Goal: Task Accomplishment & Management: Manage account settings

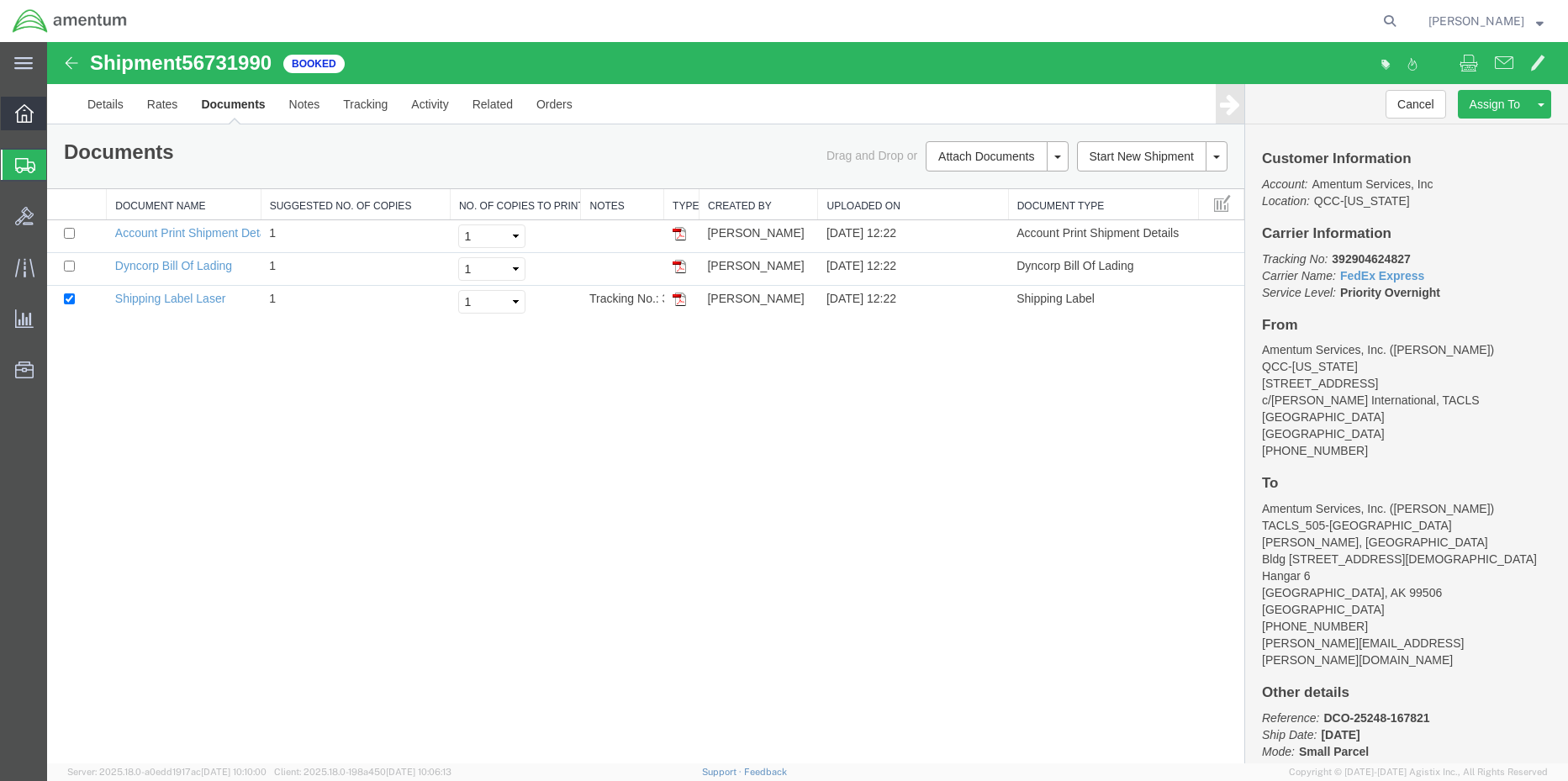
click at [18, 120] on icon at bounding box center [24, 113] width 19 height 19
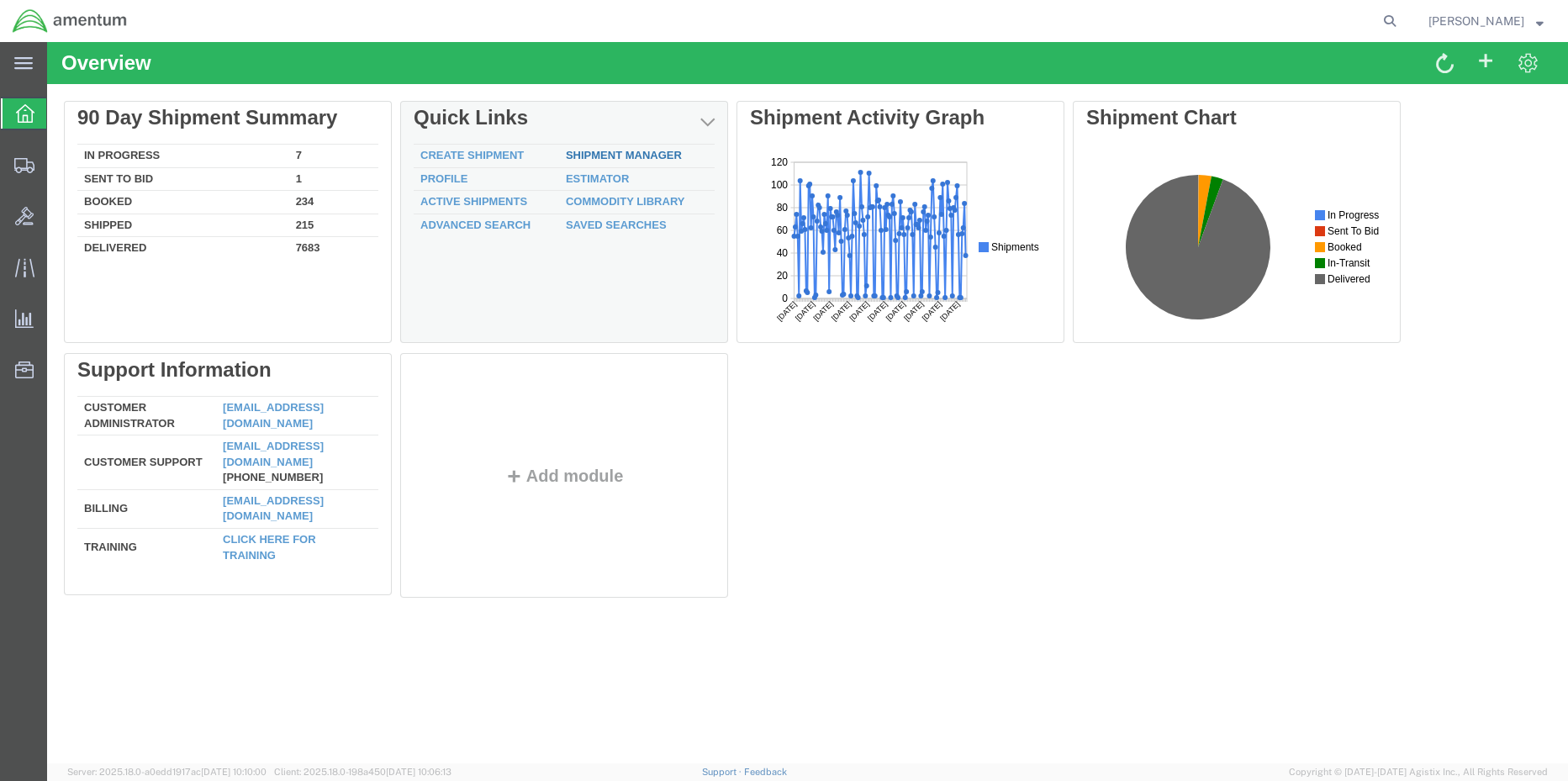
click at [586, 157] on div "Delete 90 Day Shipment Summary In Progress 7 Sent To Bid 1 Booked 234 Shipped 2…" at bounding box center [807, 354] width 1487 height 505
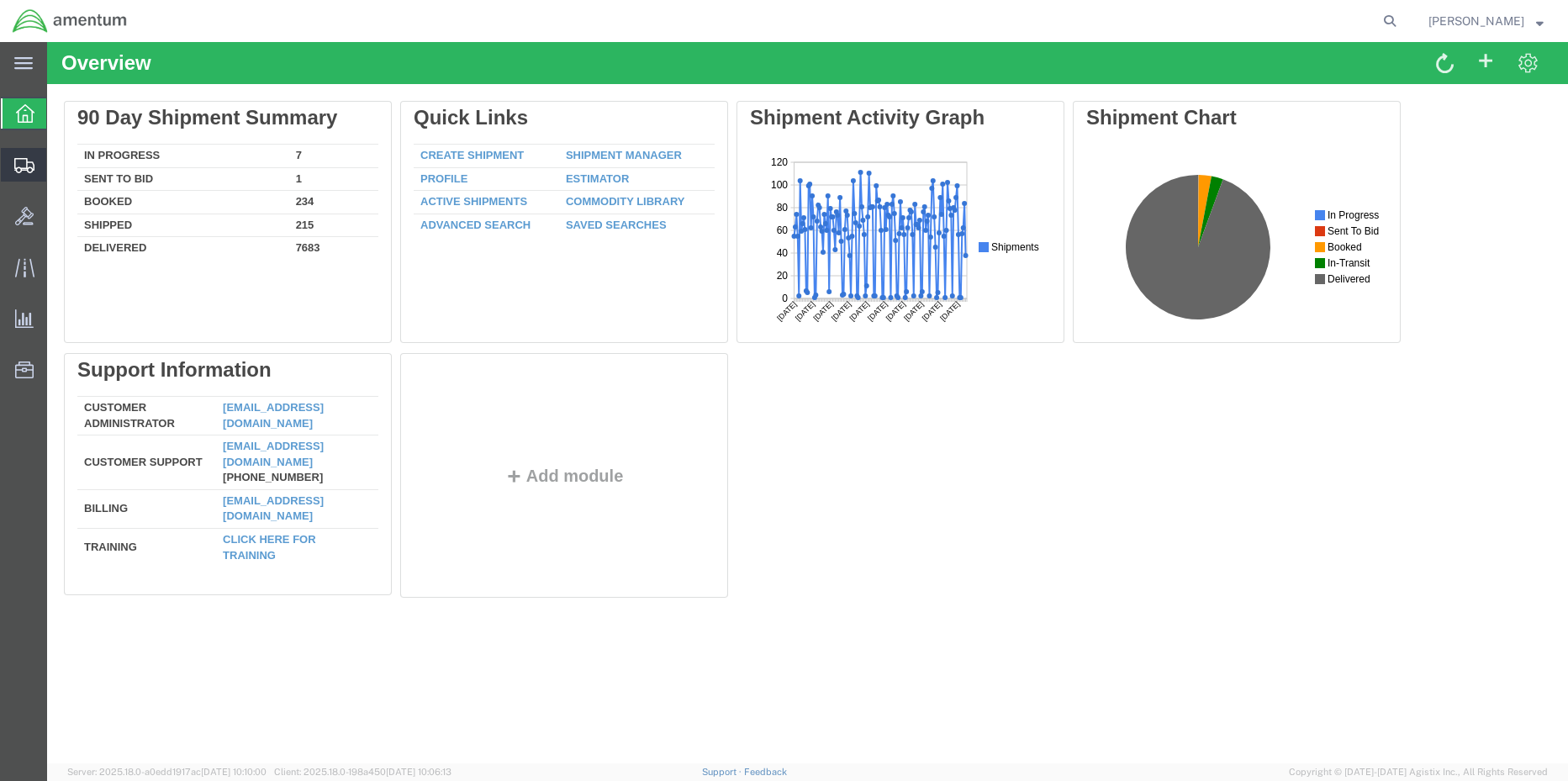
click at [0, 0] on span "Shipment Manager" at bounding box center [0, 0] width 0 height 0
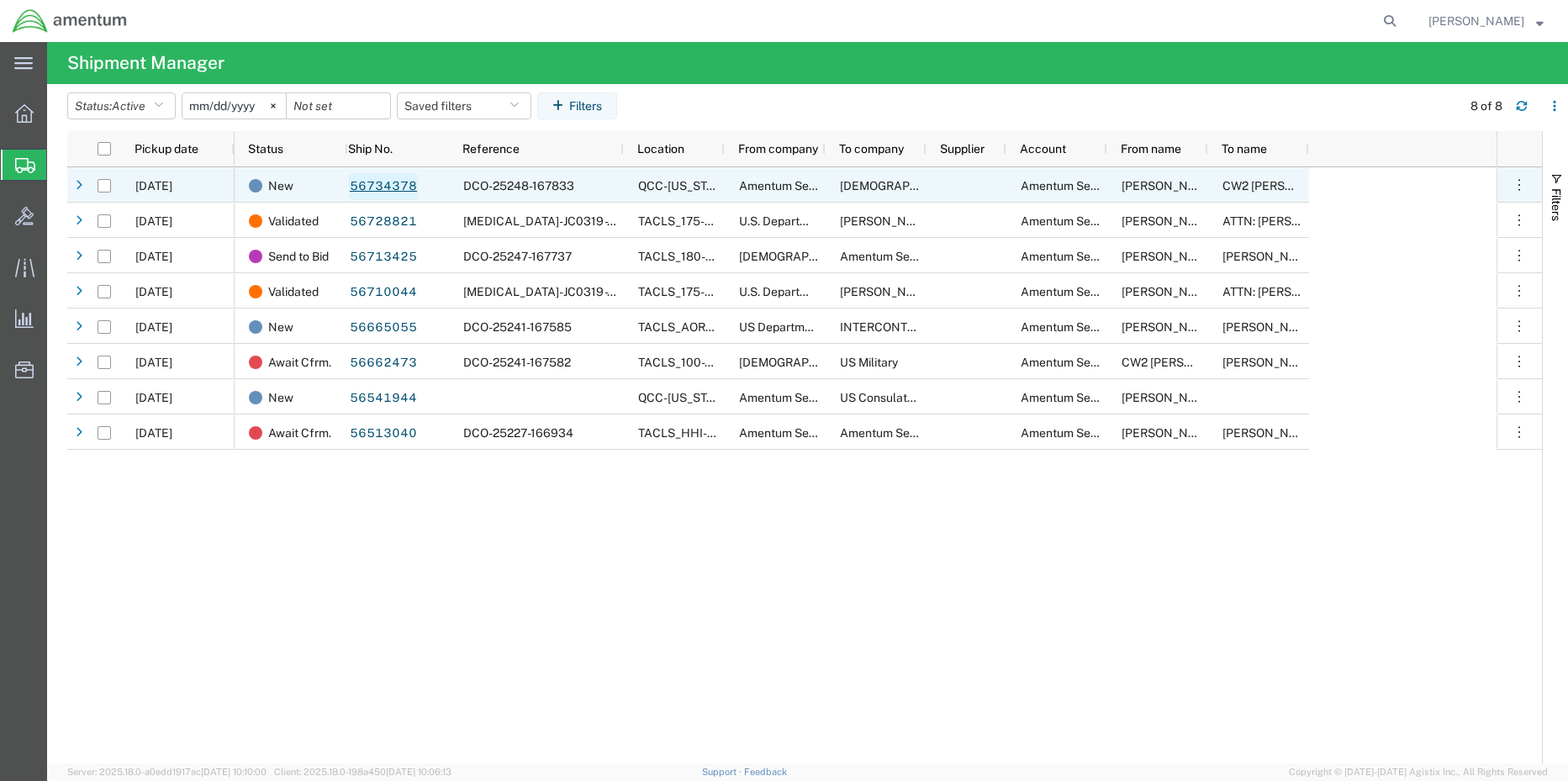
click at [380, 180] on link "56734378" at bounding box center [383, 186] width 69 height 27
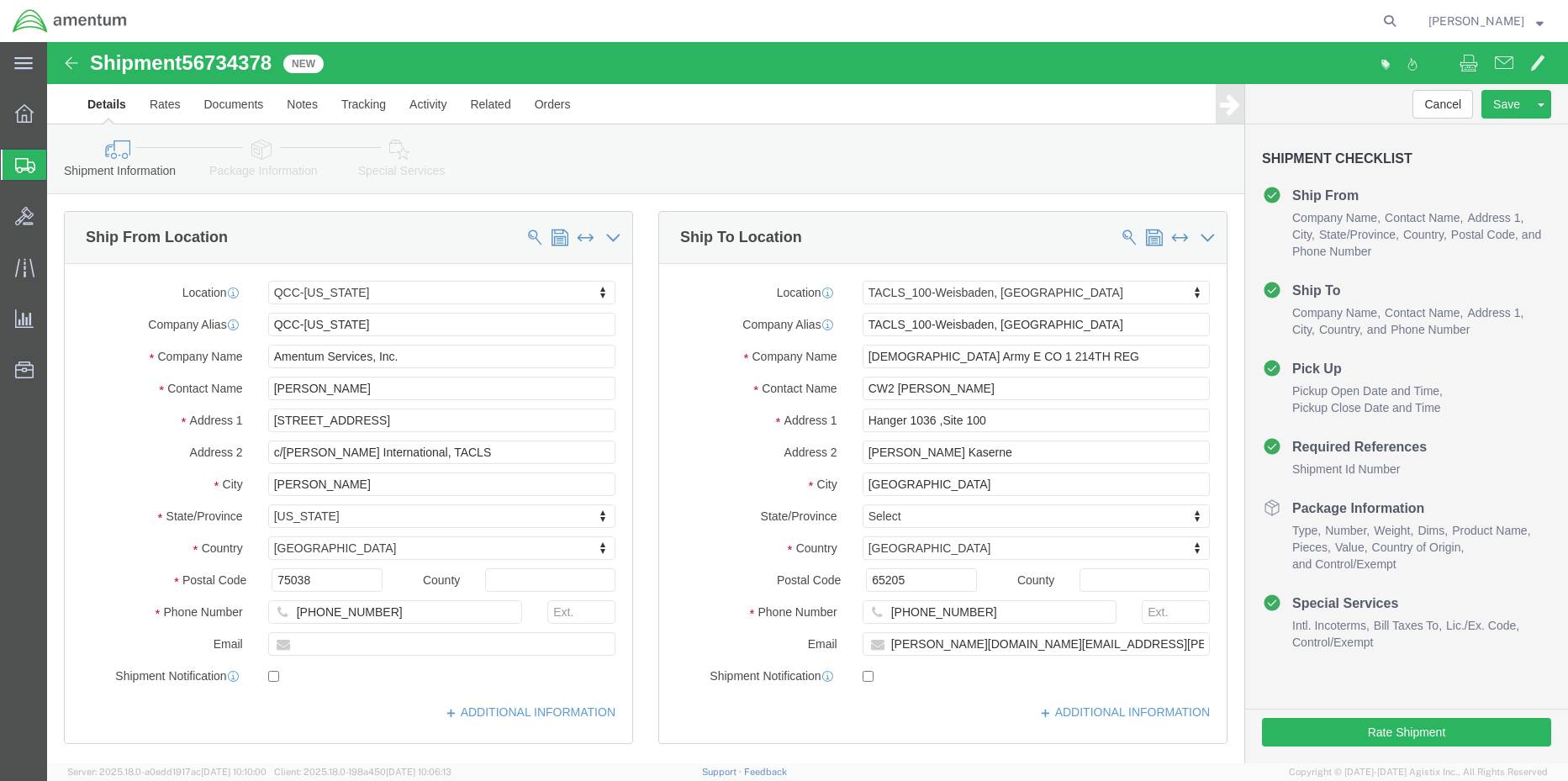
select select "42668"
select select "42677"
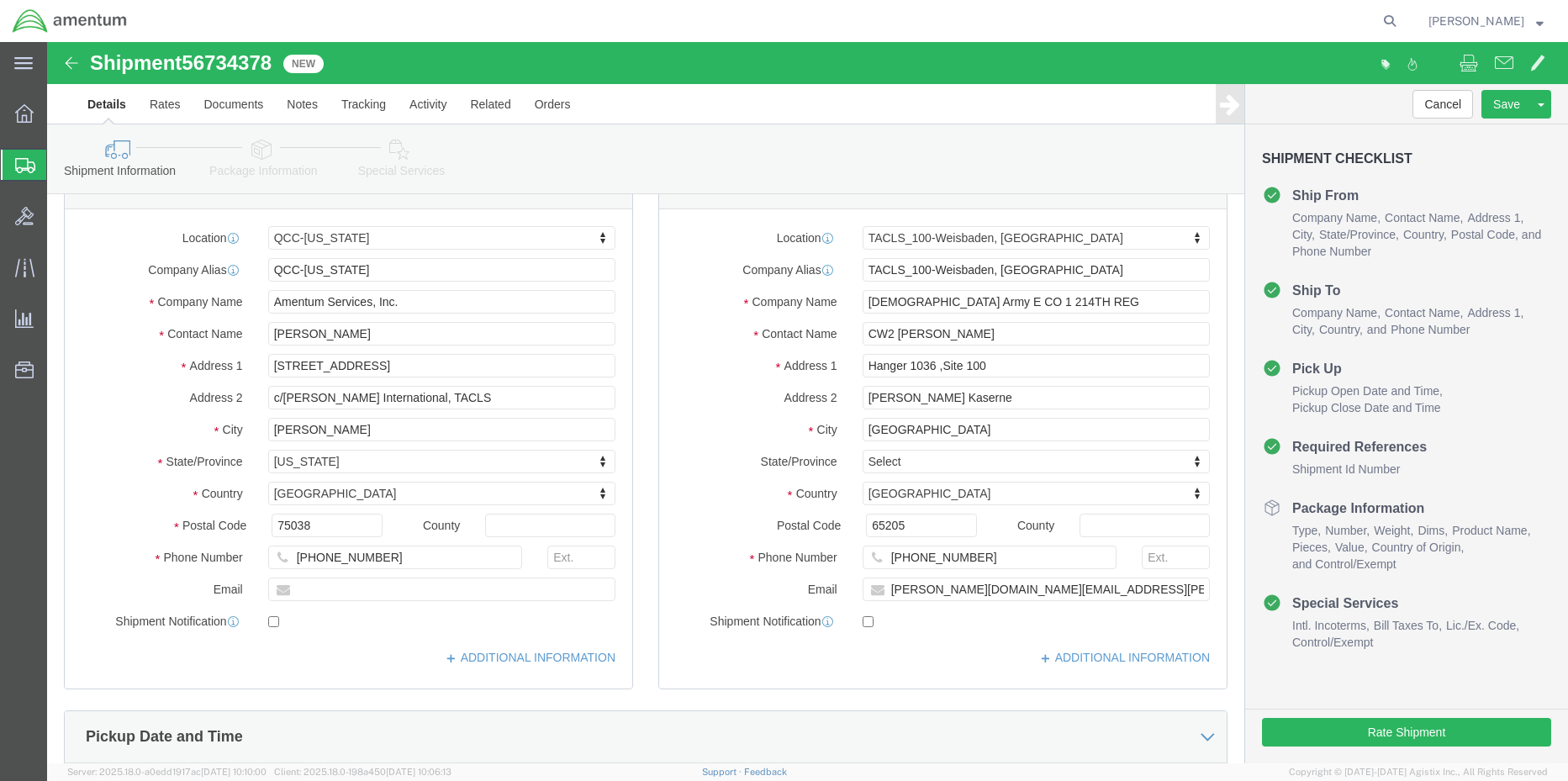
scroll to position [84, 0]
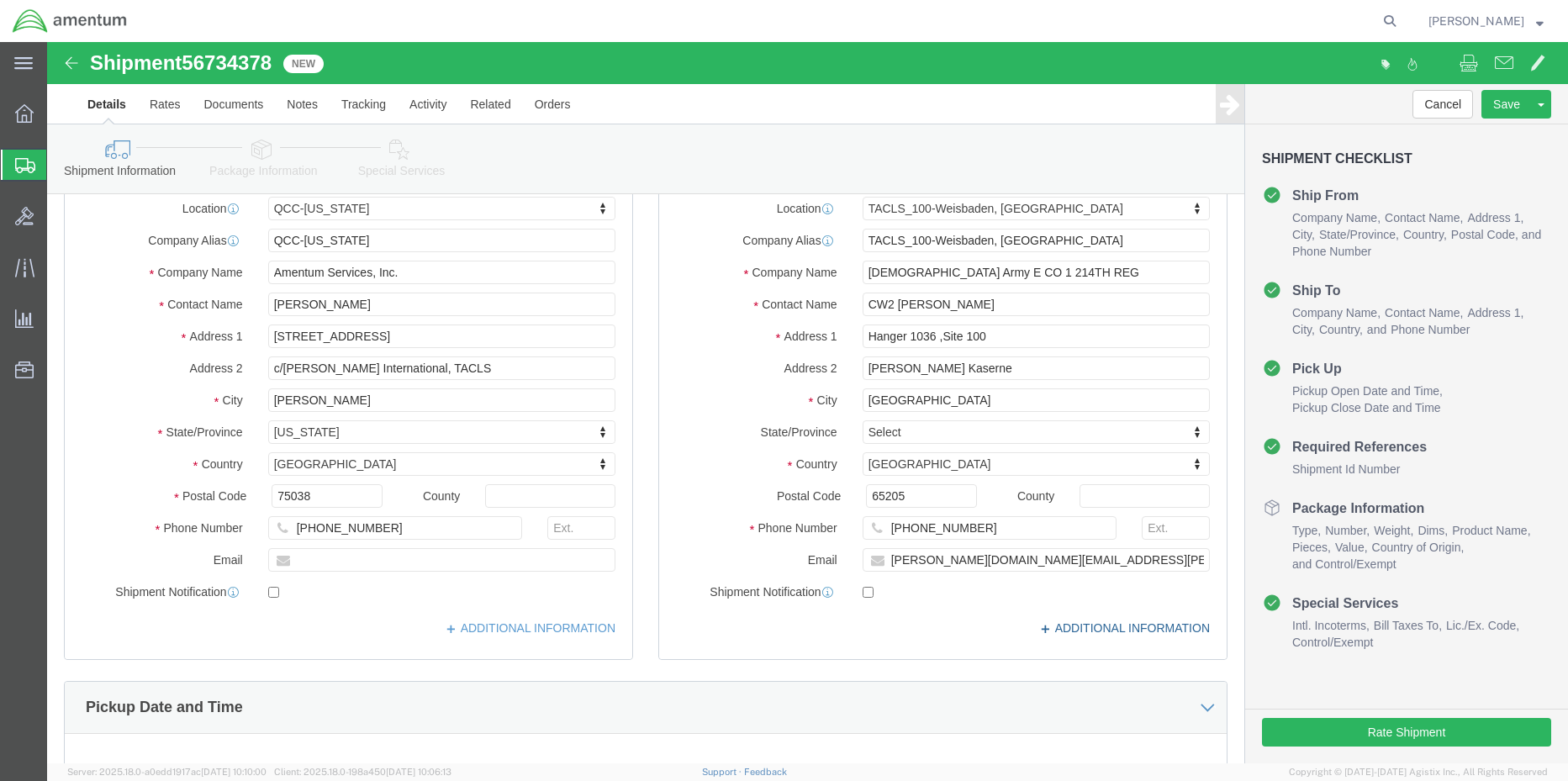
click link "ADDITIONAL INFORMATION"
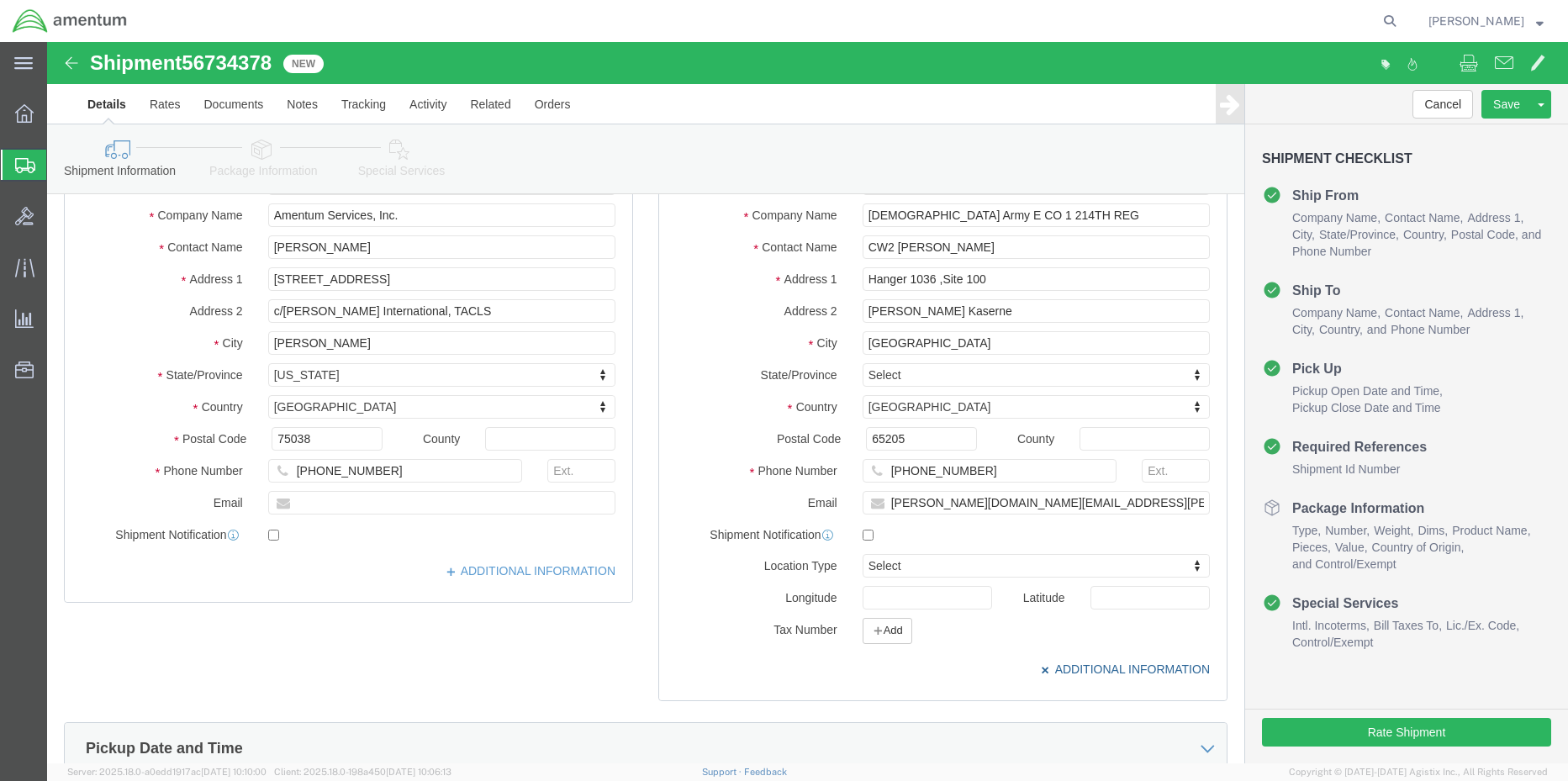
scroll to position [168, 0]
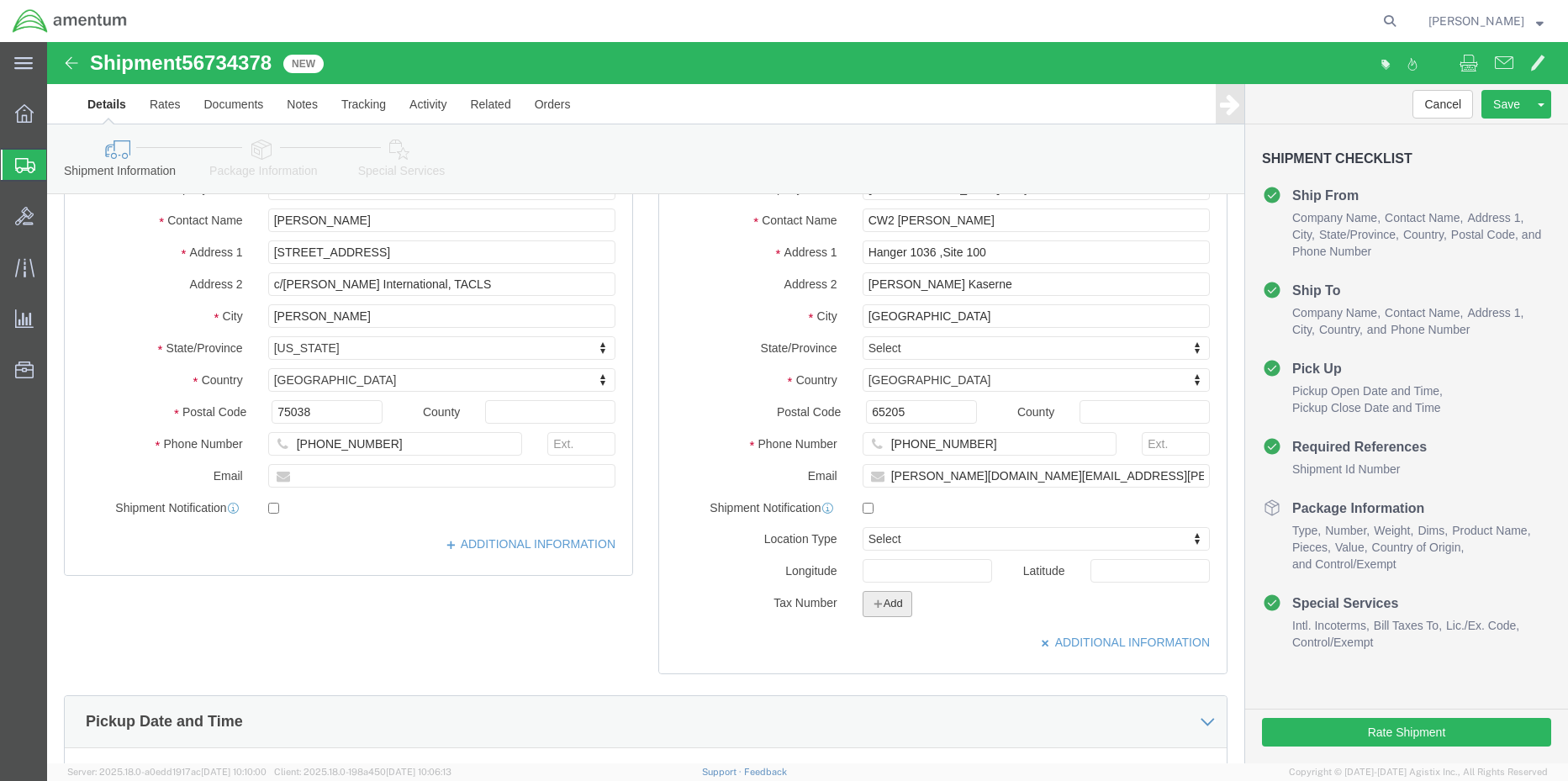
click icon "button"
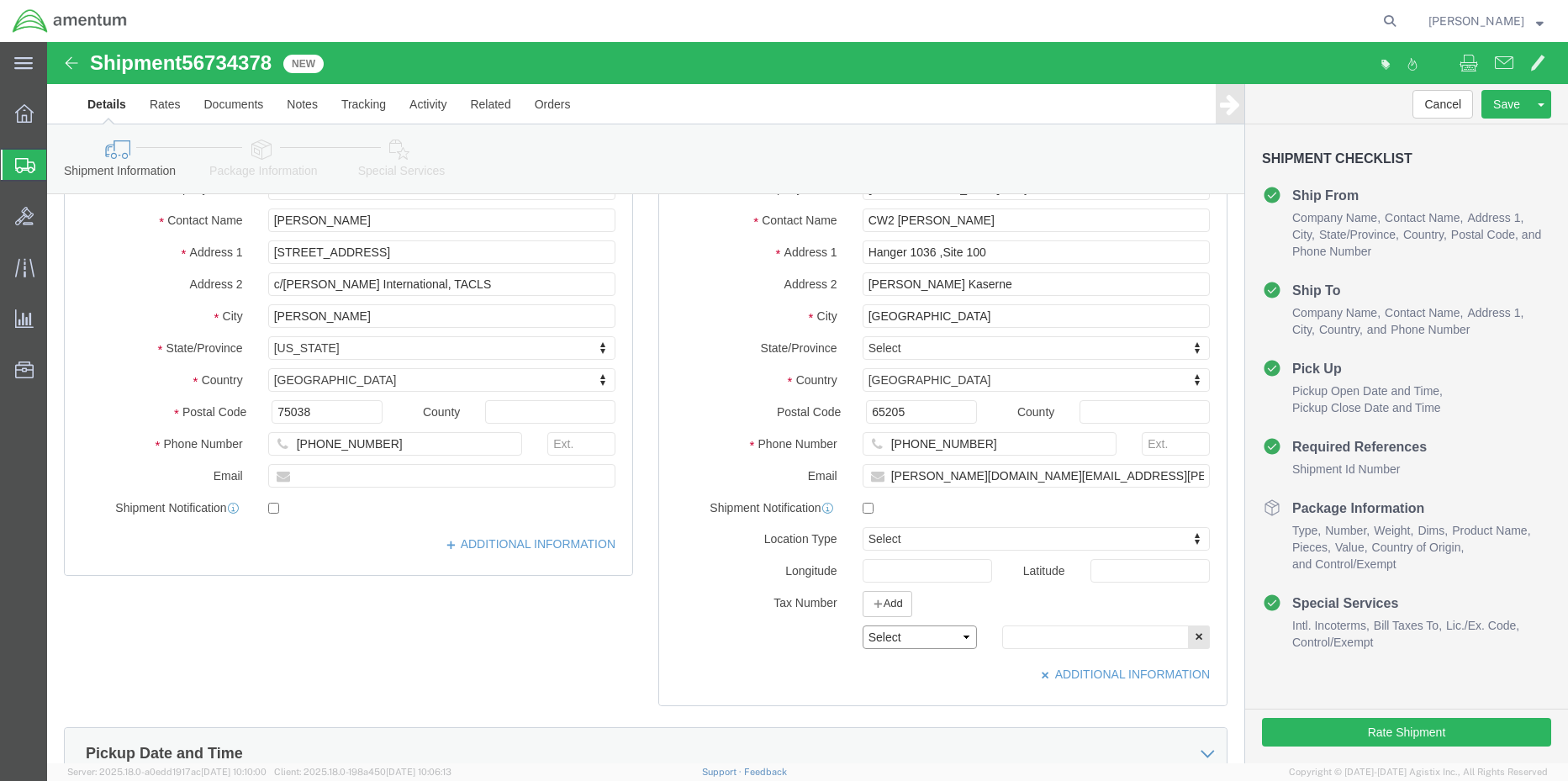
click select "Select EIN EORI TIN VAT Other"
select select "EORI"
click select "Select EIN EORI TIN VAT Other"
click input "text"
type input "[US_VEHICLE_IDENTIFICATION_NUMBER]"
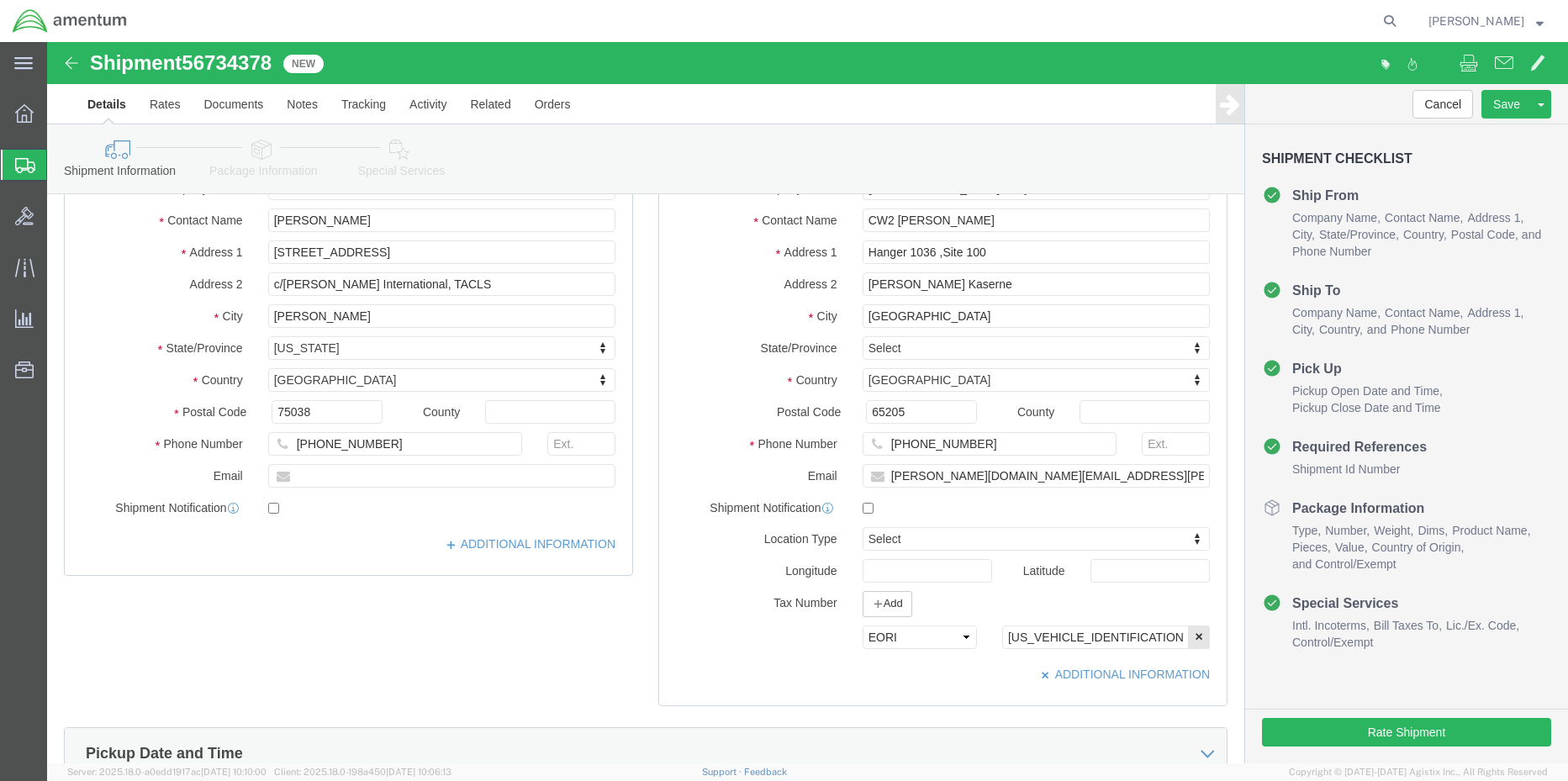
click icon
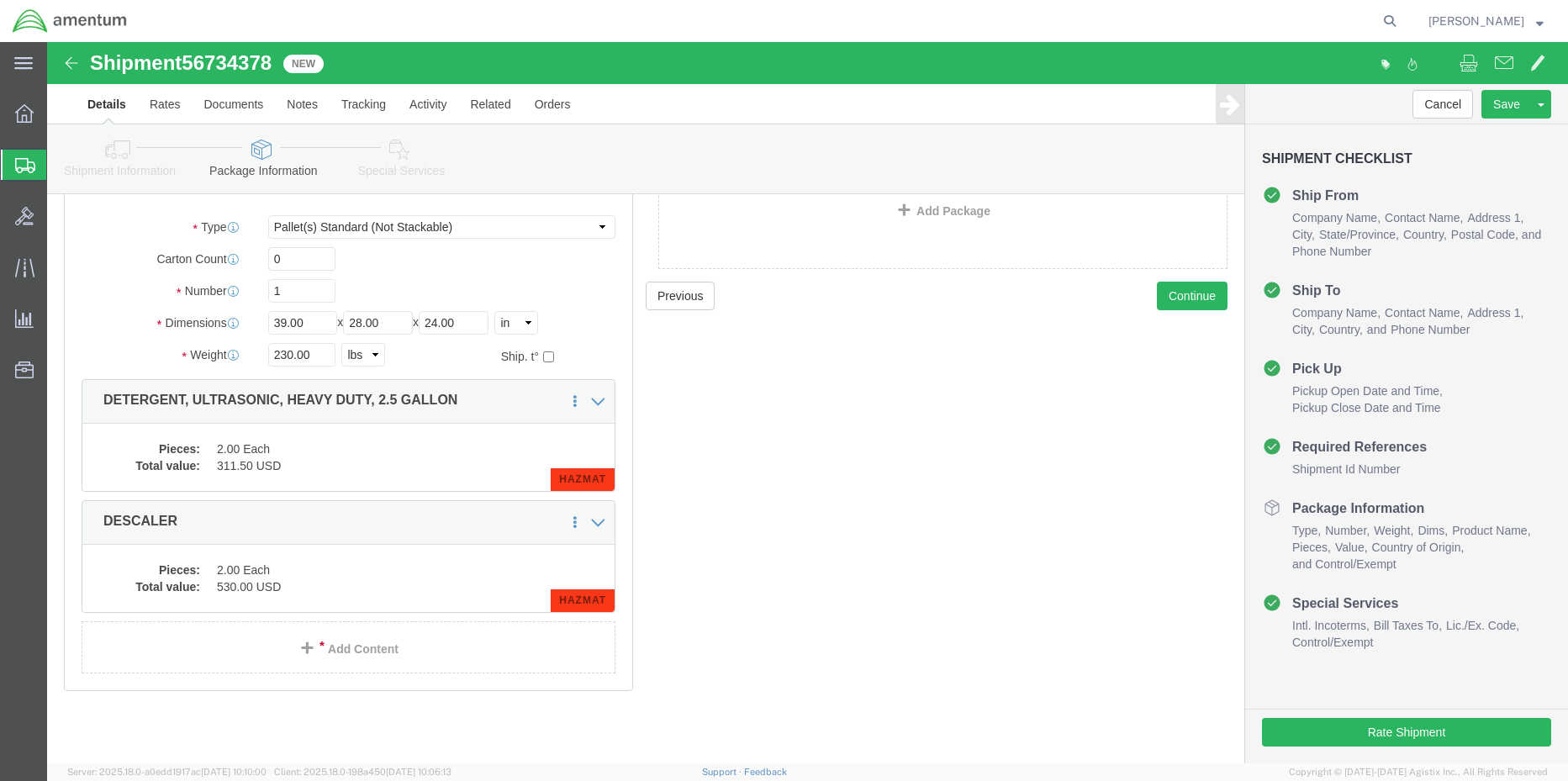
scroll to position [108, 0]
click dd "2.00 Each"
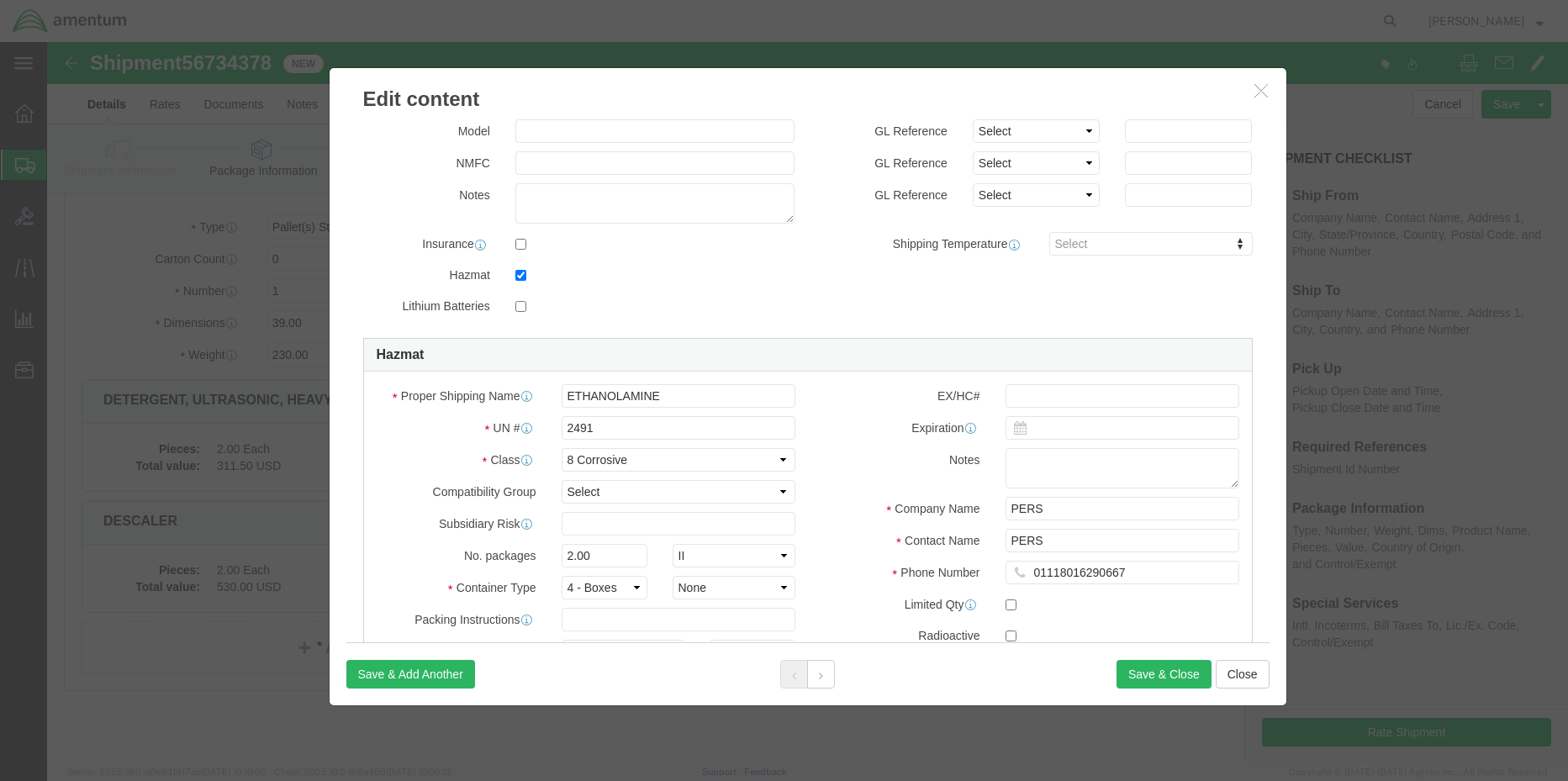
scroll to position [337, 0]
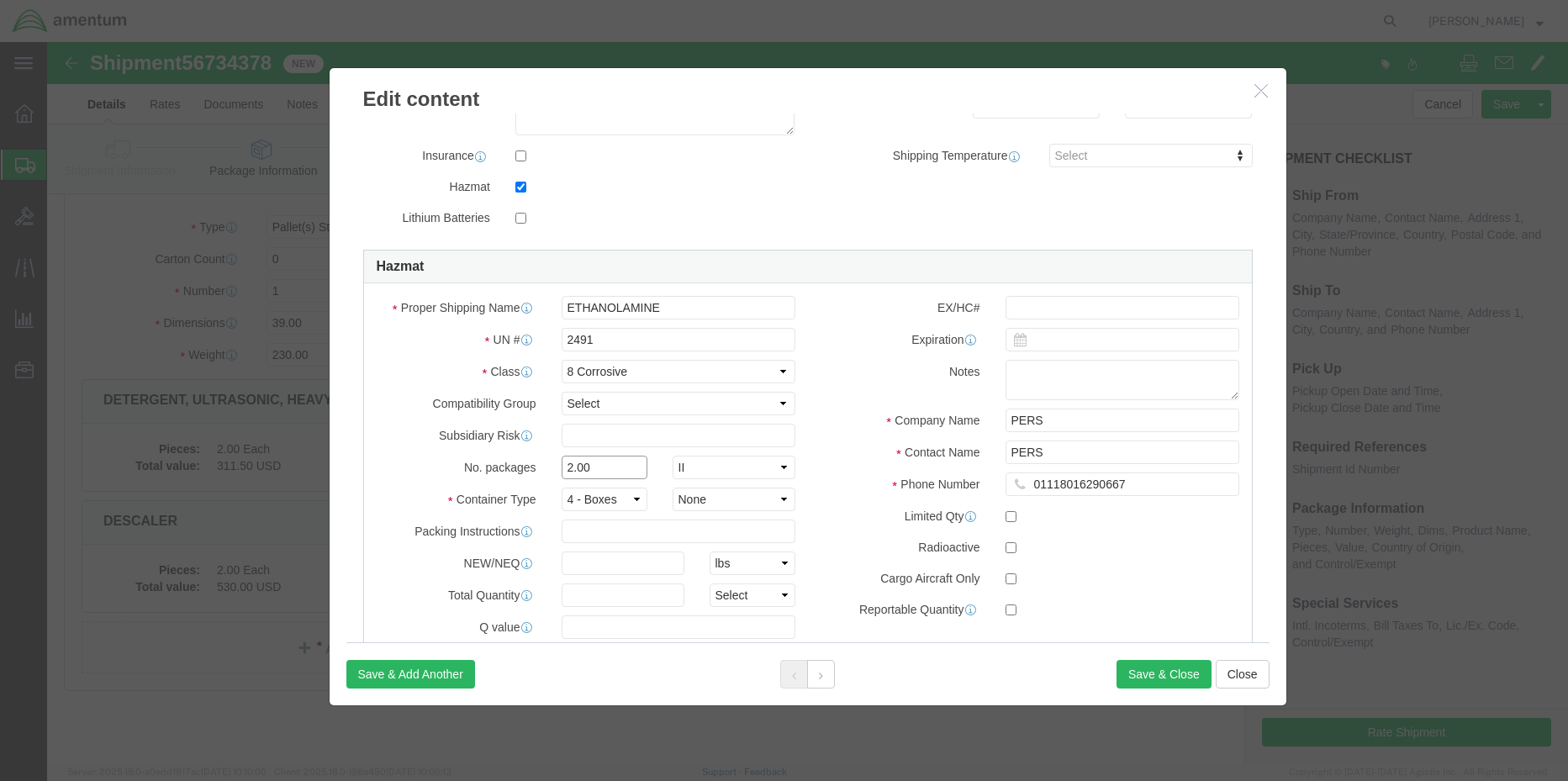
drag, startPoint x: 580, startPoint y: 430, endPoint x: 513, endPoint y: 399, distance: 73.8
click div "No. packages 2.00 Packaging Group Packaging Group I II III"
type input "1"
click div "Proper Shipping Name ETHANOLAMINE UN # 2491 Class Select 1 Explosive 1.1 Explos…"
click select "Container Material A - Steel (all types and surface treatments) B - Aluminum C …"
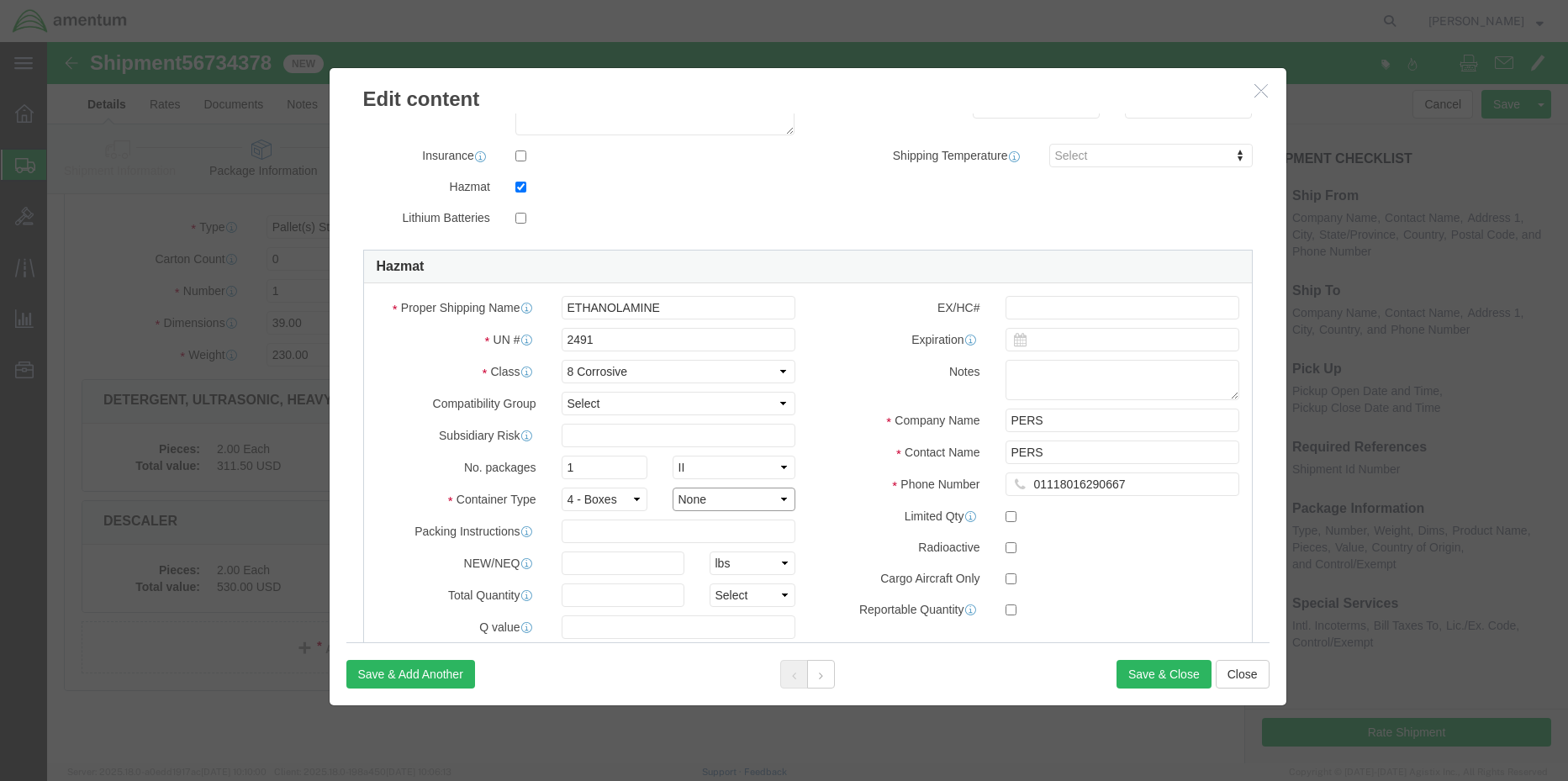
select select "FIBERBOARD"
click select "Container Material A - Steel (all types and surface treatments) B - Aluminum C …"
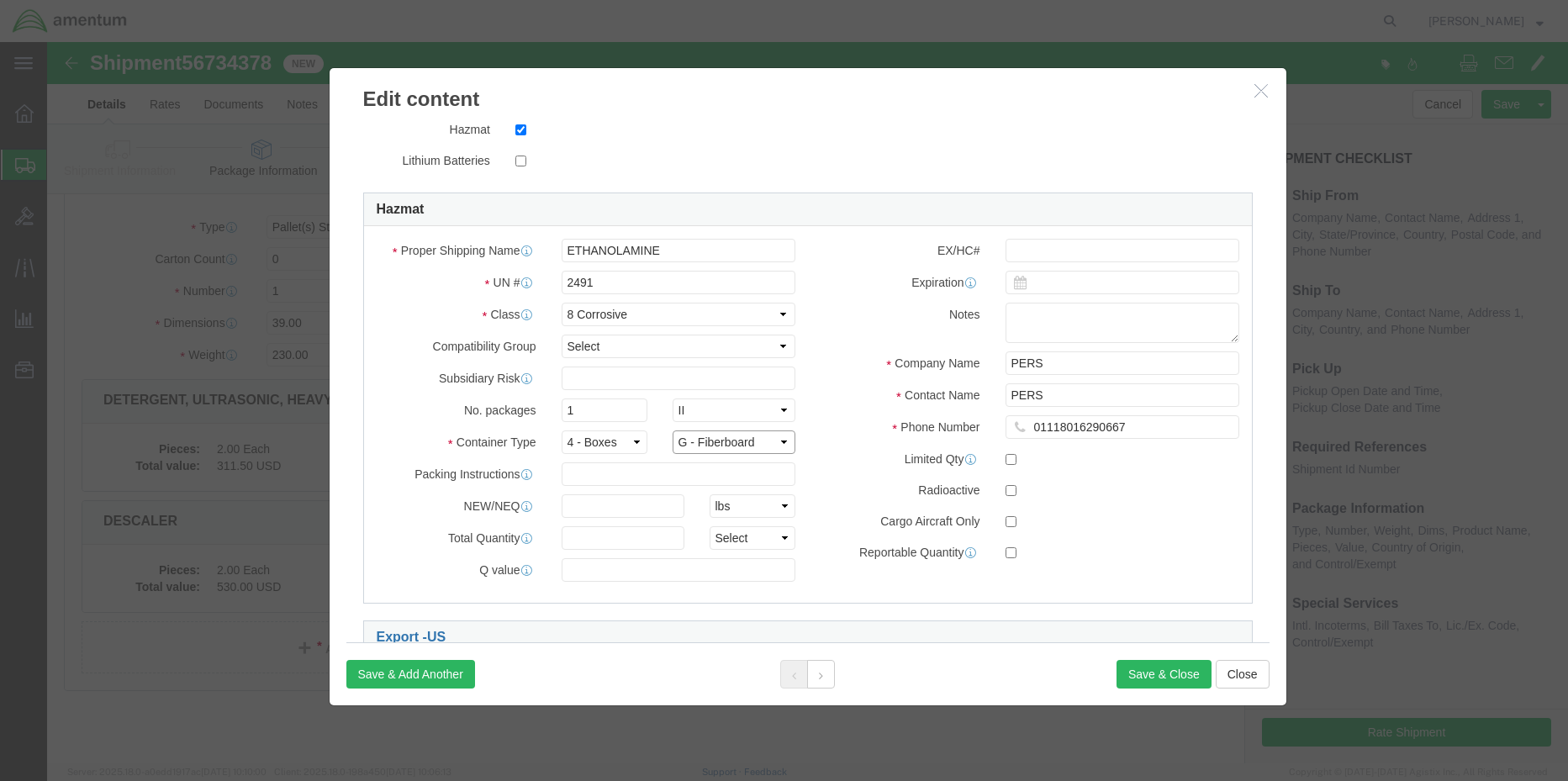
scroll to position [420, 0]
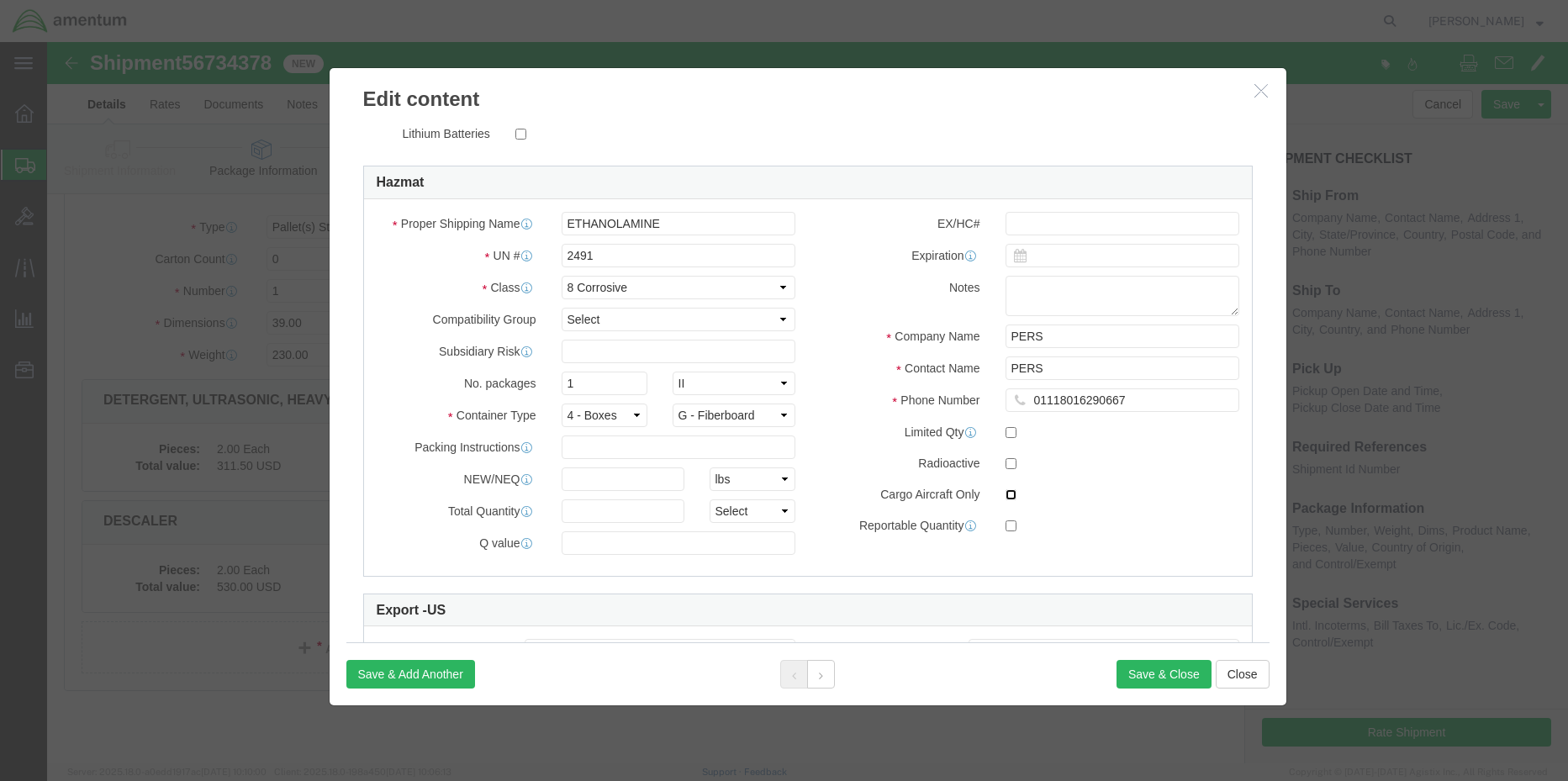
click input "checkbox"
checkbox input "true"
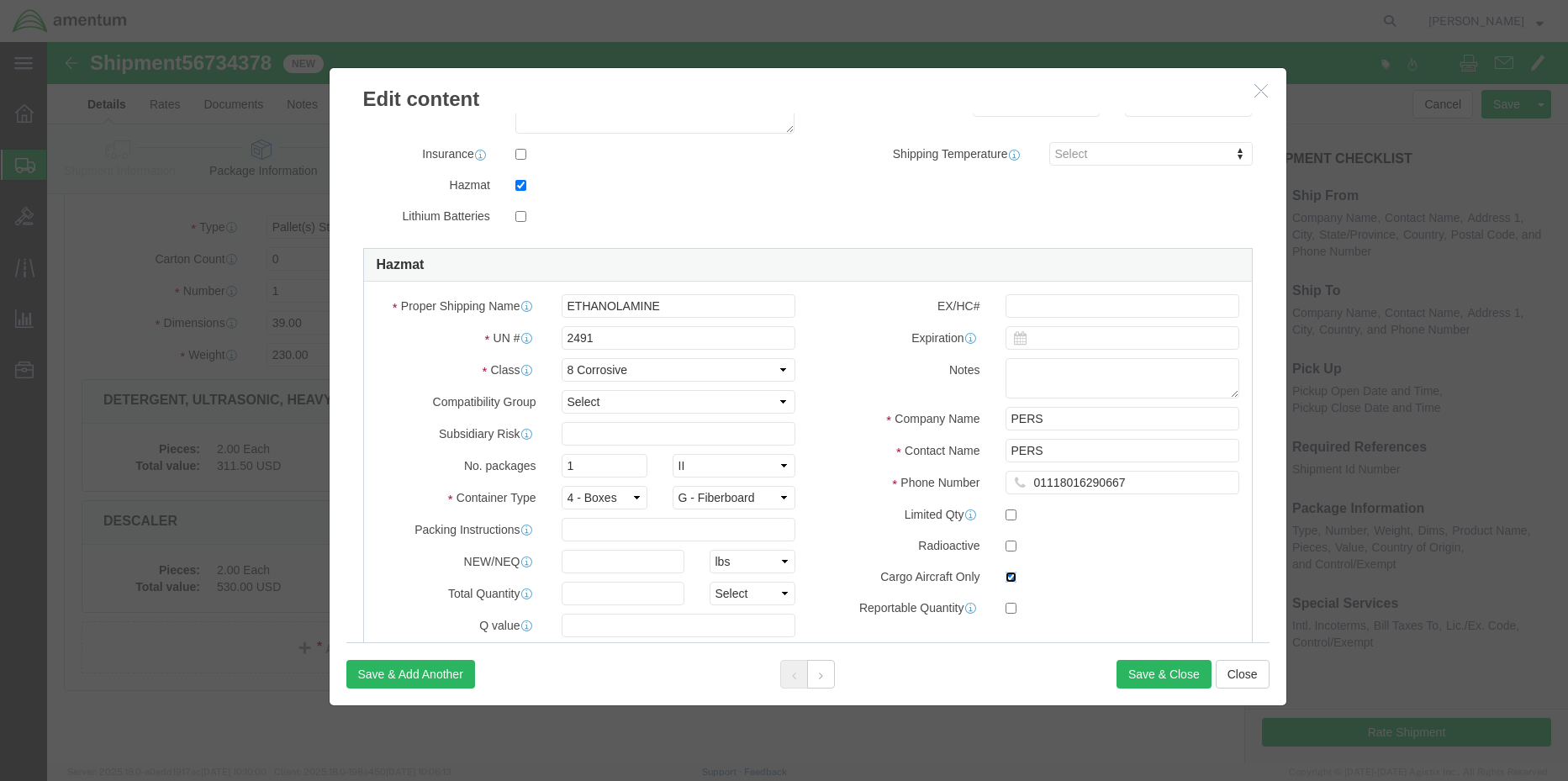
scroll to position [366, 0]
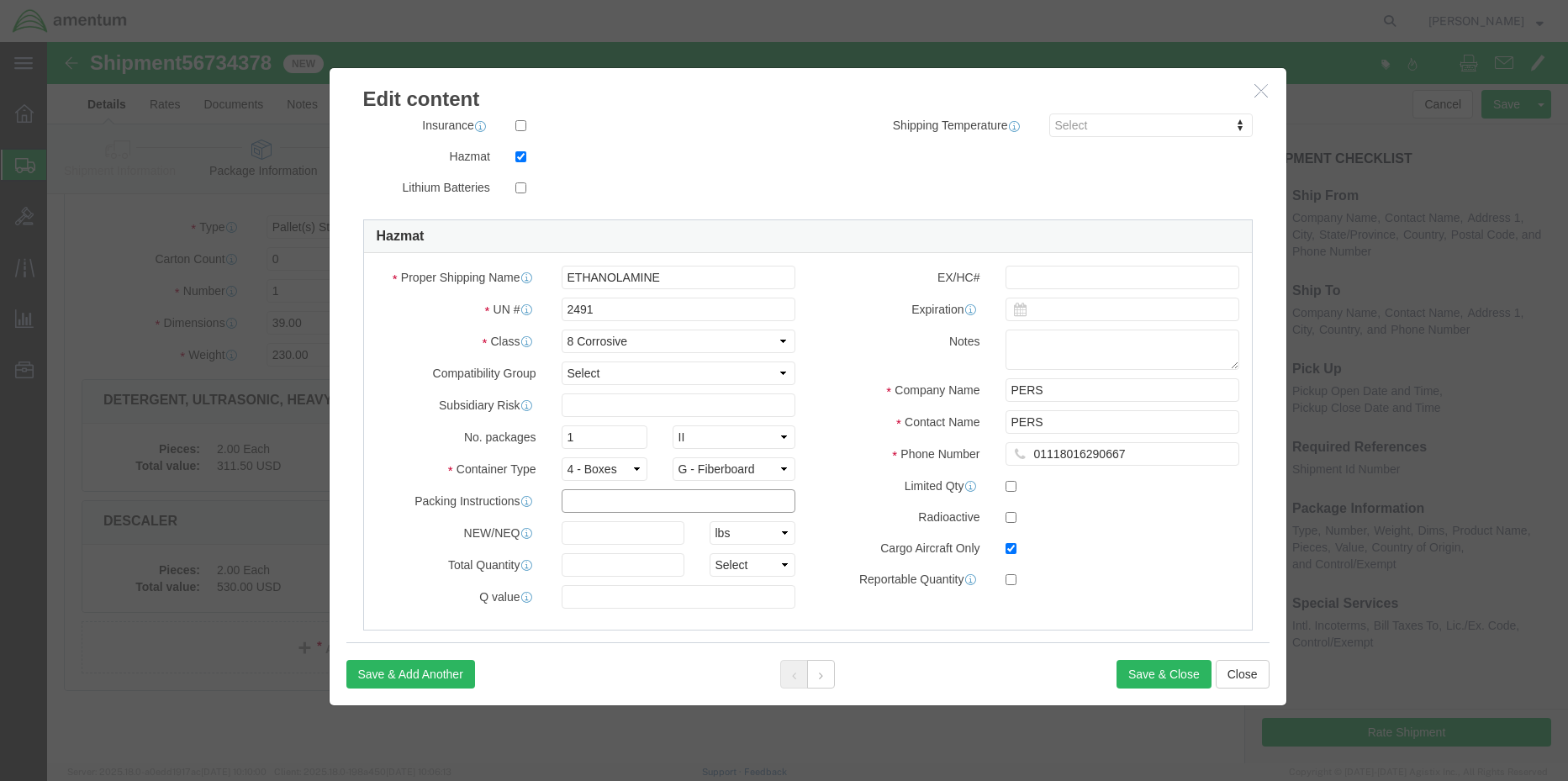
click input "text"
type input "856"
click button "Save & Close"
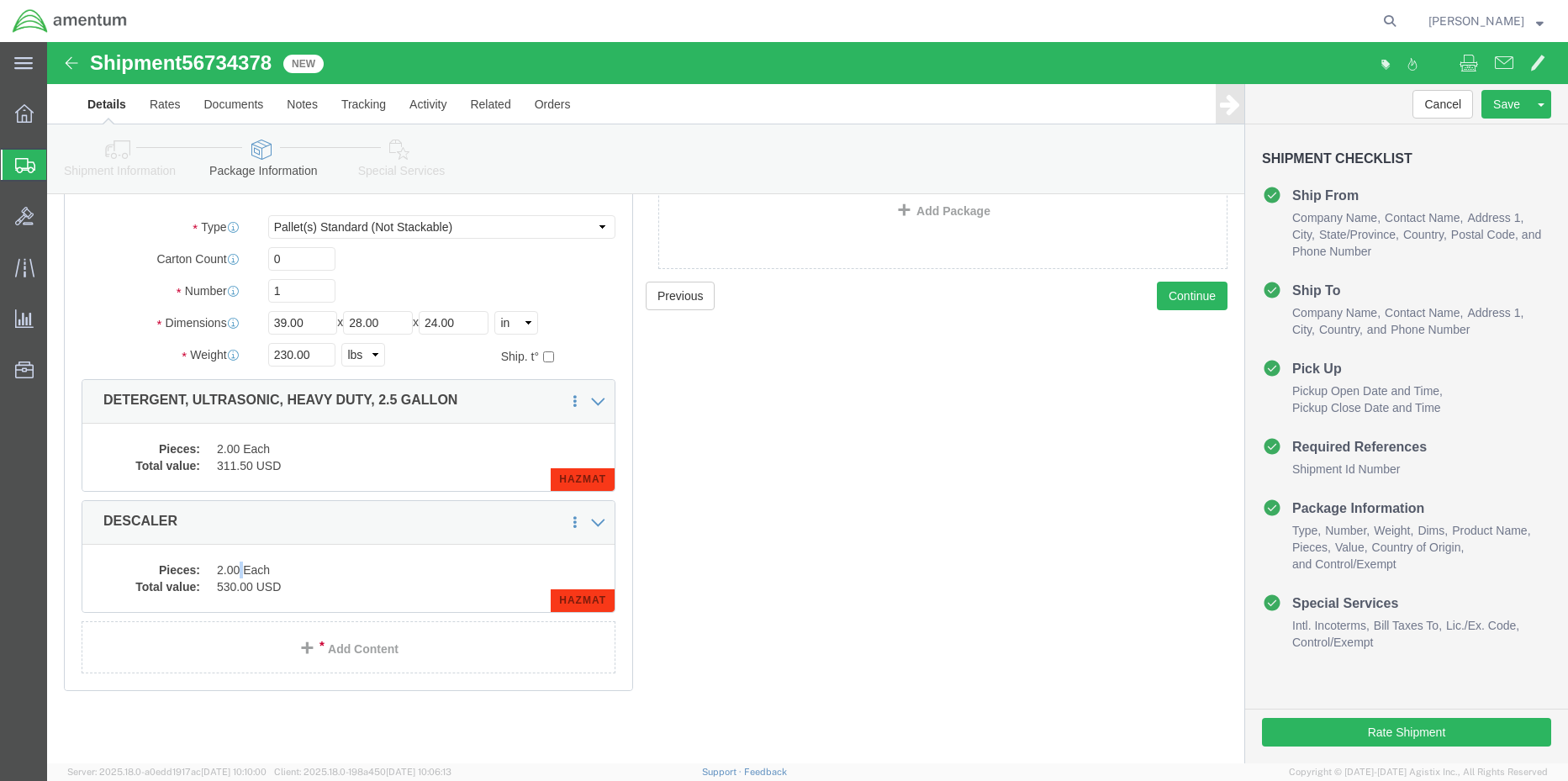
click dd "2.00 Each"
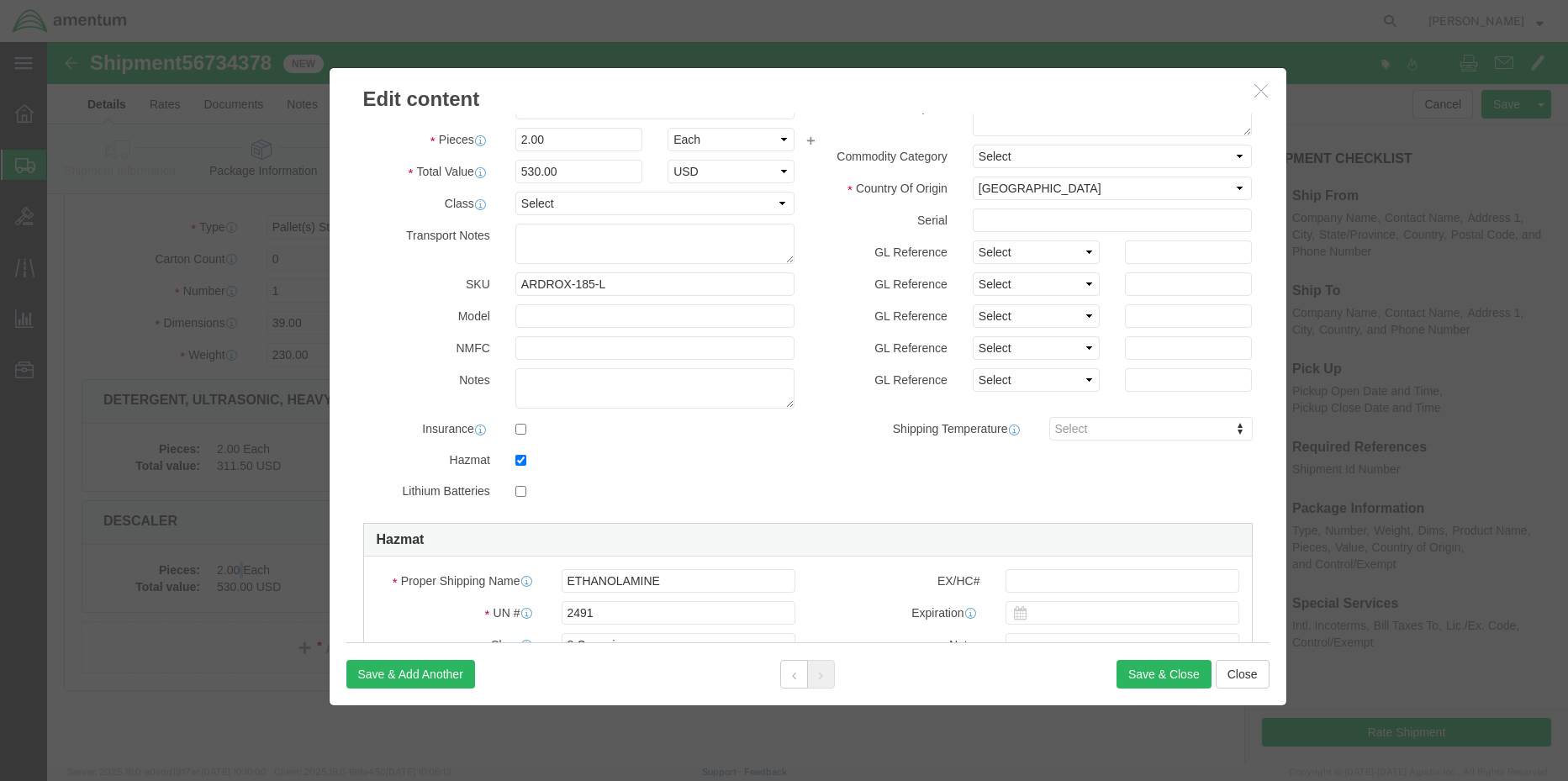
scroll to position [168, 0]
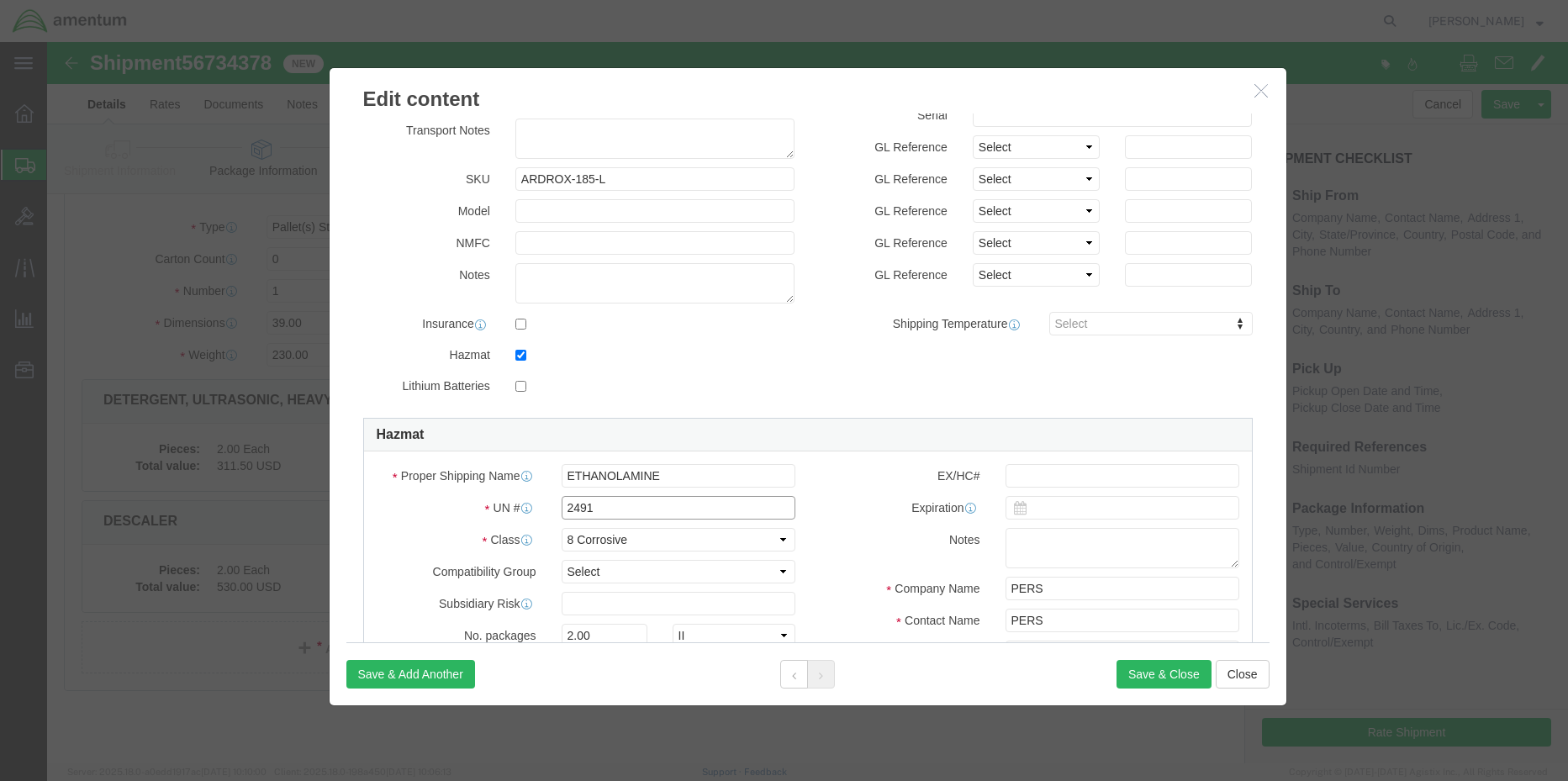
drag, startPoint x: 555, startPoint y: 469, endPoint x: 476, endPoint y: 466, distance: 79.1
click div "UN # 2491"
drag, startPoint x: 568, startPoint y: 433, endPoint x: 409, endPoint y: 445, distance: 159.5
click div "Proper Shipping Name ETHANOLAMINE"
type input "SODIUM HYDROXIDE SOLUTIONS"
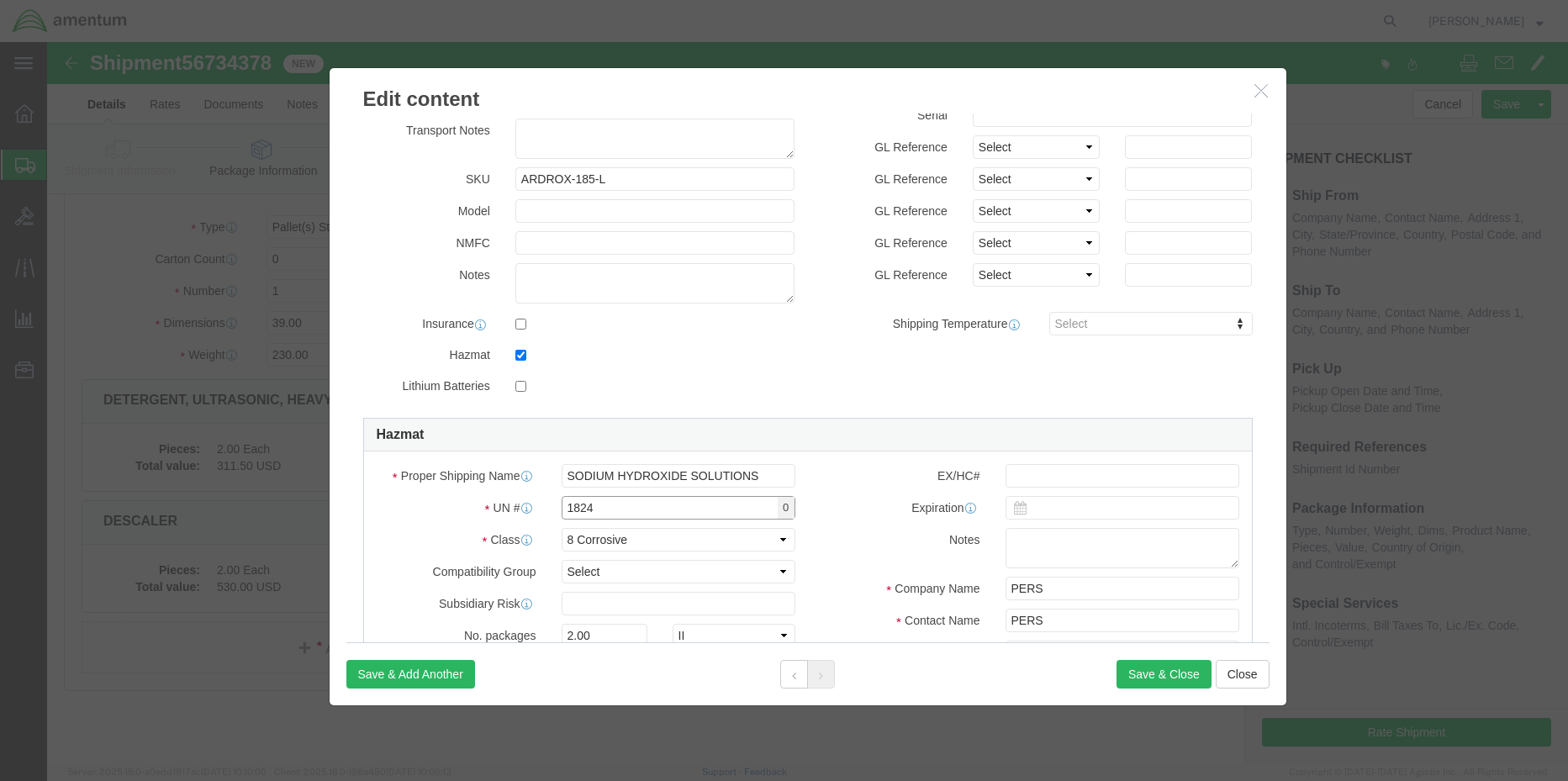
type input "1824"
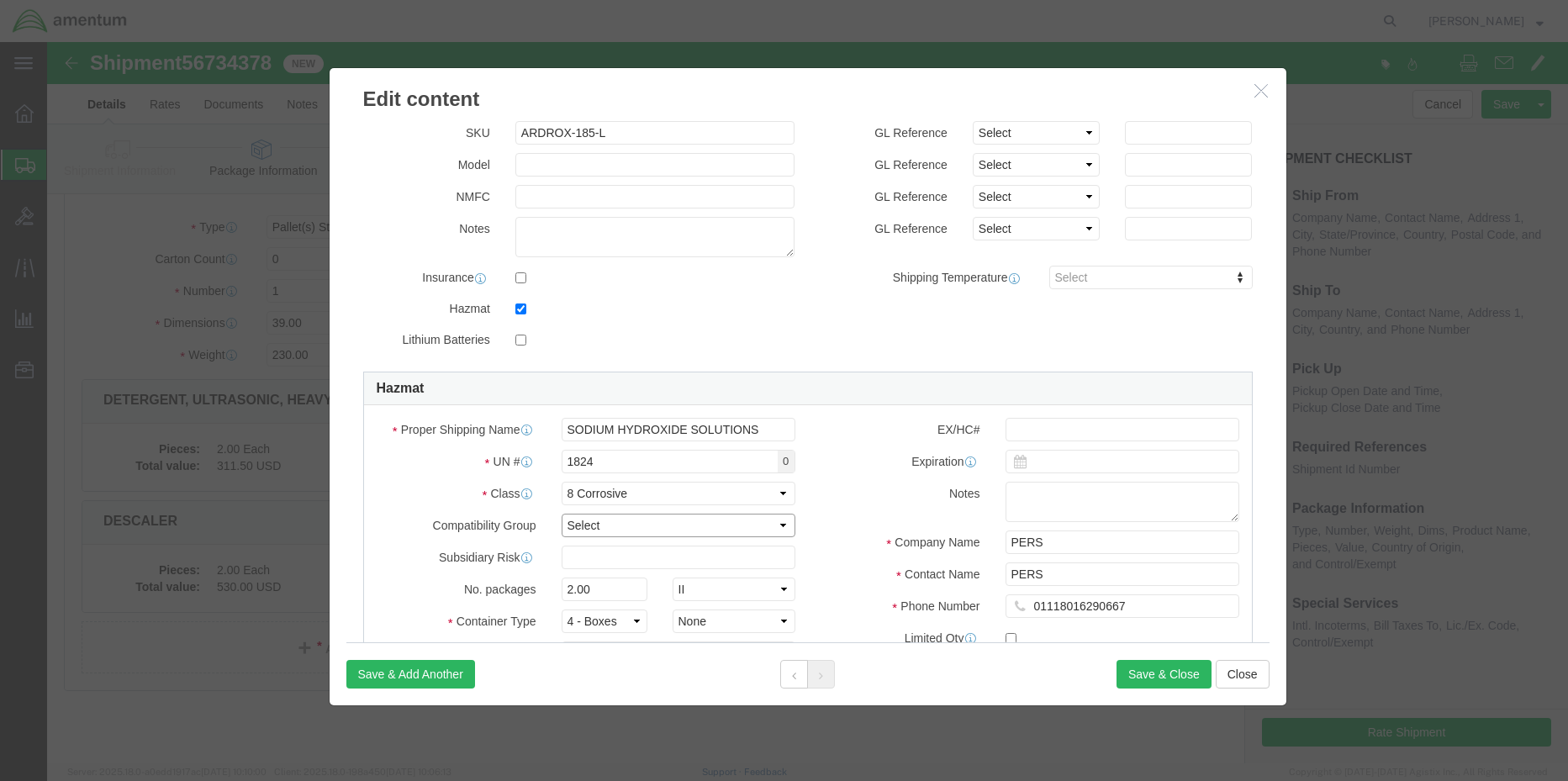
scroll to position [252, 0]
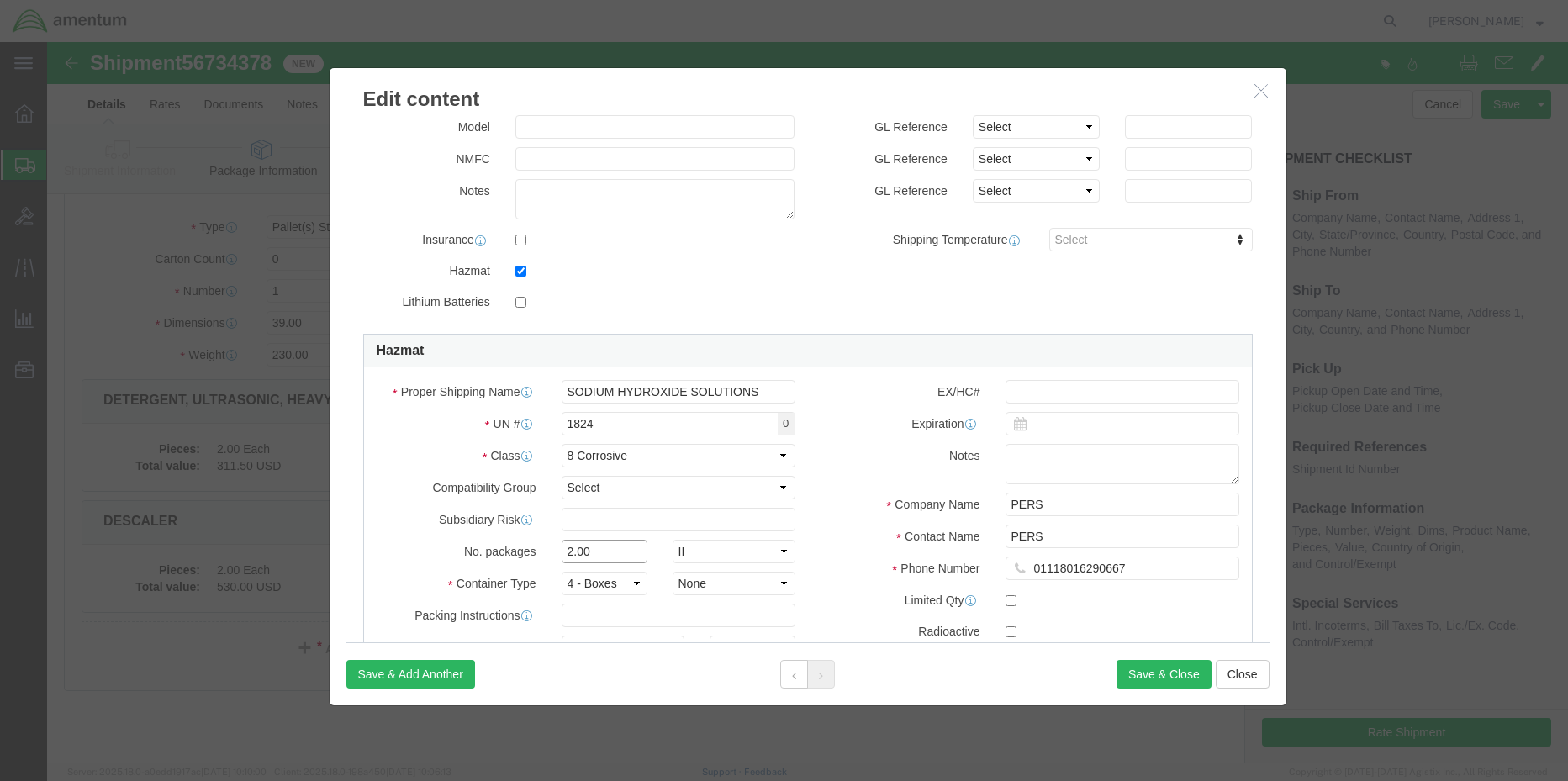
drag, startPoint x: 557, startPoint y: 509, endPoint x: 448, endPoint y: 511, distance: 109.0
click div "No. packages 2.00 Packaging Group Packaging Group I II III"
click select "Container Material A - Steel (all types and surface treatments) B - Aluminum C …"
select select "FIBERBOARD"
click select "Container Material A - Steel (all types and surface treatments) B - Aluminum C …"
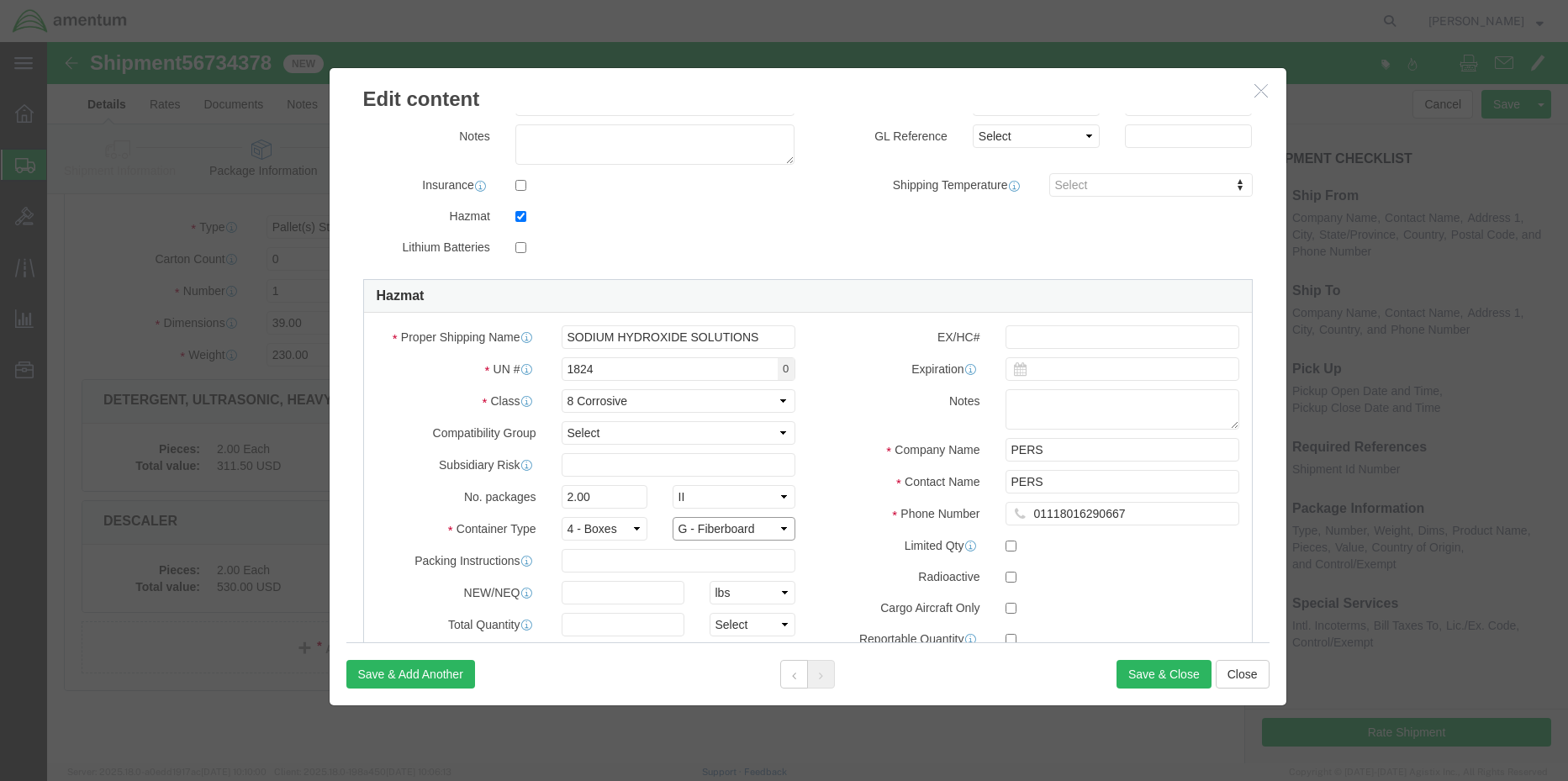
scroll to position [337, 0]
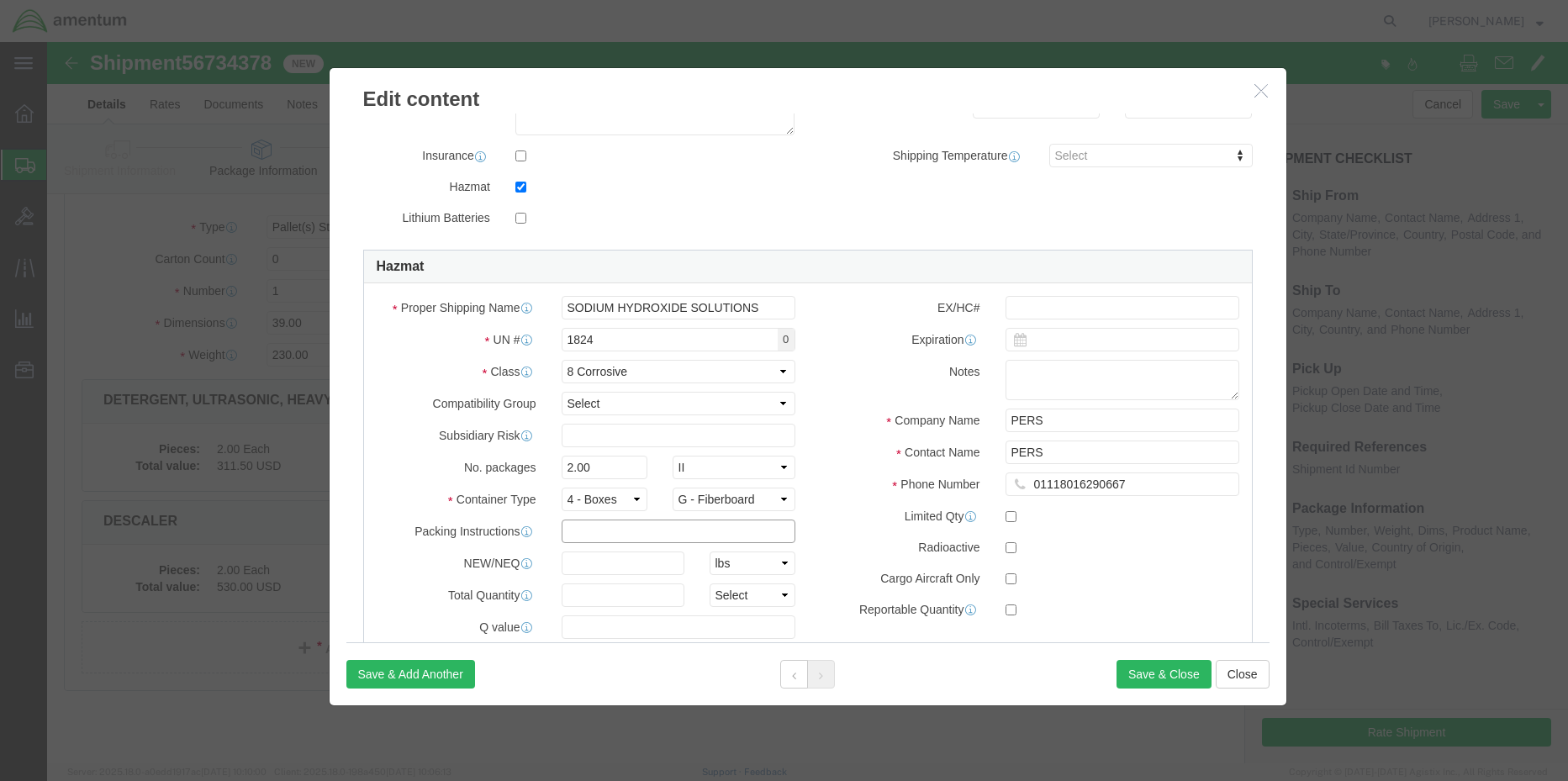
click input "text"
type input "855"
click input "checkbox"
checkbox input "true"
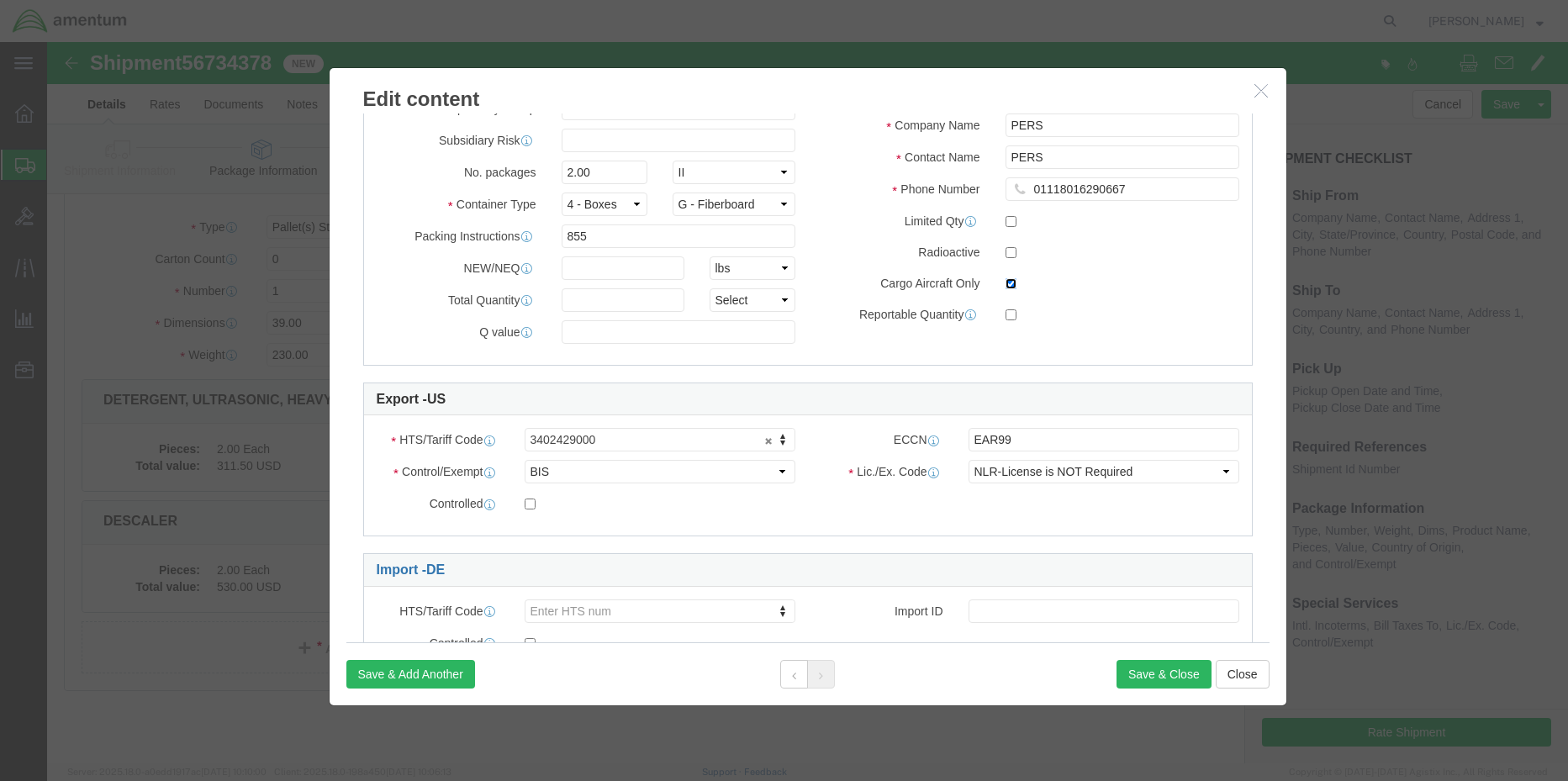
scroll to position [673, 0]
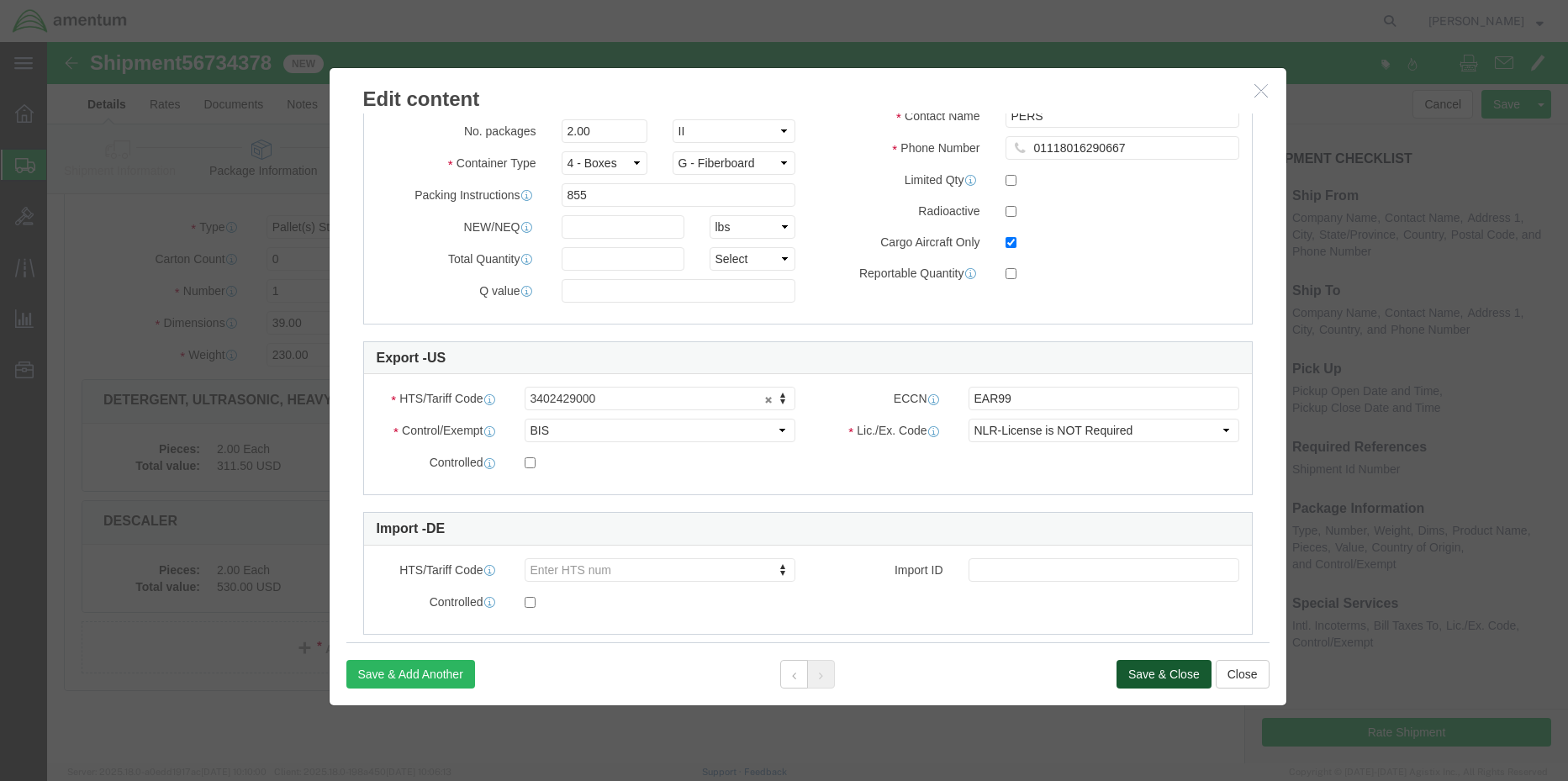
click button "Save & Close"
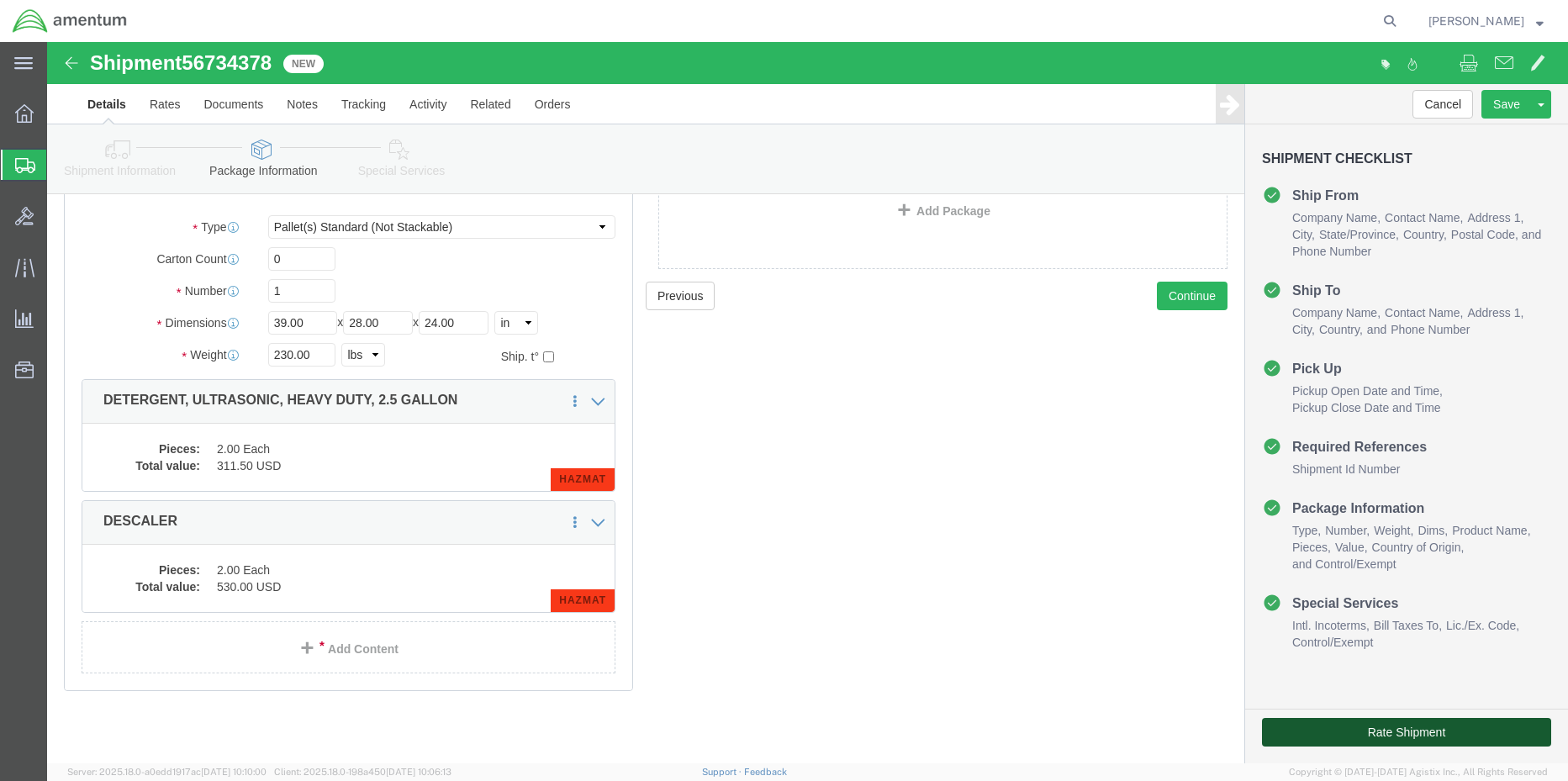
click button "Rate Shipment"
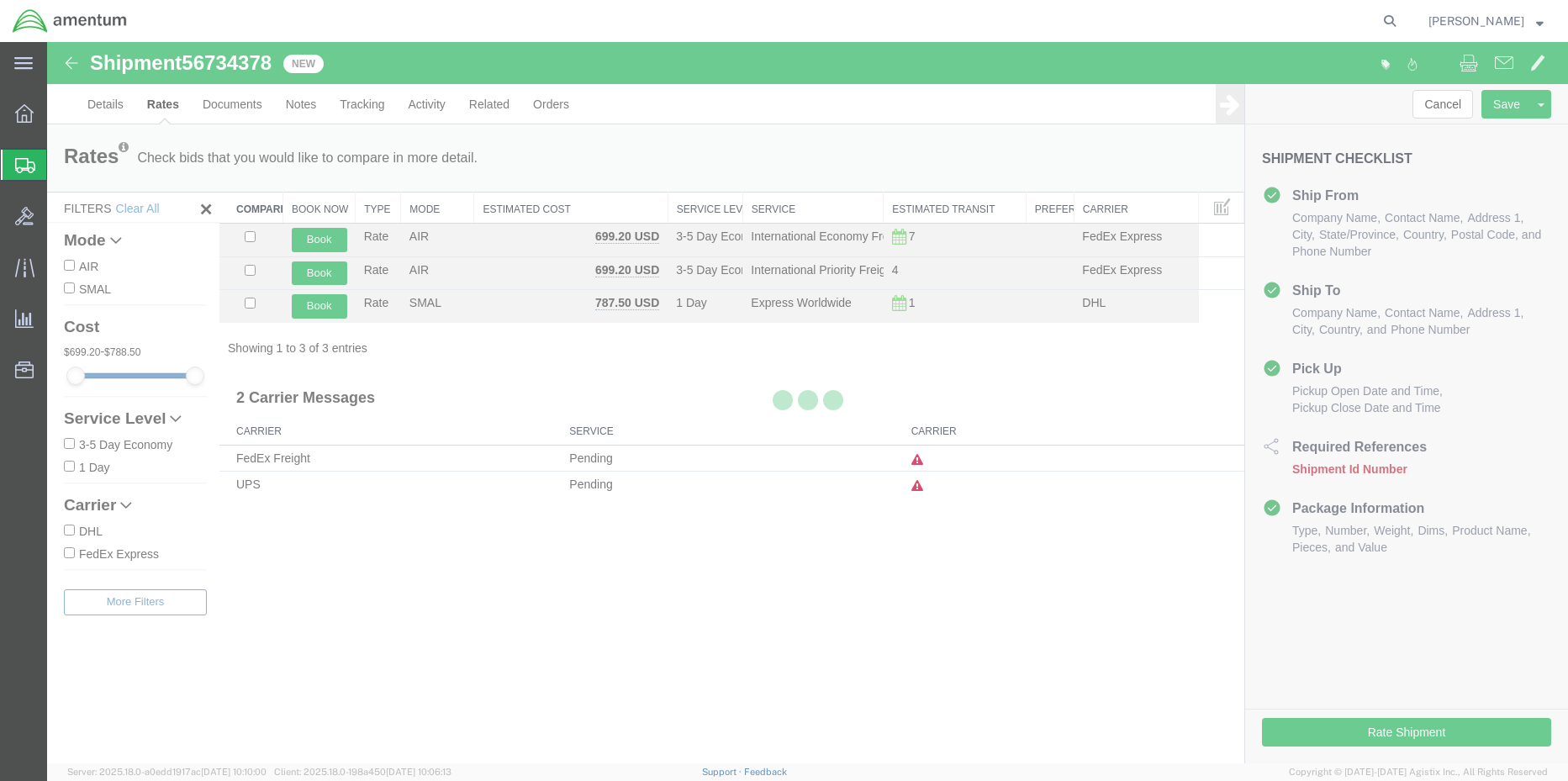
scroll to position [0, 0]
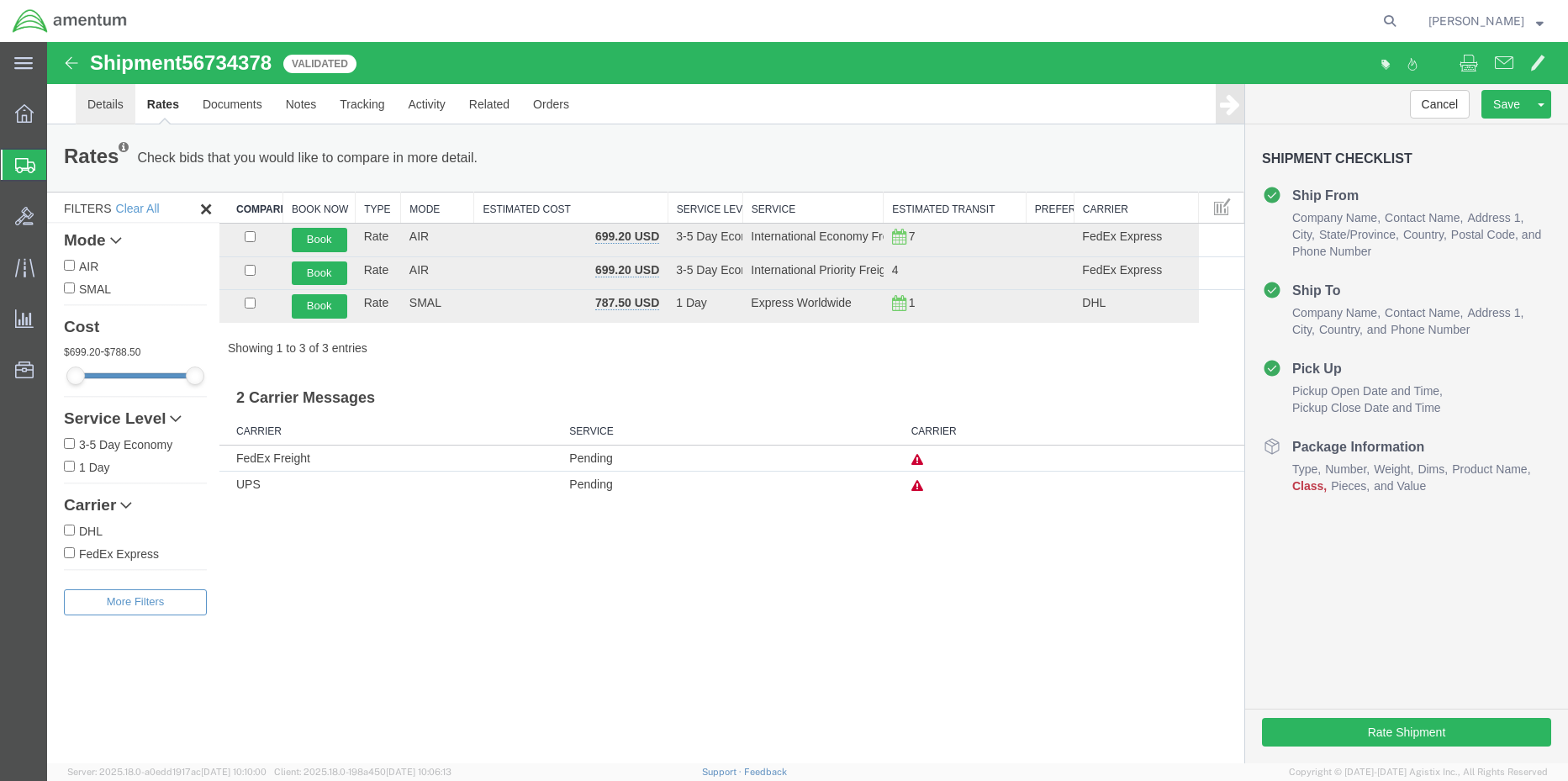
click at [110, 108] on link "Details" at bounding box center [105, 104] width 60 height 40
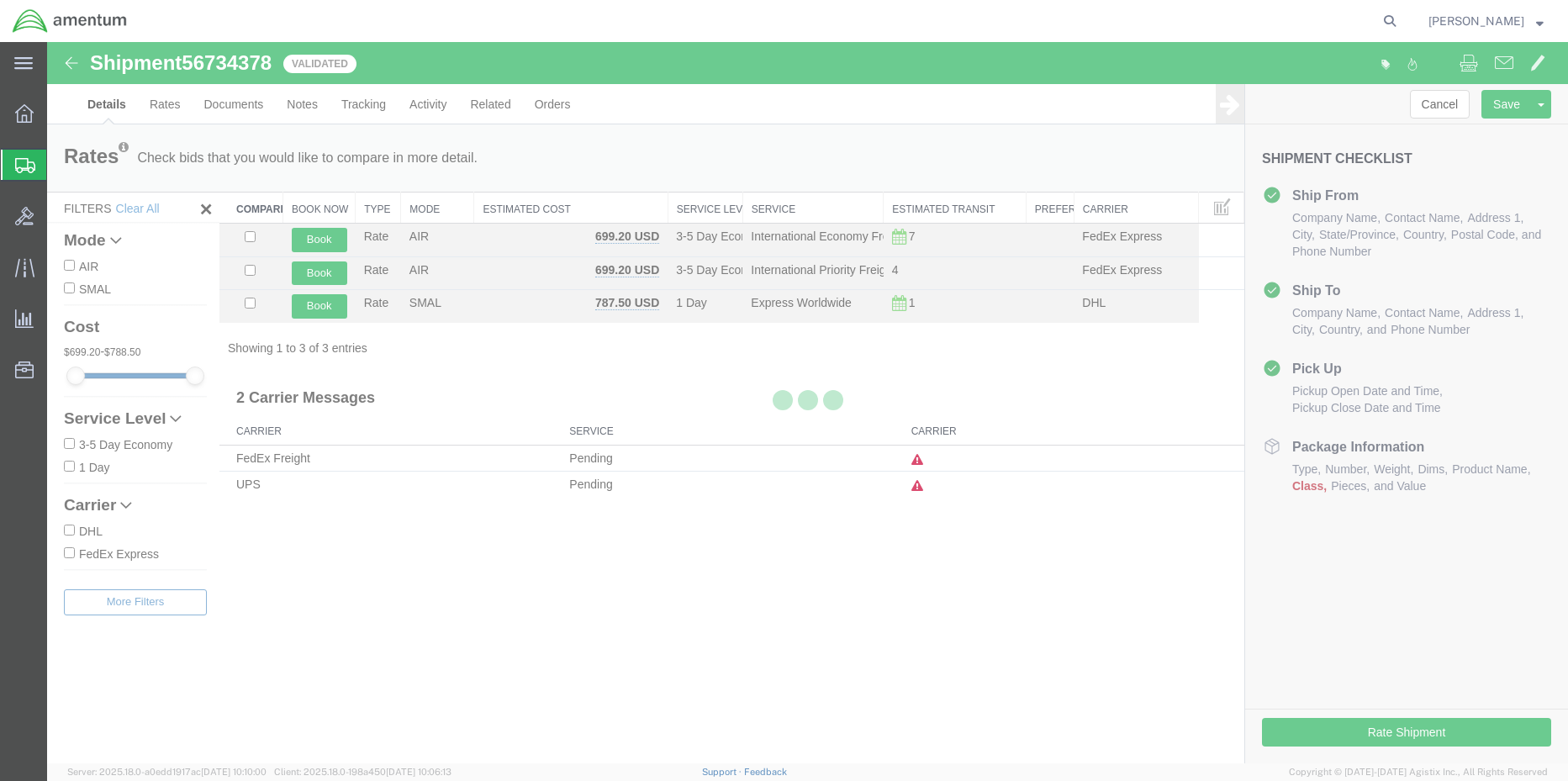
select select "42668"
select select "42677"
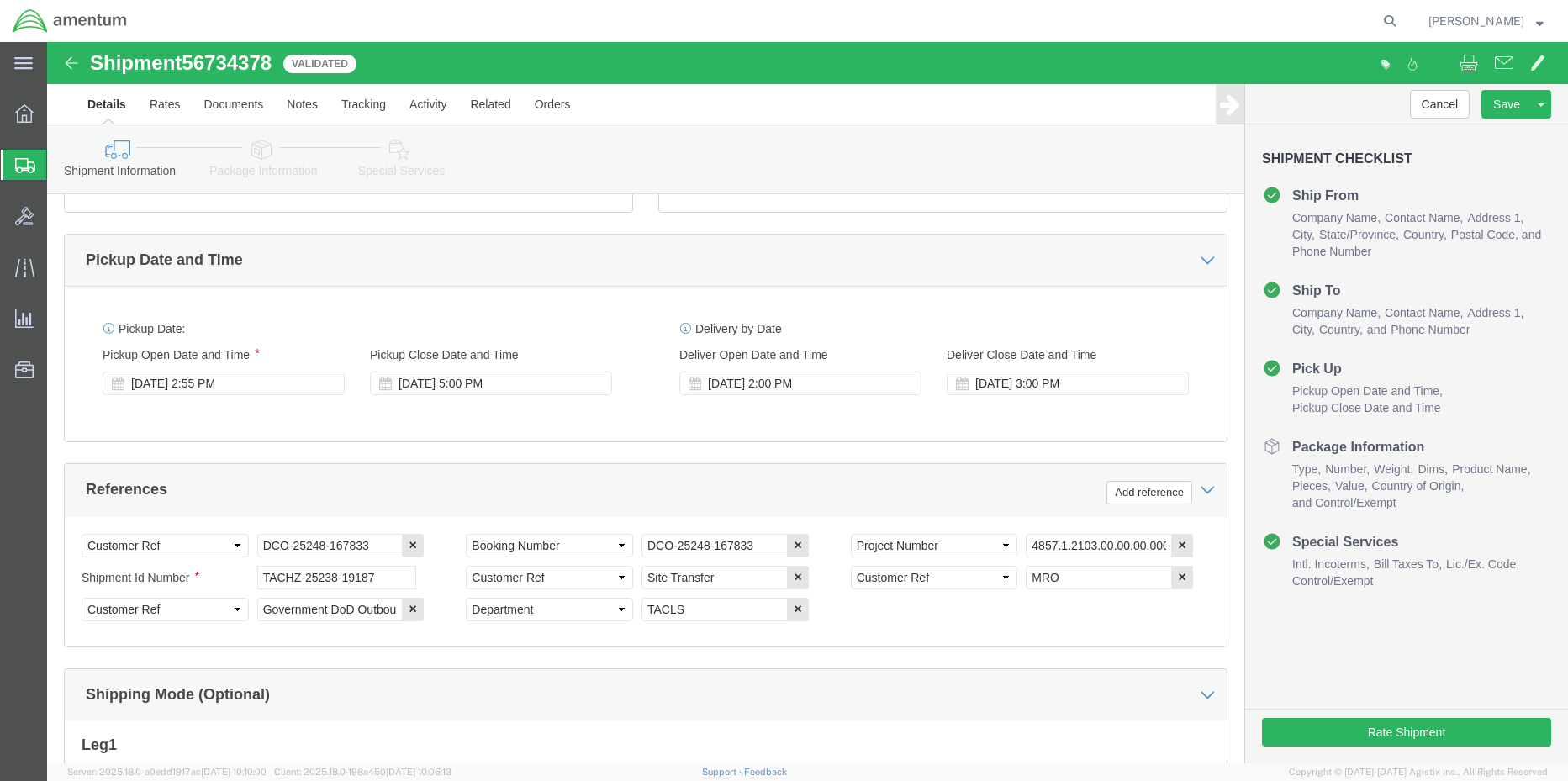
scroll to position [282, 0]
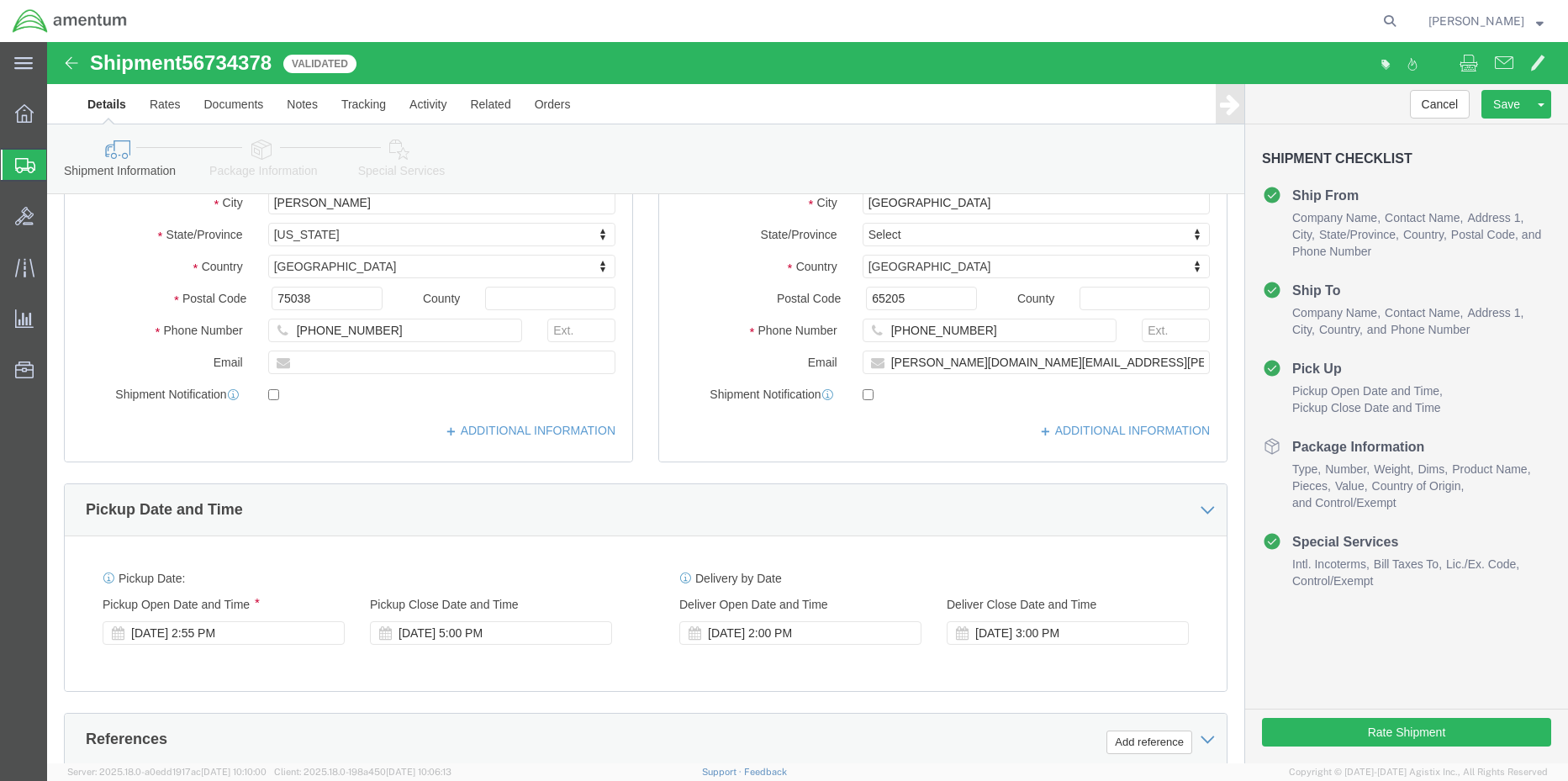
click icon
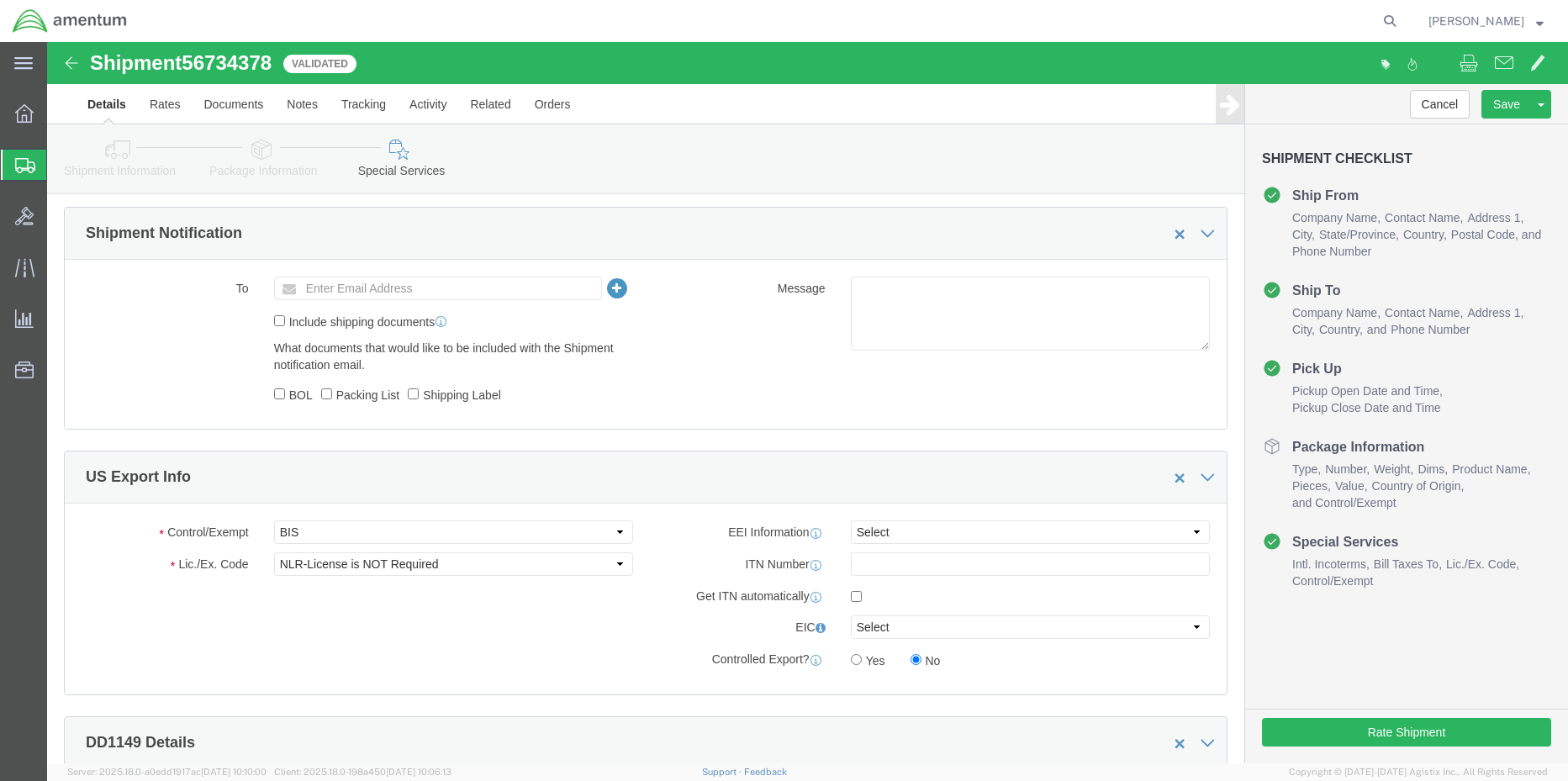
scroll to position [1123, 0]
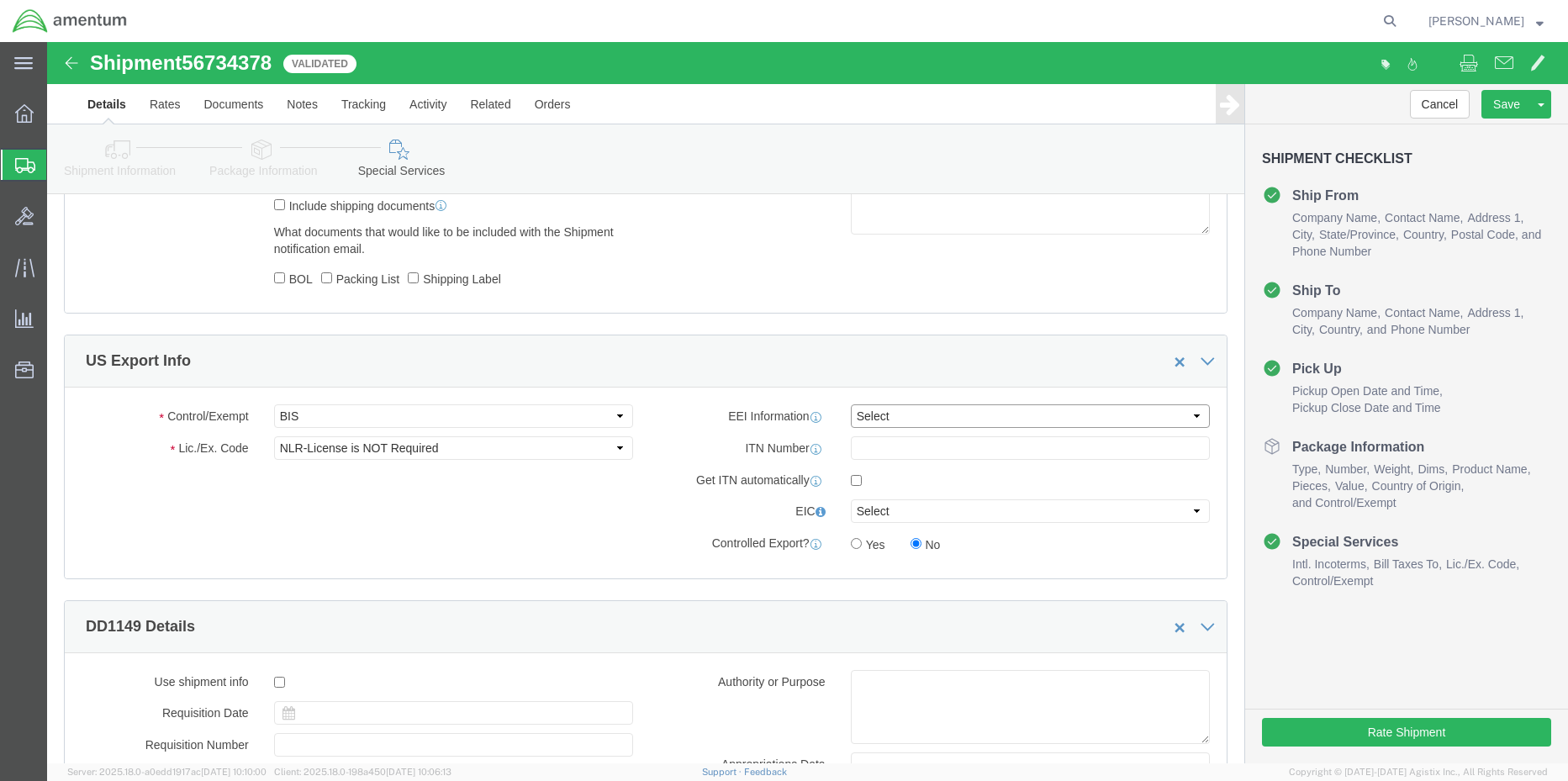
click select "Select AES-Direct EEI Carrier File EEI EEI Exempt"
select select "EXEM"
click select "Select AES-Direct EEI Carrier File EEI EEI Exempt"
click select "Select ATF BIS DEA EPA FDA FTR ITAR OFAC Other (OPA)"
select select "FTR"
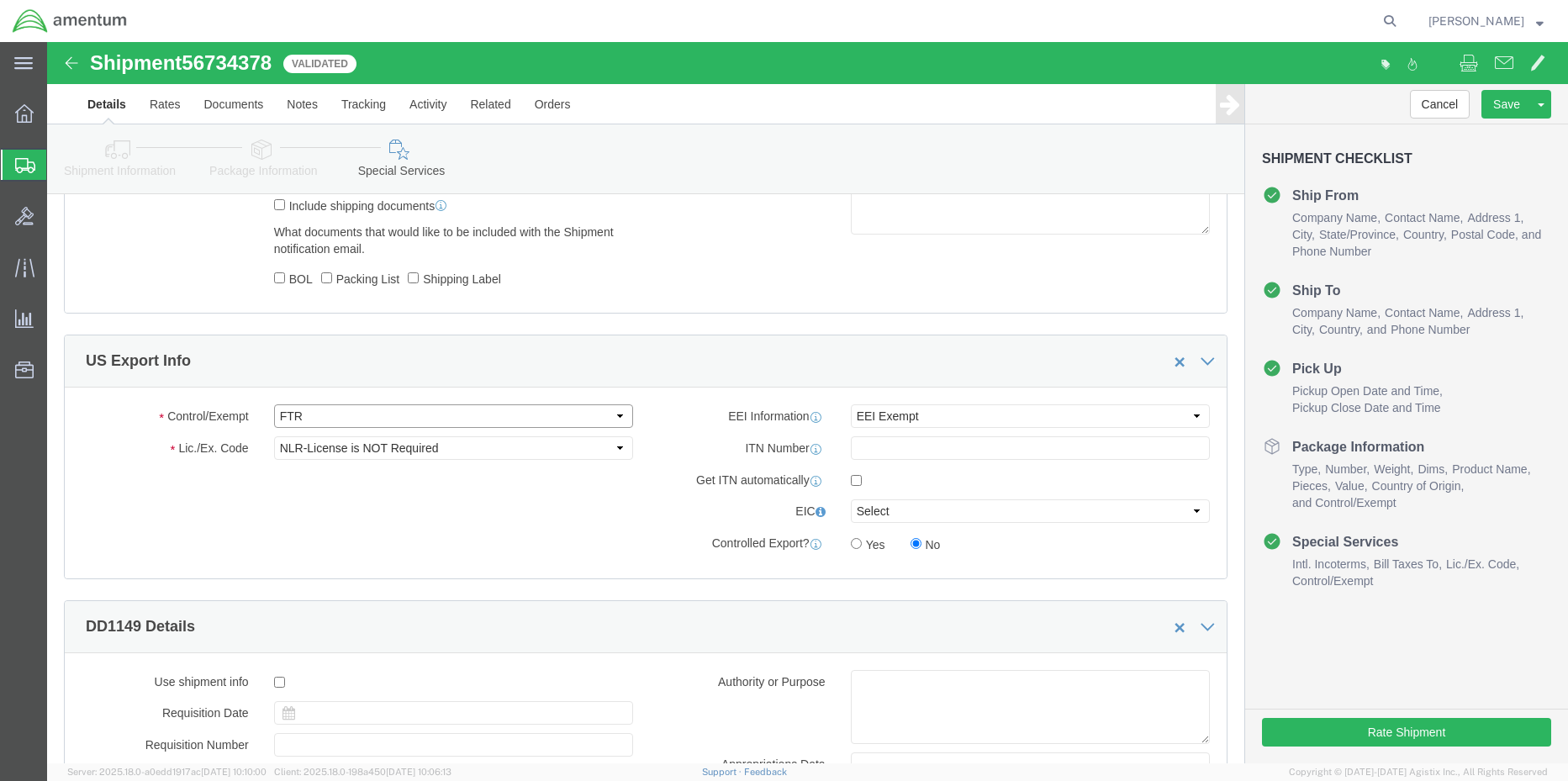
click select "Select ATF BIS DEA EPA FDA FTR ITAR OFAC Other (OPA)"
click select "Select 30.2(d)(2) 30.36 30.37(a) 30.37(f) 30.37(g) 30.37(h) 30.37(i) 30.37(j) 3…"
select select "30.37(a)"
click select "Select 30.2(d)(2) 30.36 30.37(a) 30.37(f) 30.37(g) 30.37(h) 30.37(i) 30.37(j) 3…"
click button "Rate Shipment"
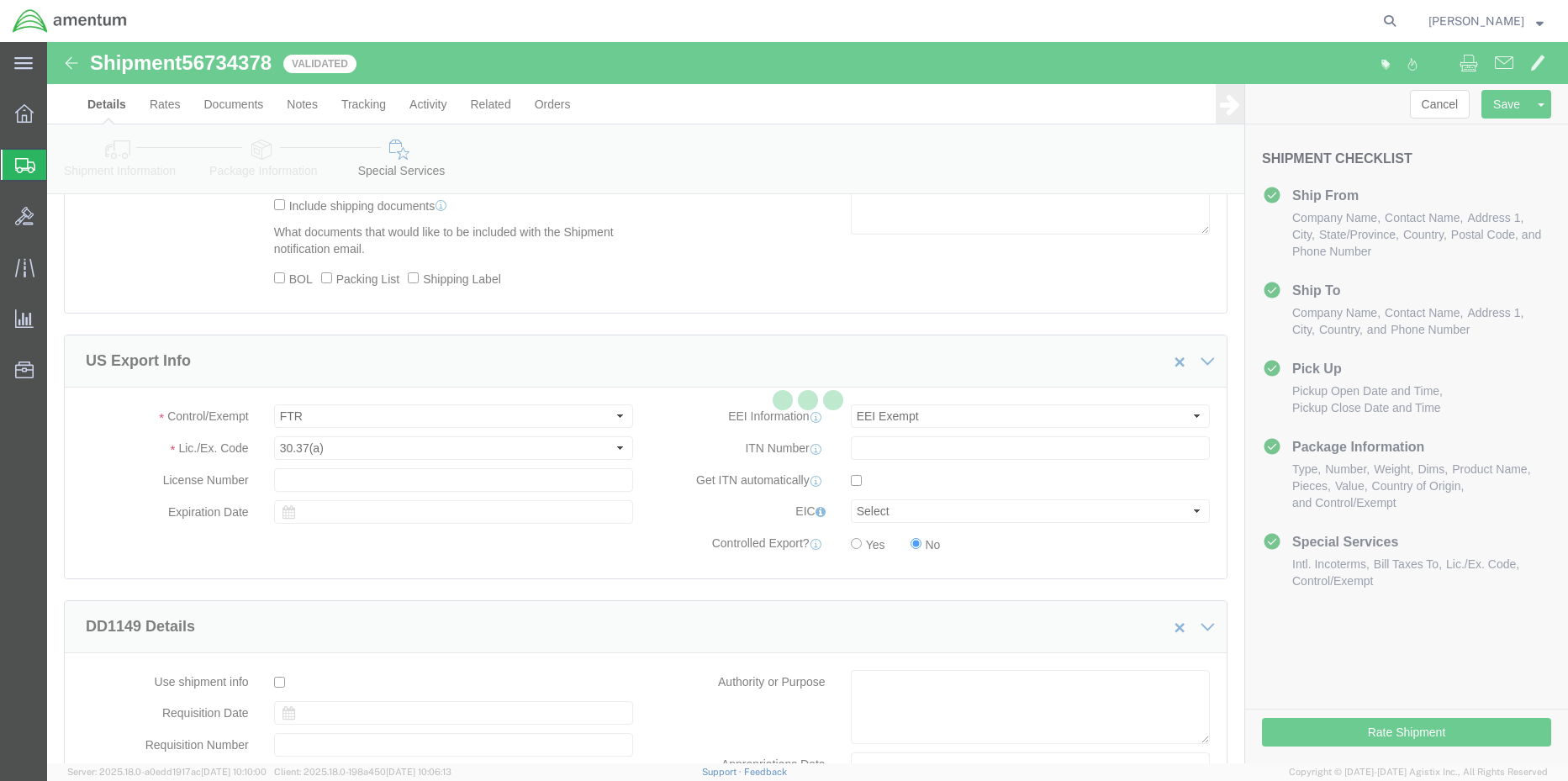
scroll to position [0, 0]
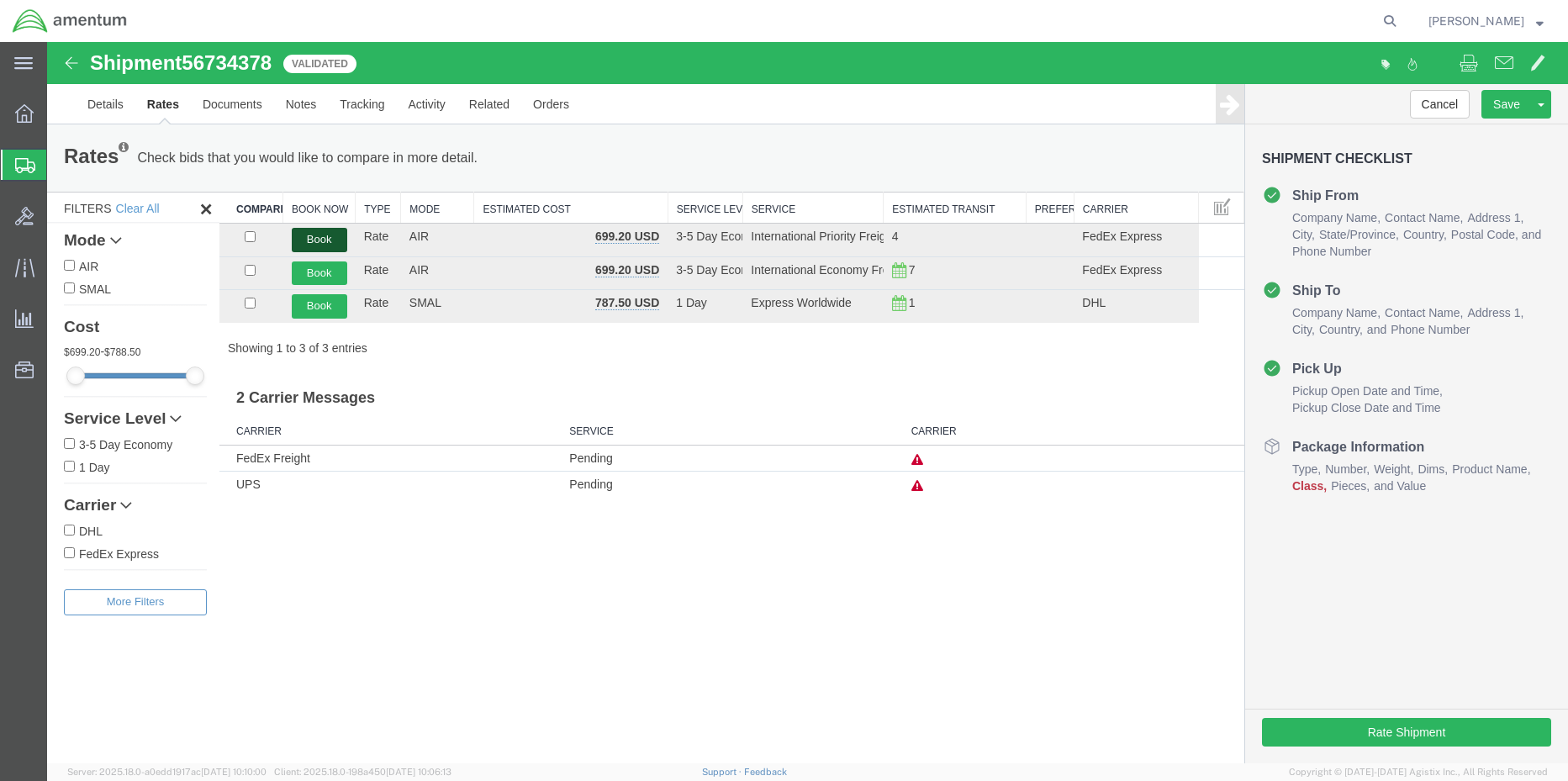
click at [333, 239] on button "Book" at bounding box center [319, 240] width 56 height 25
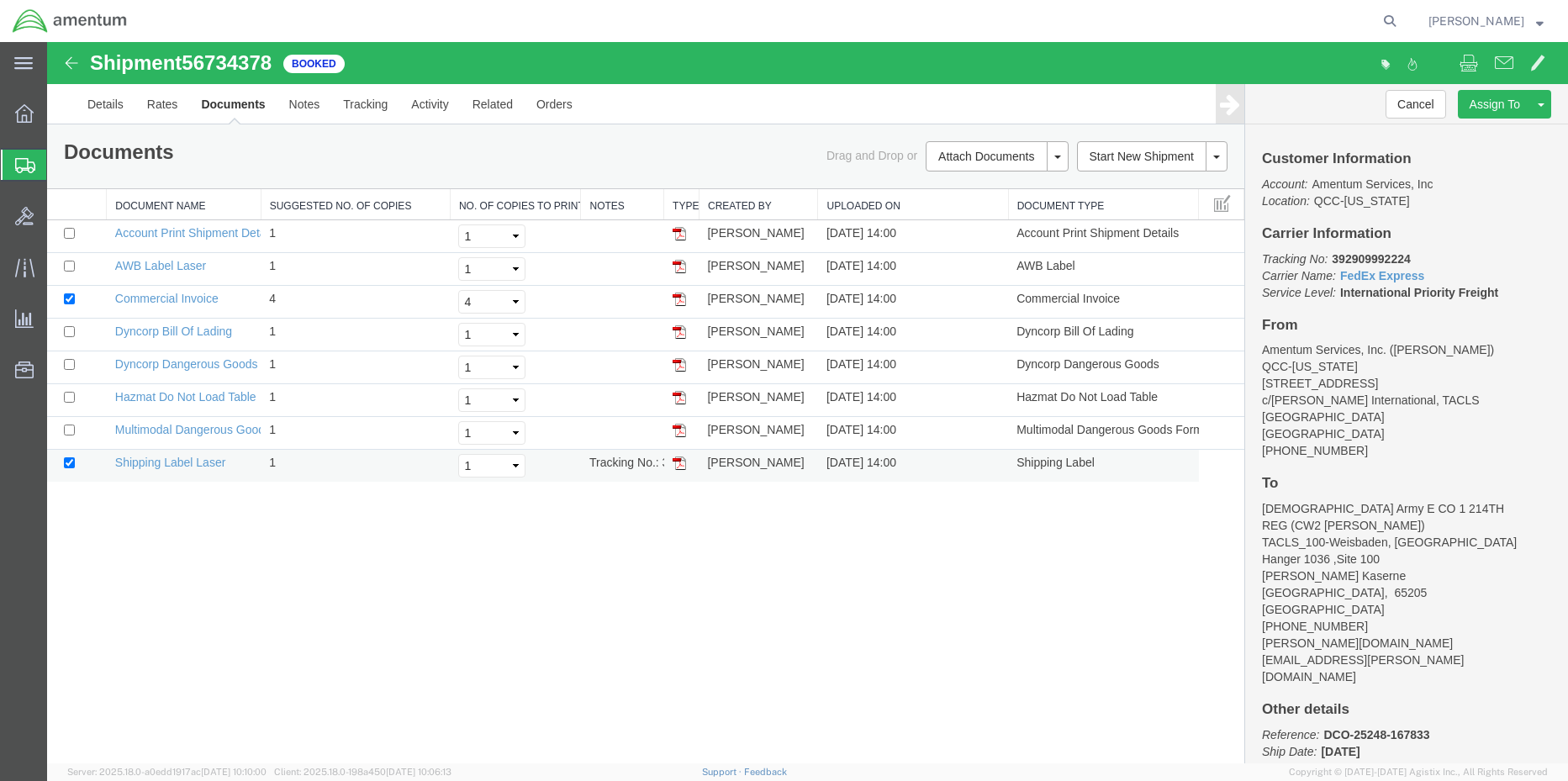
click at [678, 461] on img at bounding box center [679, 464] width 14 height 14
drag, startPoint x: 676, startPoint y: 299, endPoint x: 699, endPoint y: 324, distance: 34.0
click at [676, 299] on img at bounding box center [679, 300] width 14 height 14
click at [677, 265] on img at bounding box center [679, 267] width 14 height 14
click at [108, 96] on link "Details" at bounding box center [105, 104] width 60 height 40
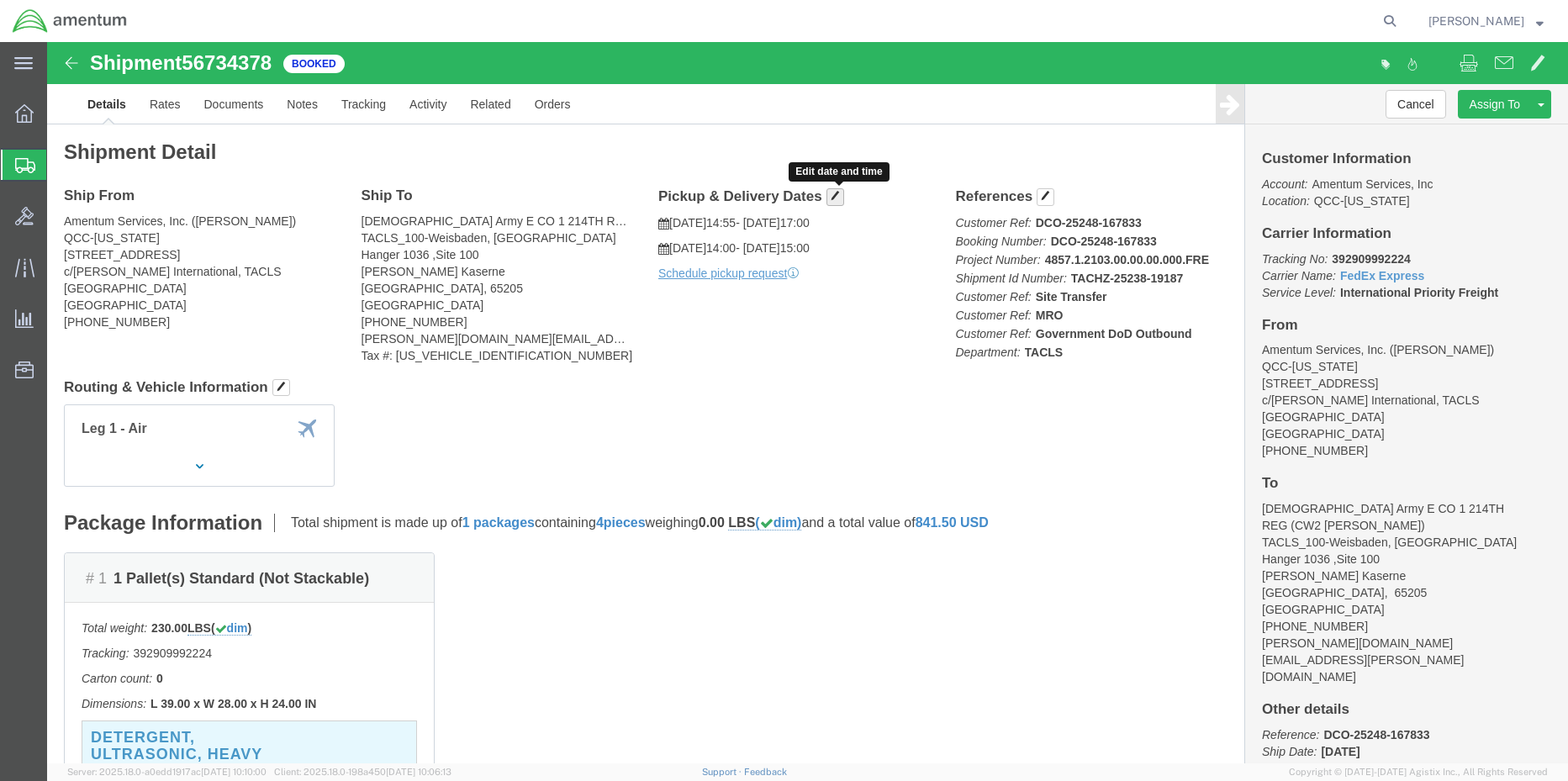
click button "button"
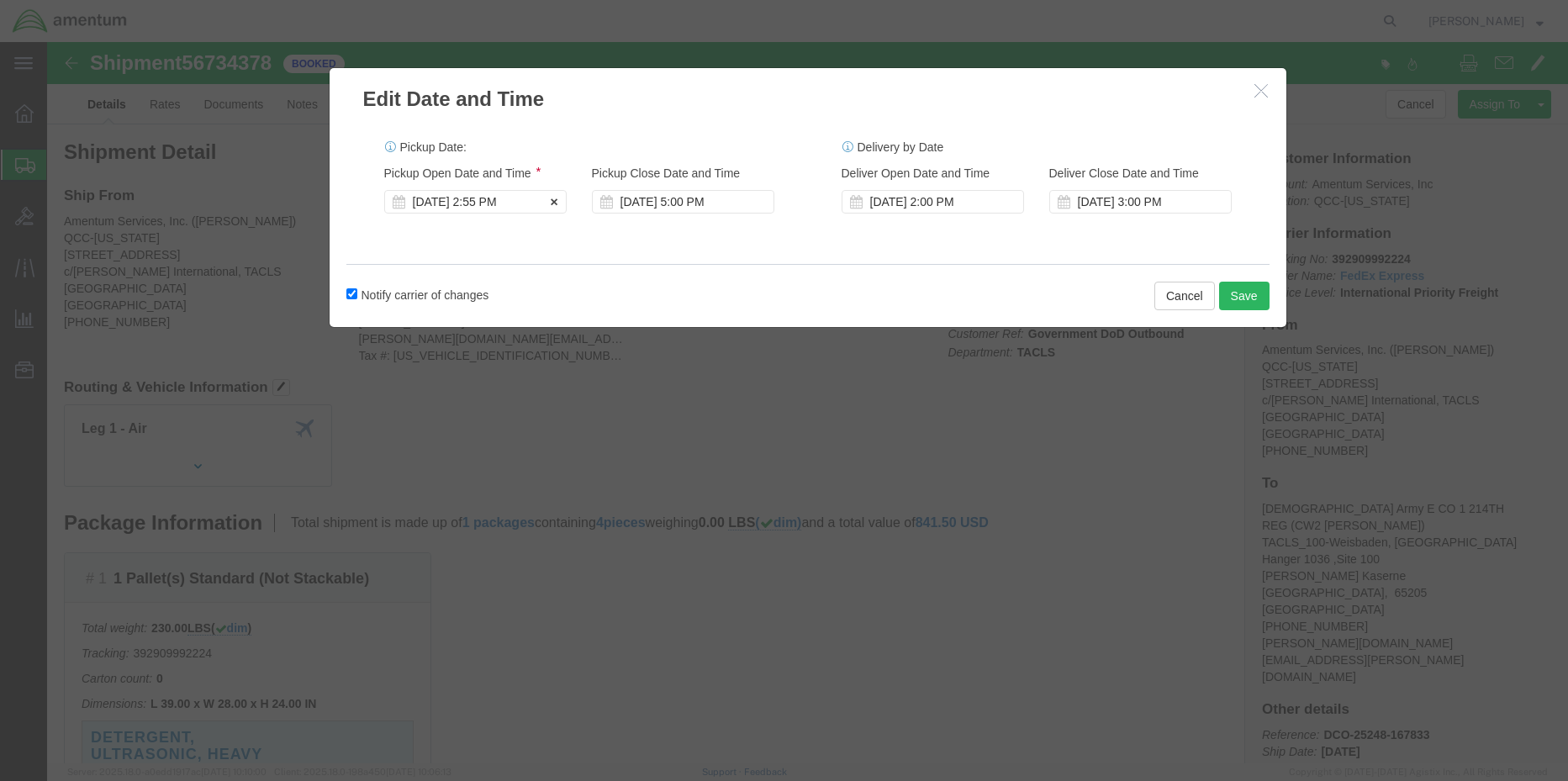
click div "[DATE] 2:55 PM"
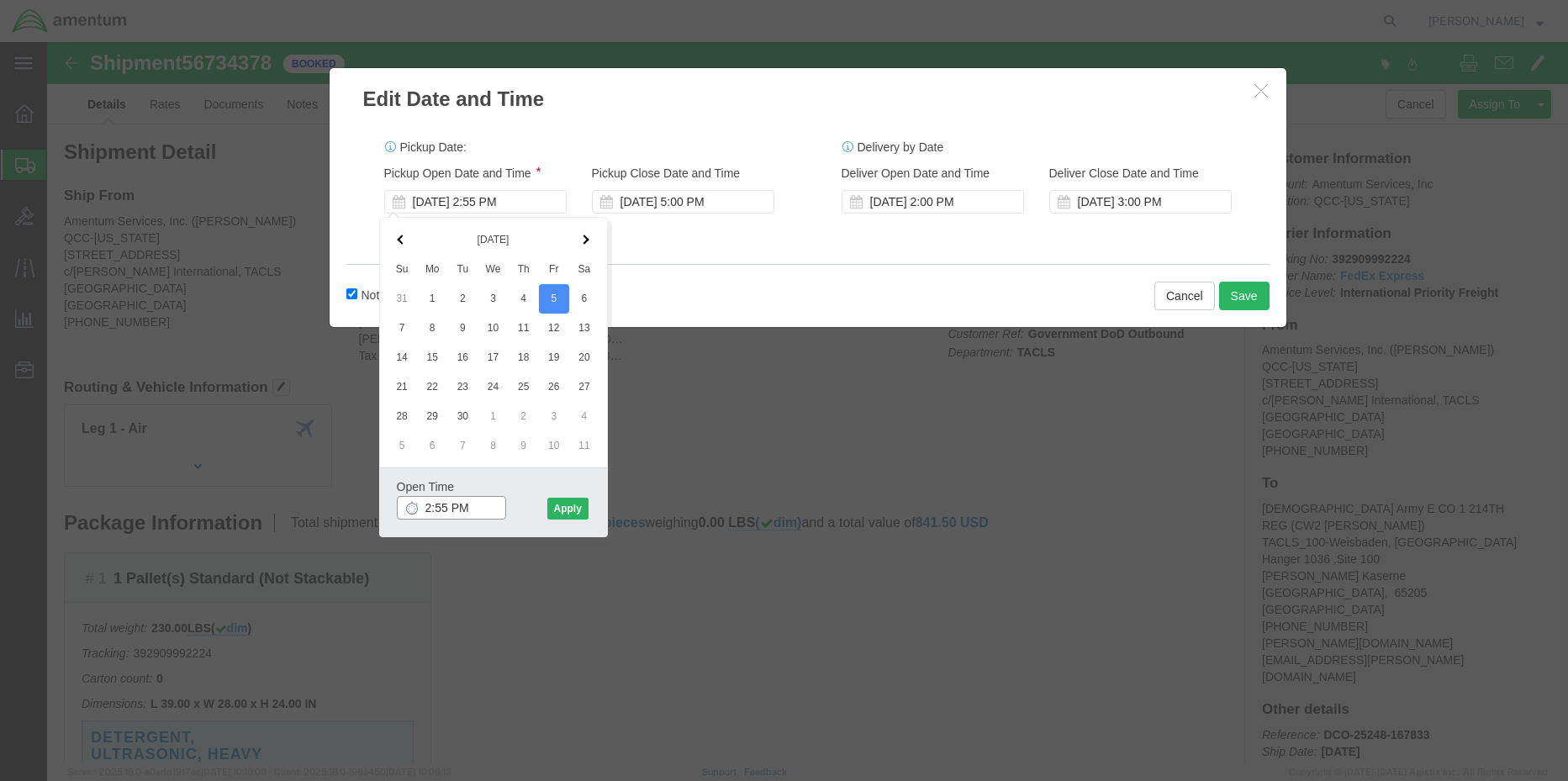
drag, startPoint x: 442, startPoint y: 472, endPoint x: 313, endPoint y: 463, distance: 129.3
click div "Edit Date and Time Pickup Date: Pickup Start Date Pickup Start Time Pickup Open…"
type input "1400"
click button "Apply"
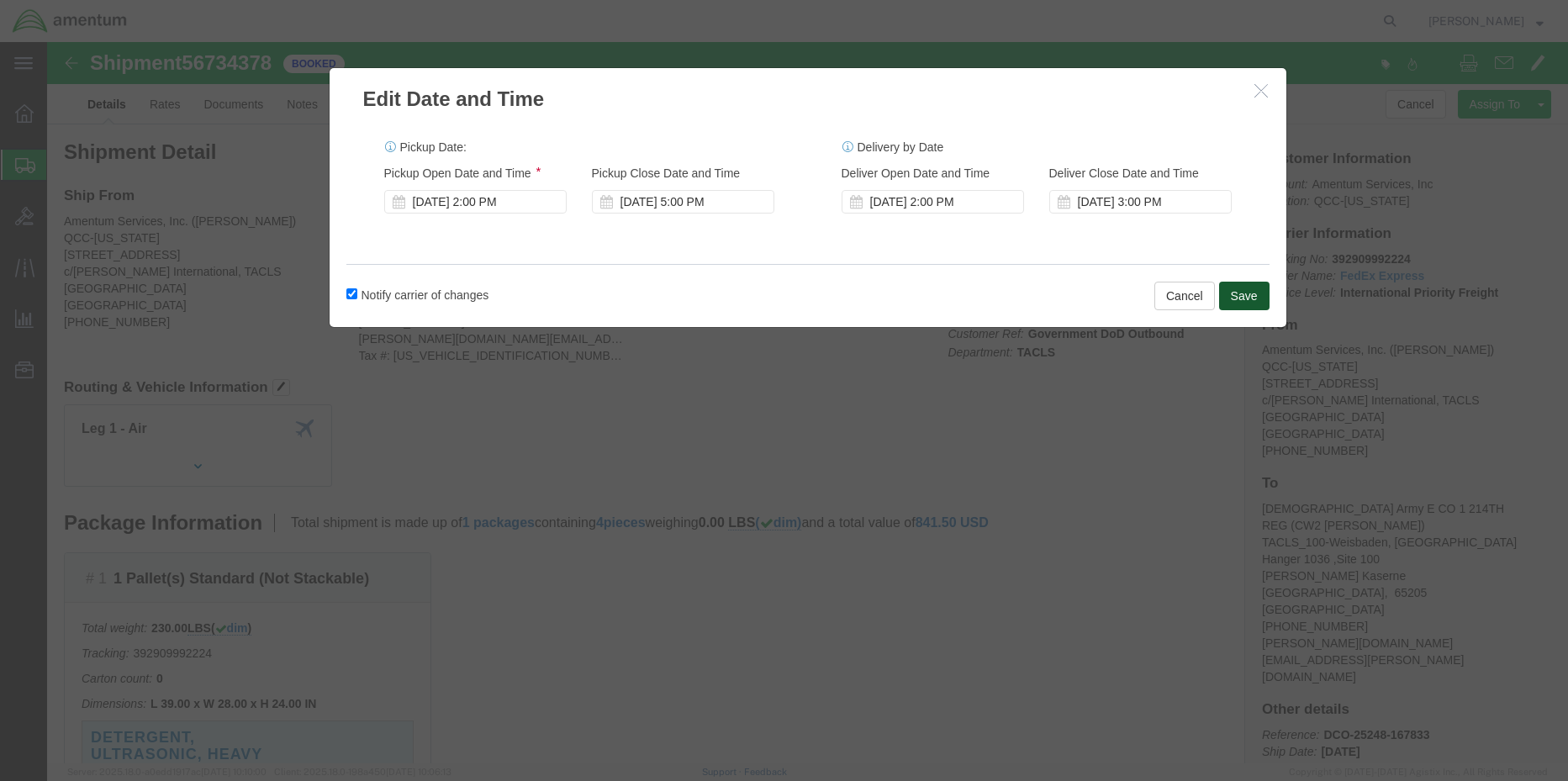
click button "Save"
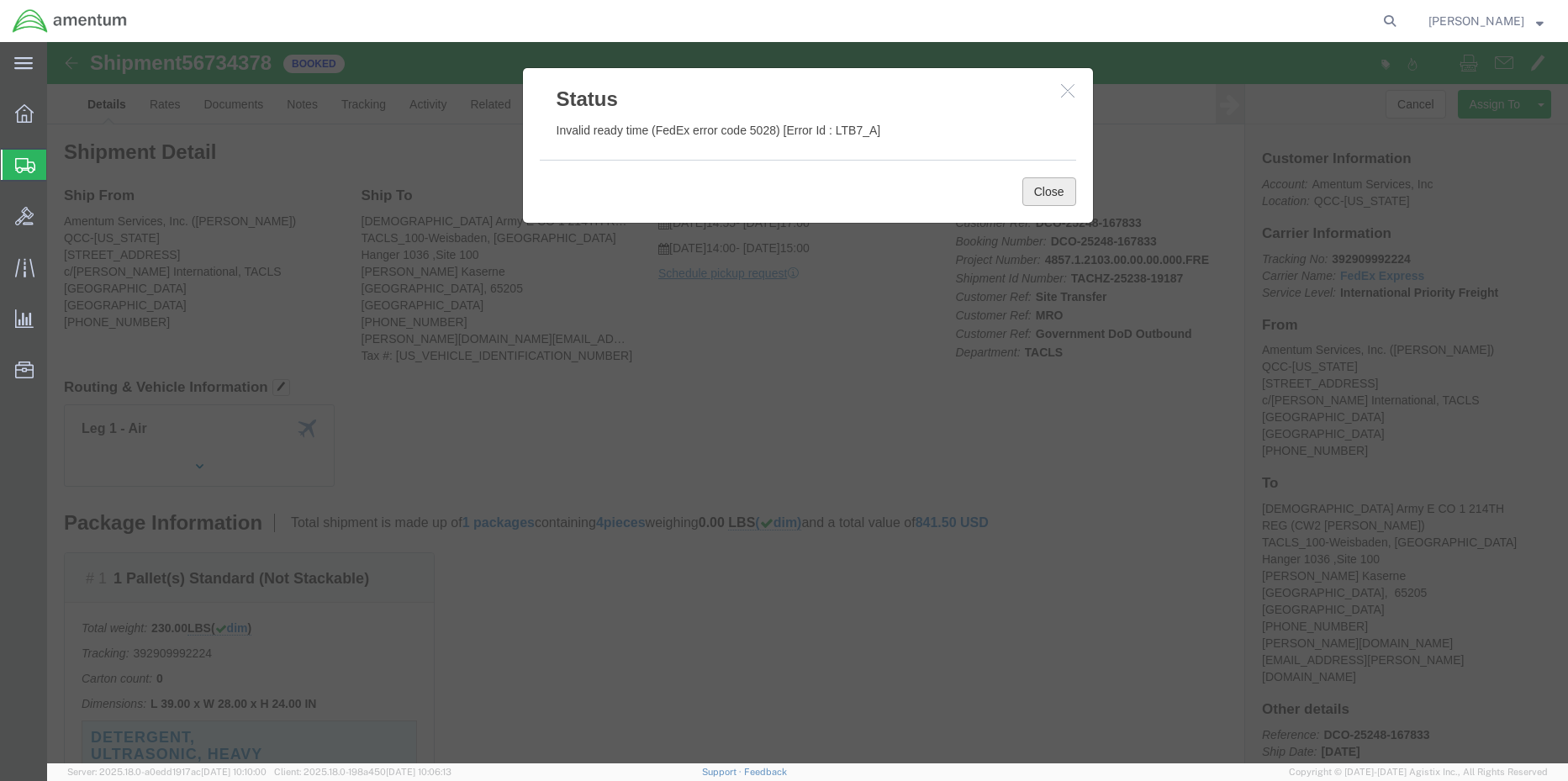
click button "Close"
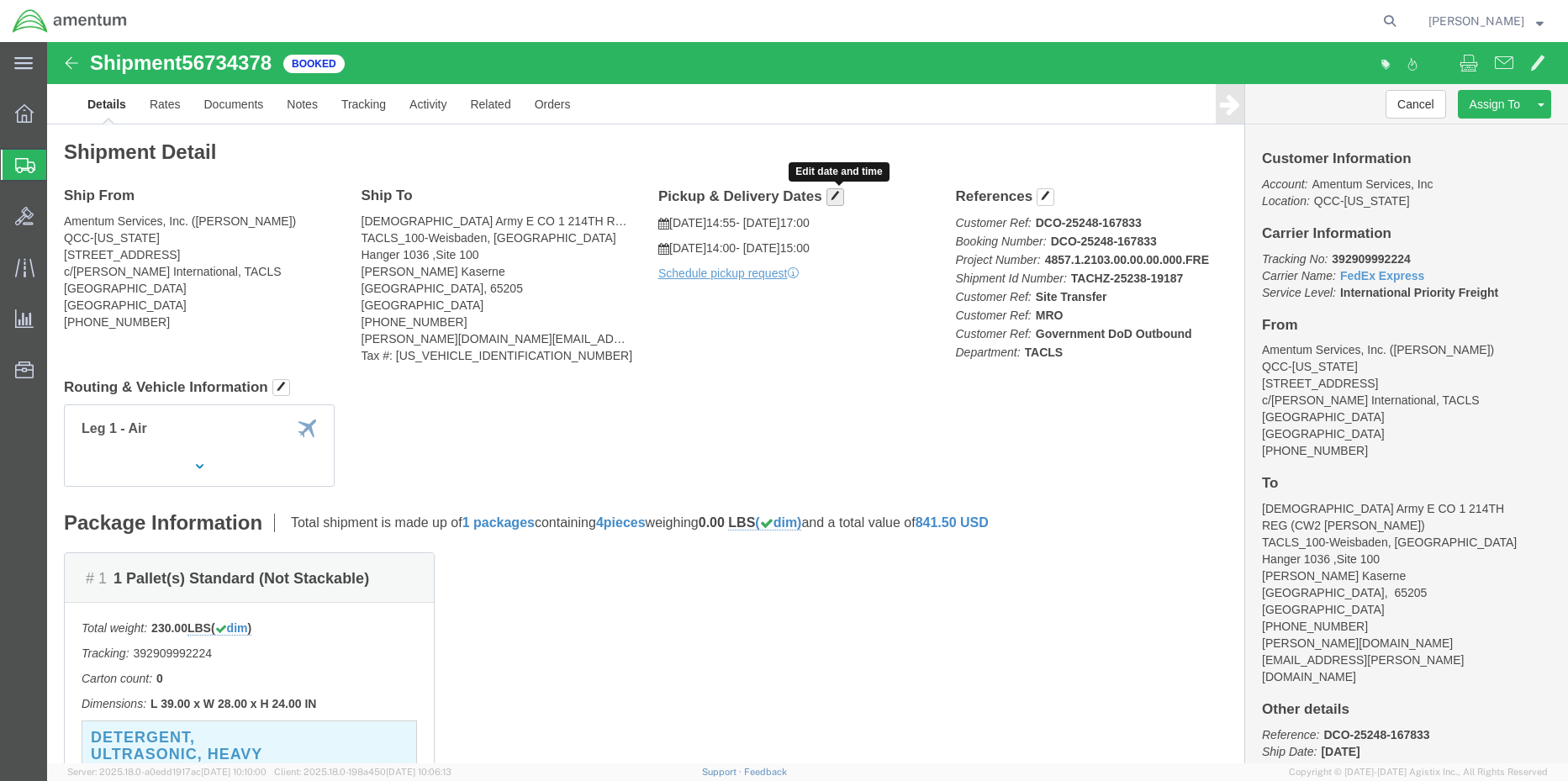
click span "button"
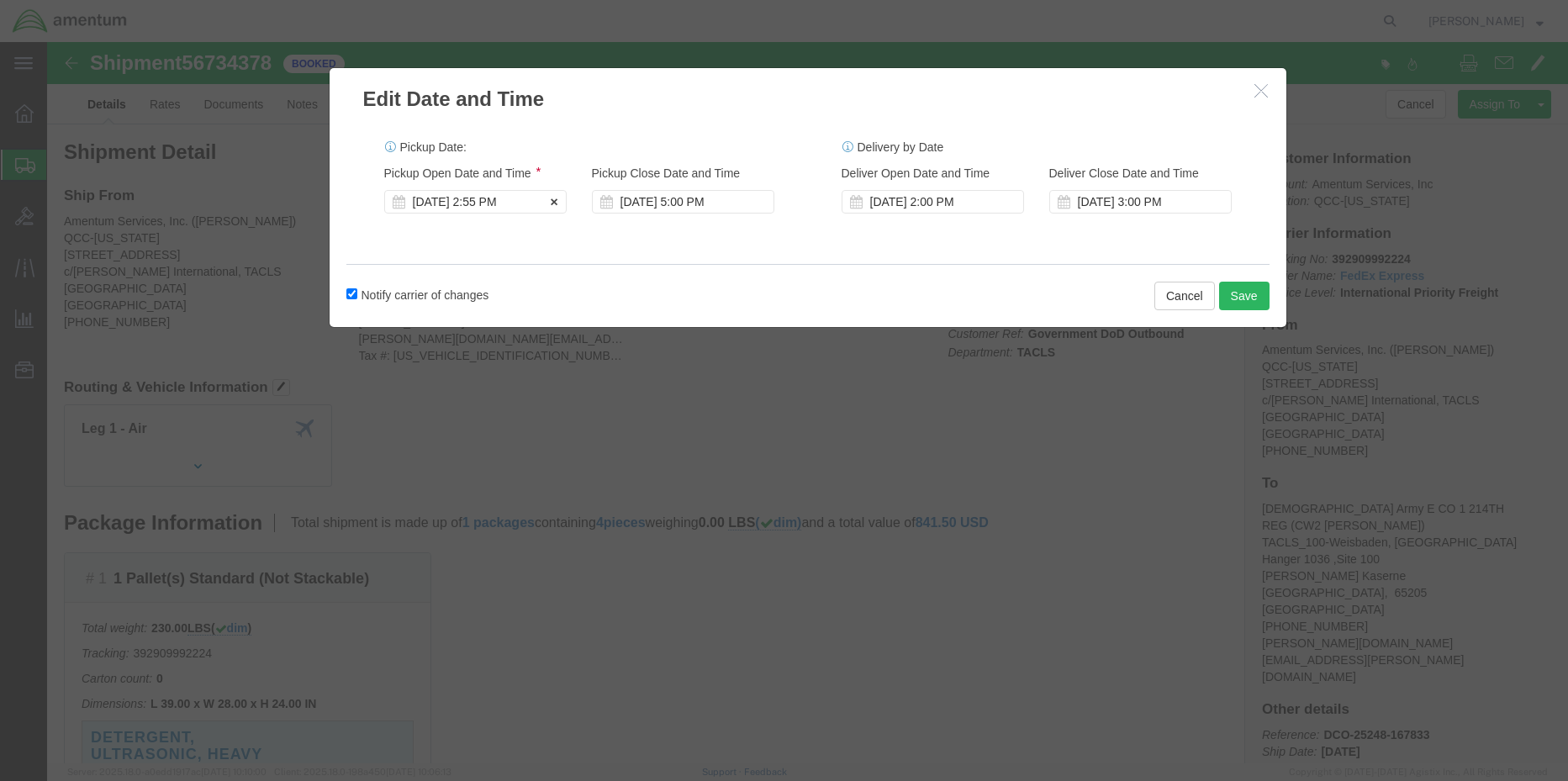
click div "[DATE] 2:55 PM"
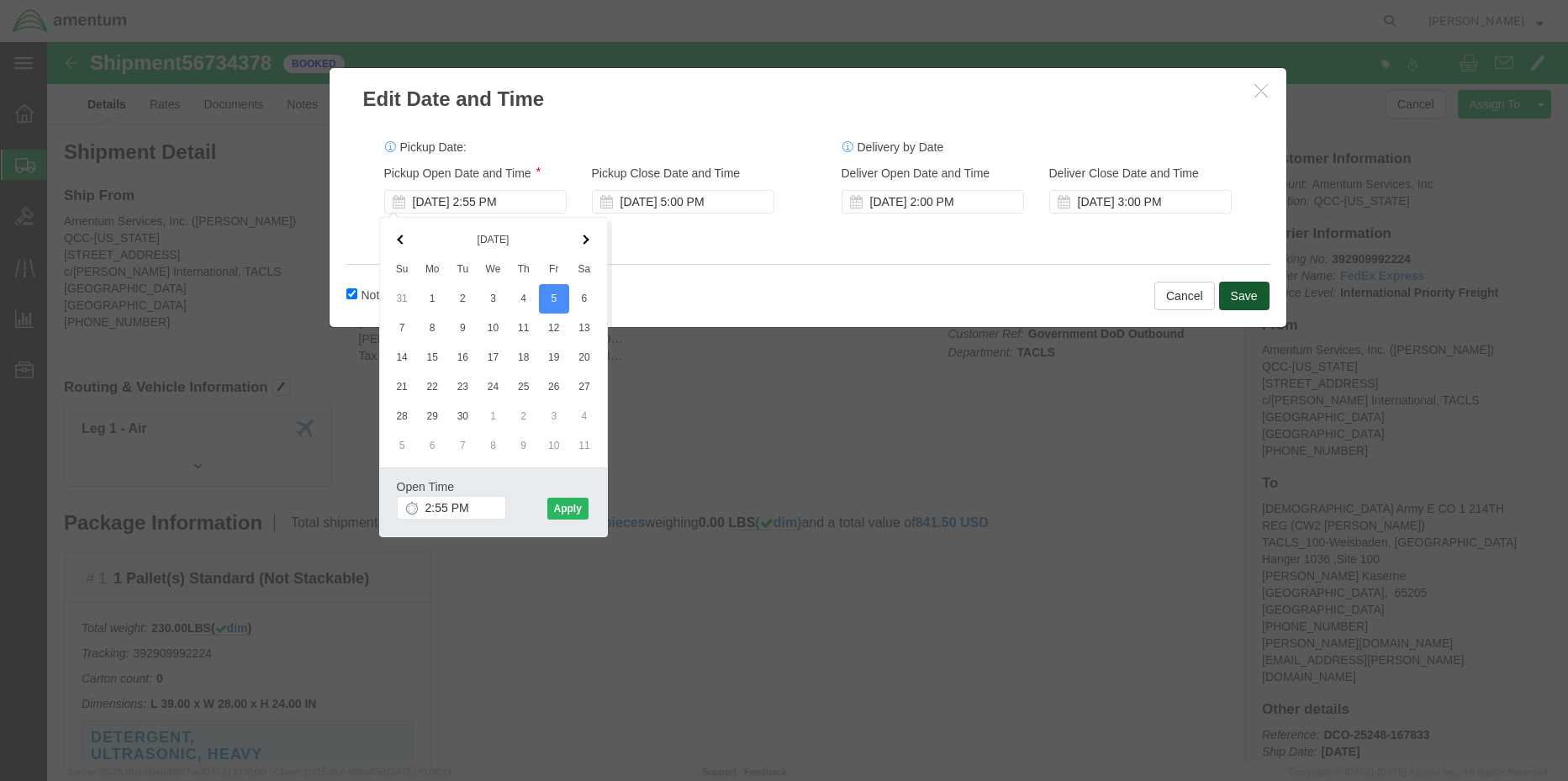
click button "Save"
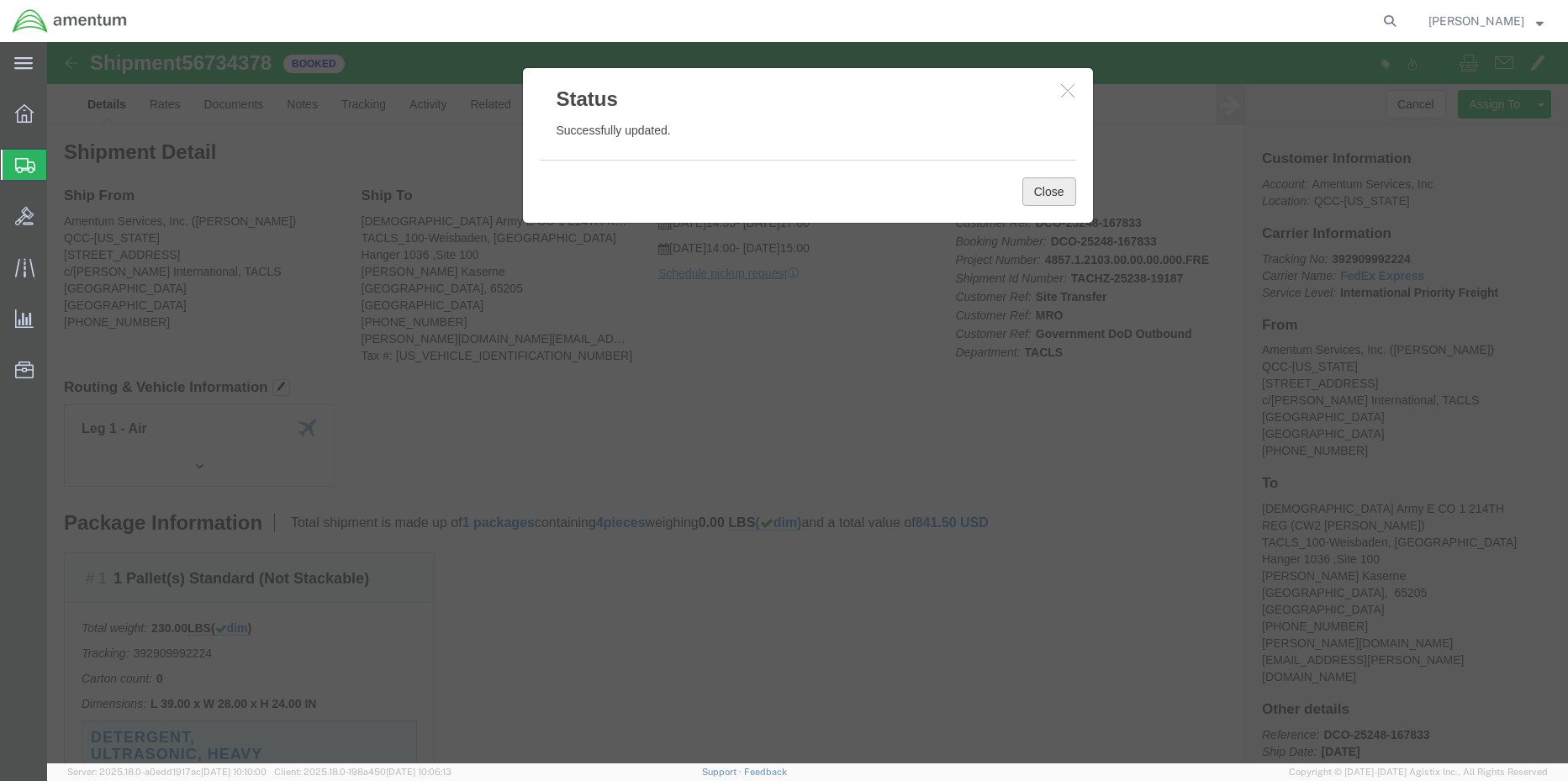
click button "Close"
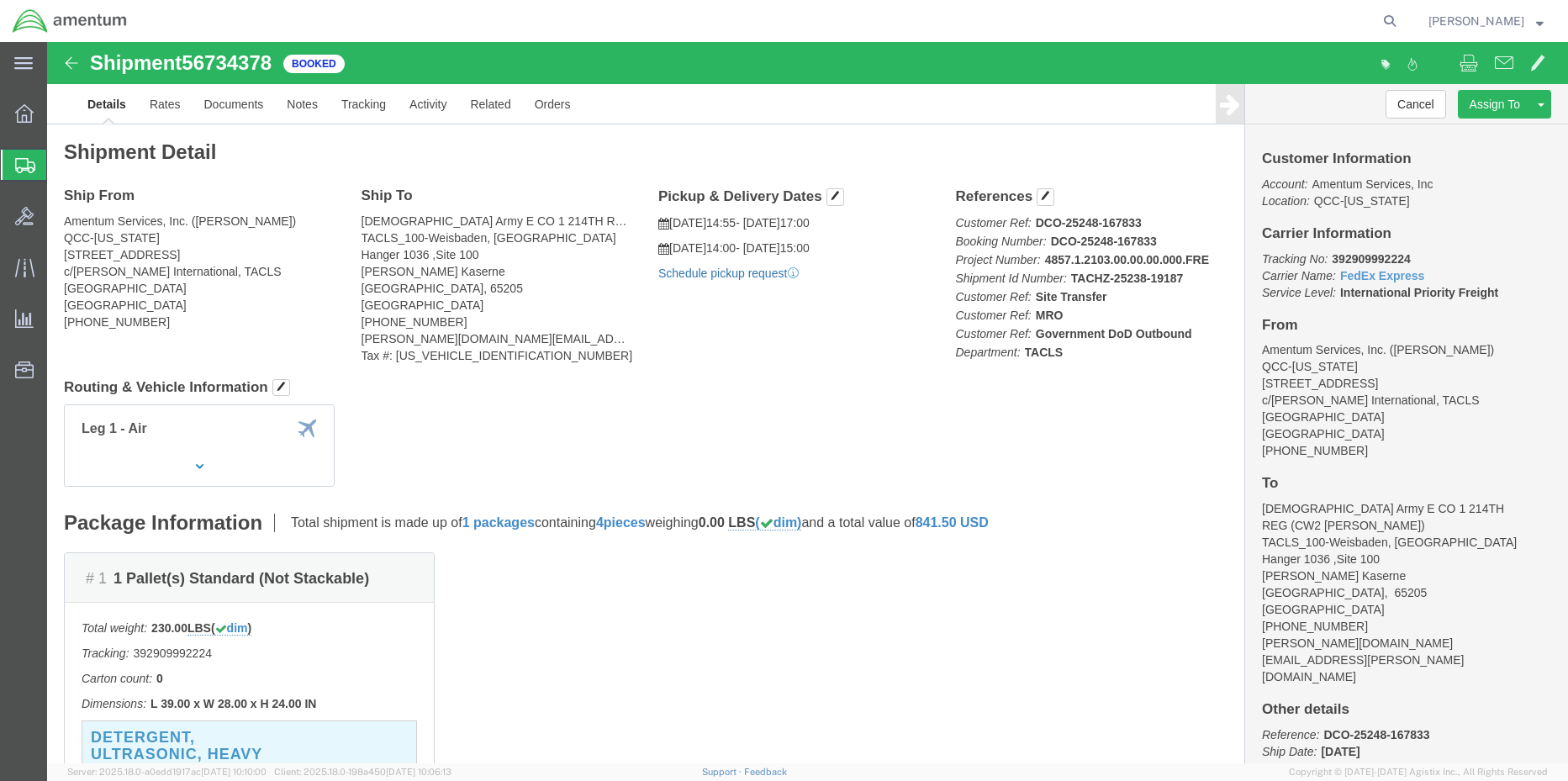
click div "Pickup & Delivery Dates [DATE] 14:55 - [DATE] 17:00 [DATE] 14:00 - [DATE] 15:00…"
drag, startPoint x: 664, startPoint y: 225, endPoint x: 668, endPoint y: 234, distance: 9.8
click link "Schedule pickup request"
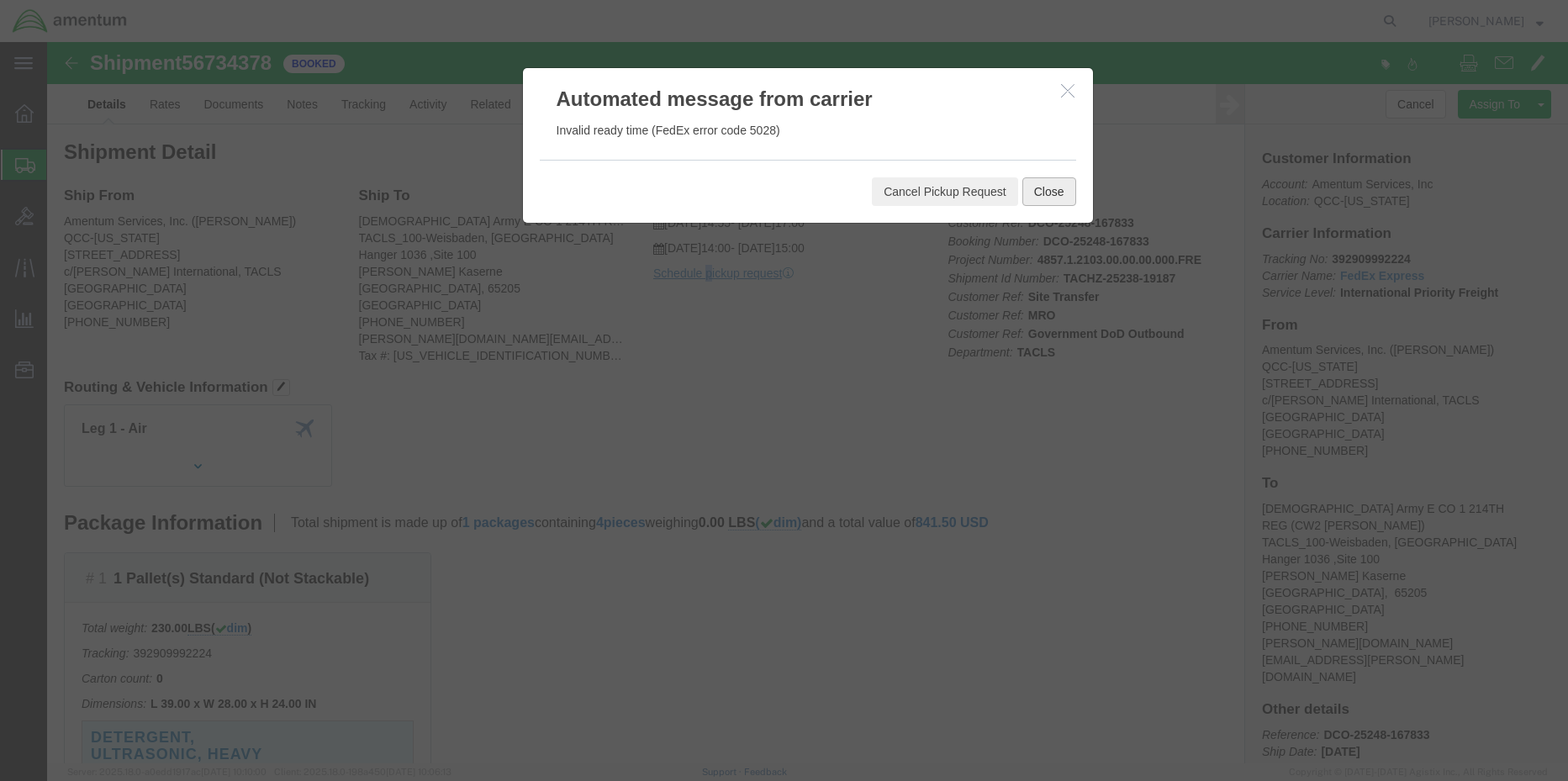
click button "Close"
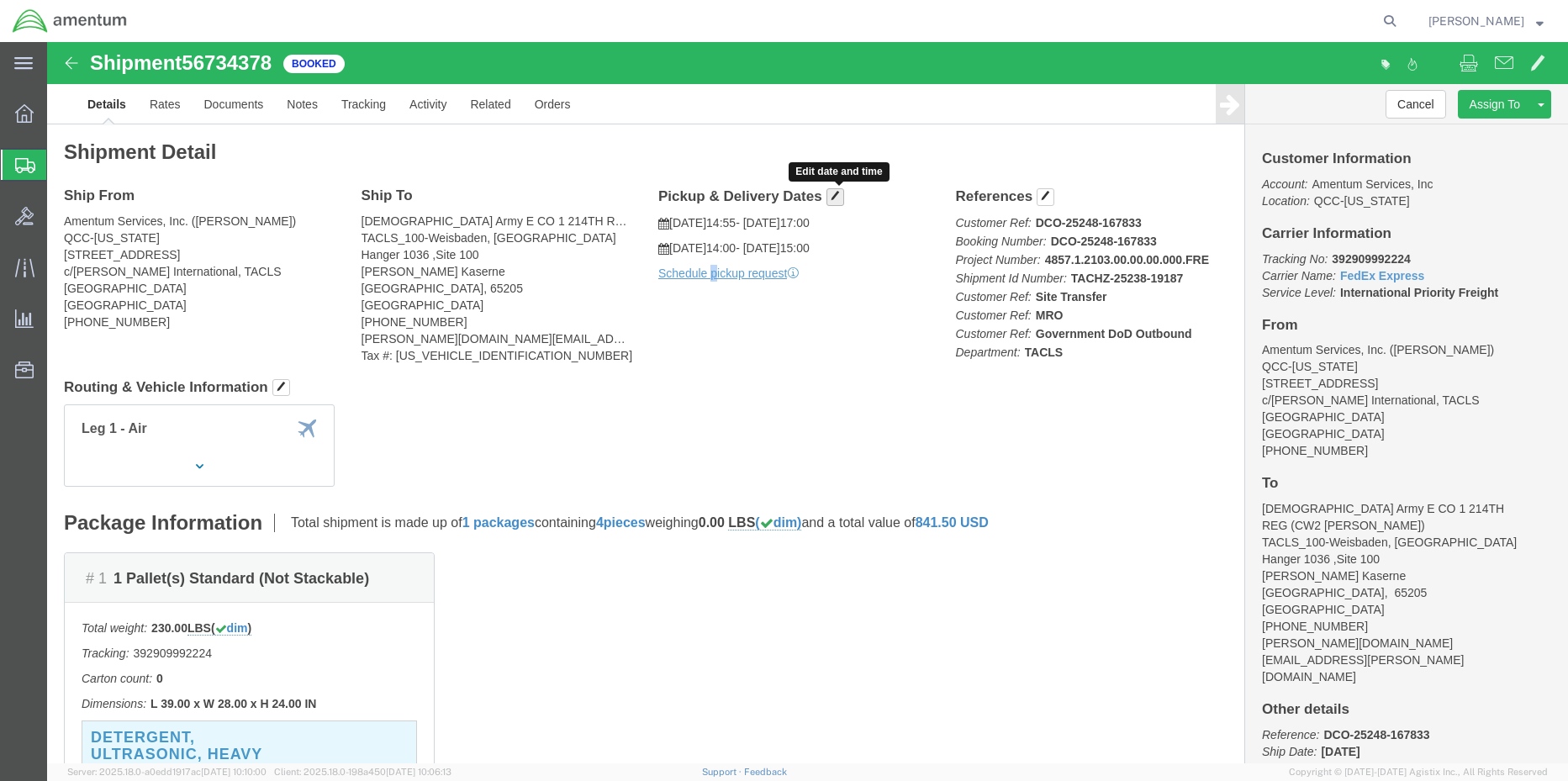
click span "button"
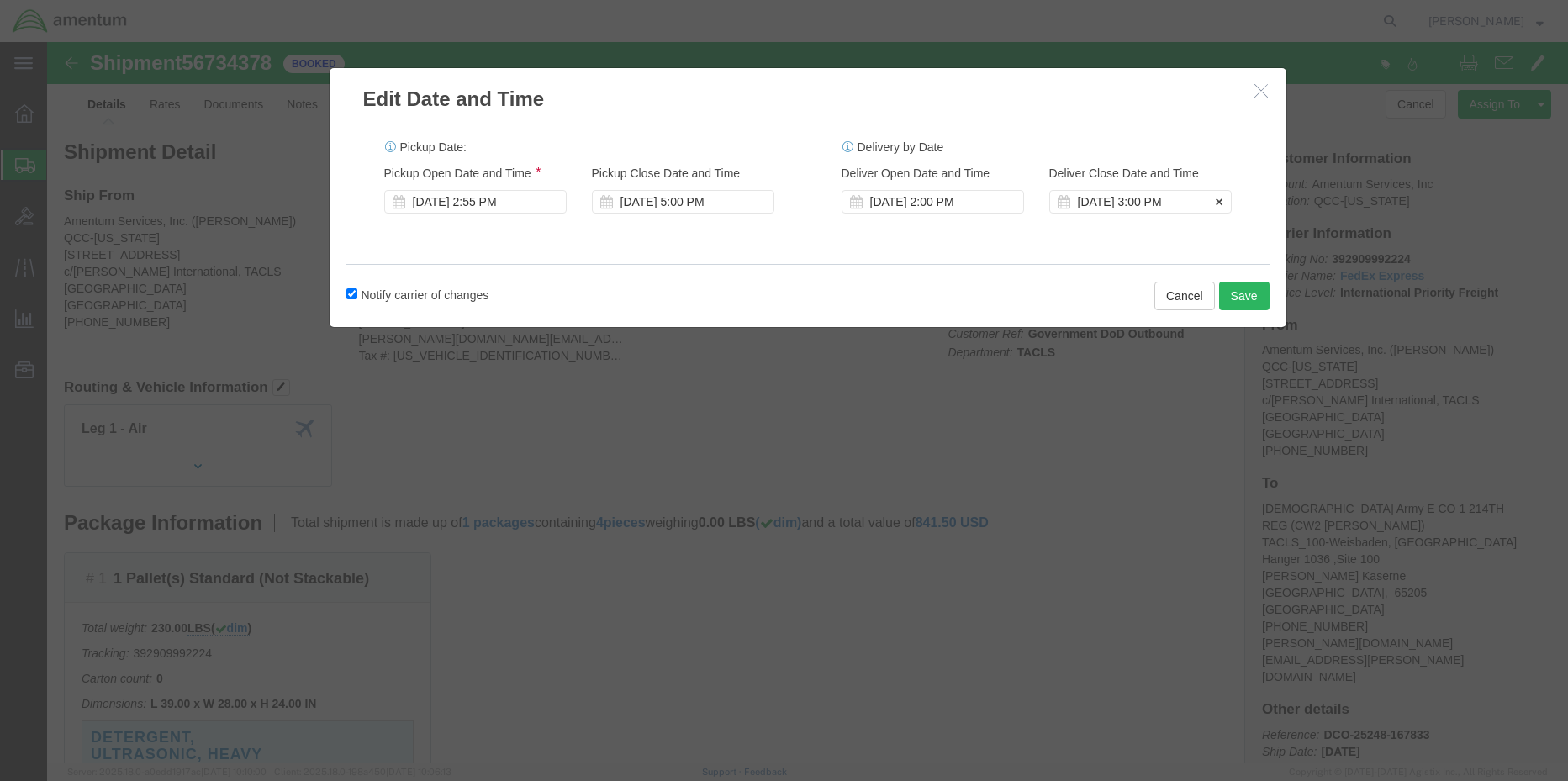
click div "[DATE] 3:00 PM"
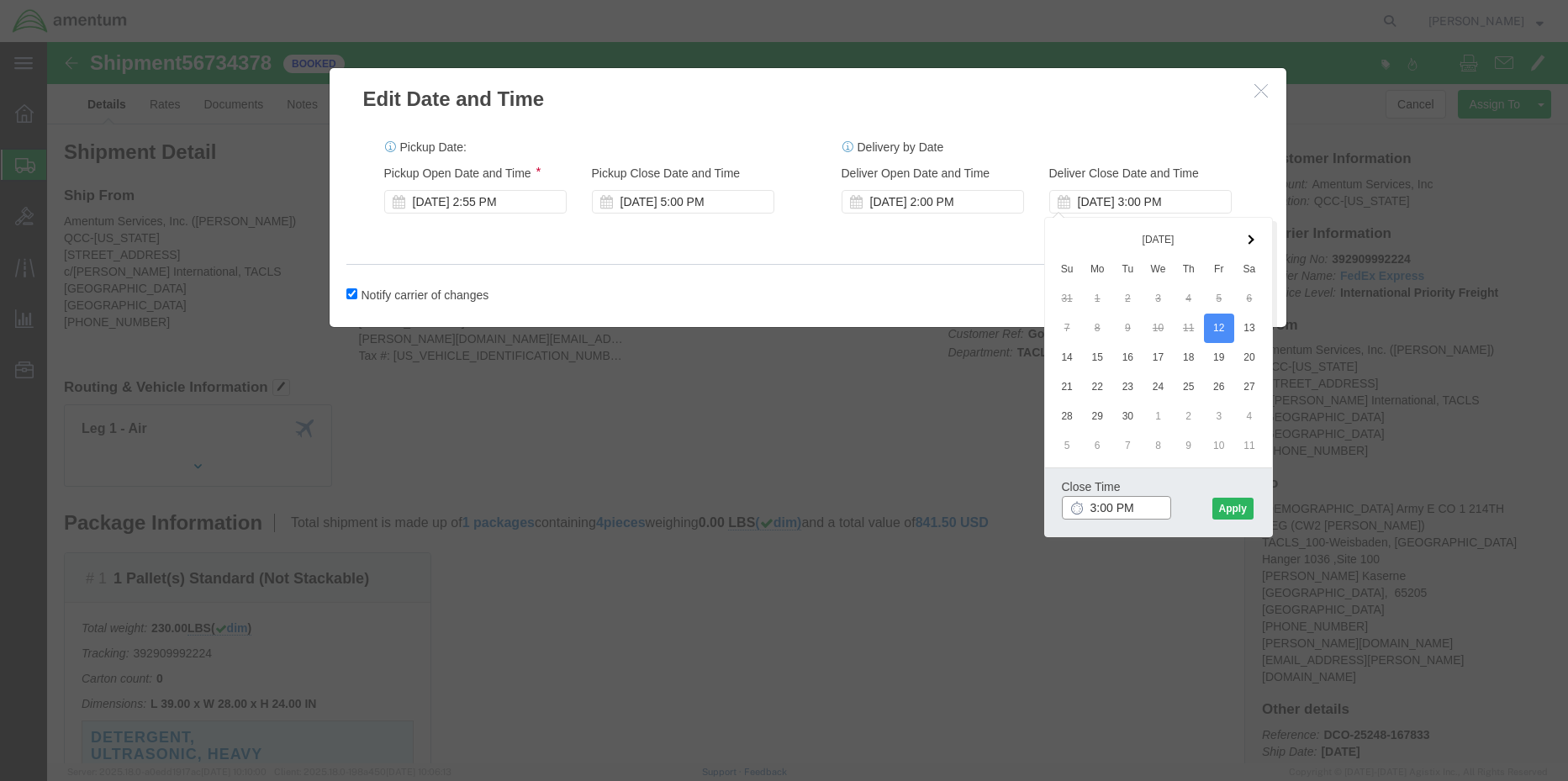
drag, startPoint x: 1108, startPoint y: 468, endPoint x: 970, endPoint y: 467, distance: 138.0
click div "Edit Date and Time Pickup Date: Pickup Start Date Pickup Start Time Pickup Open…"
type input "1900"
click button "Apply"
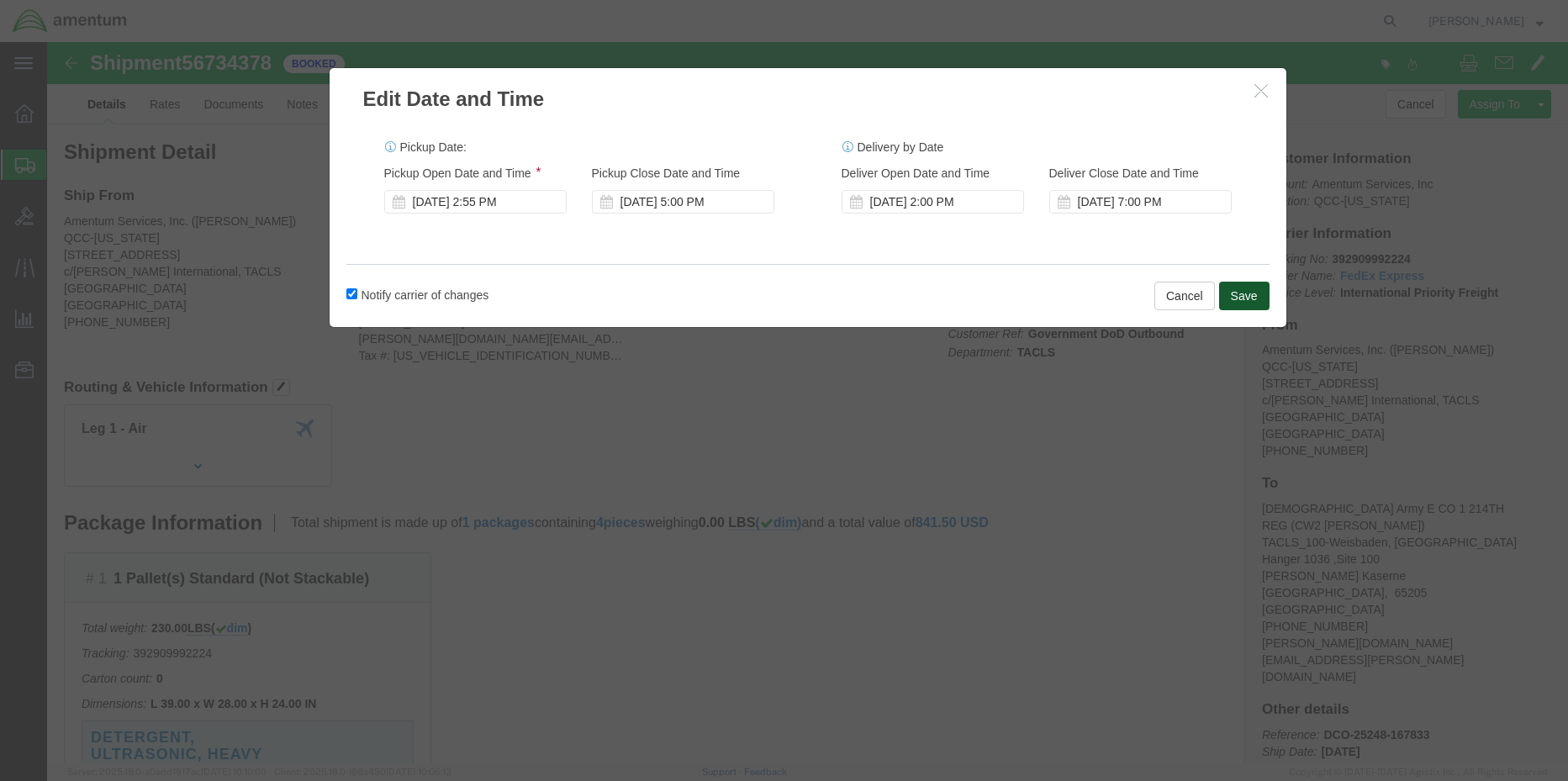
click button "Save"
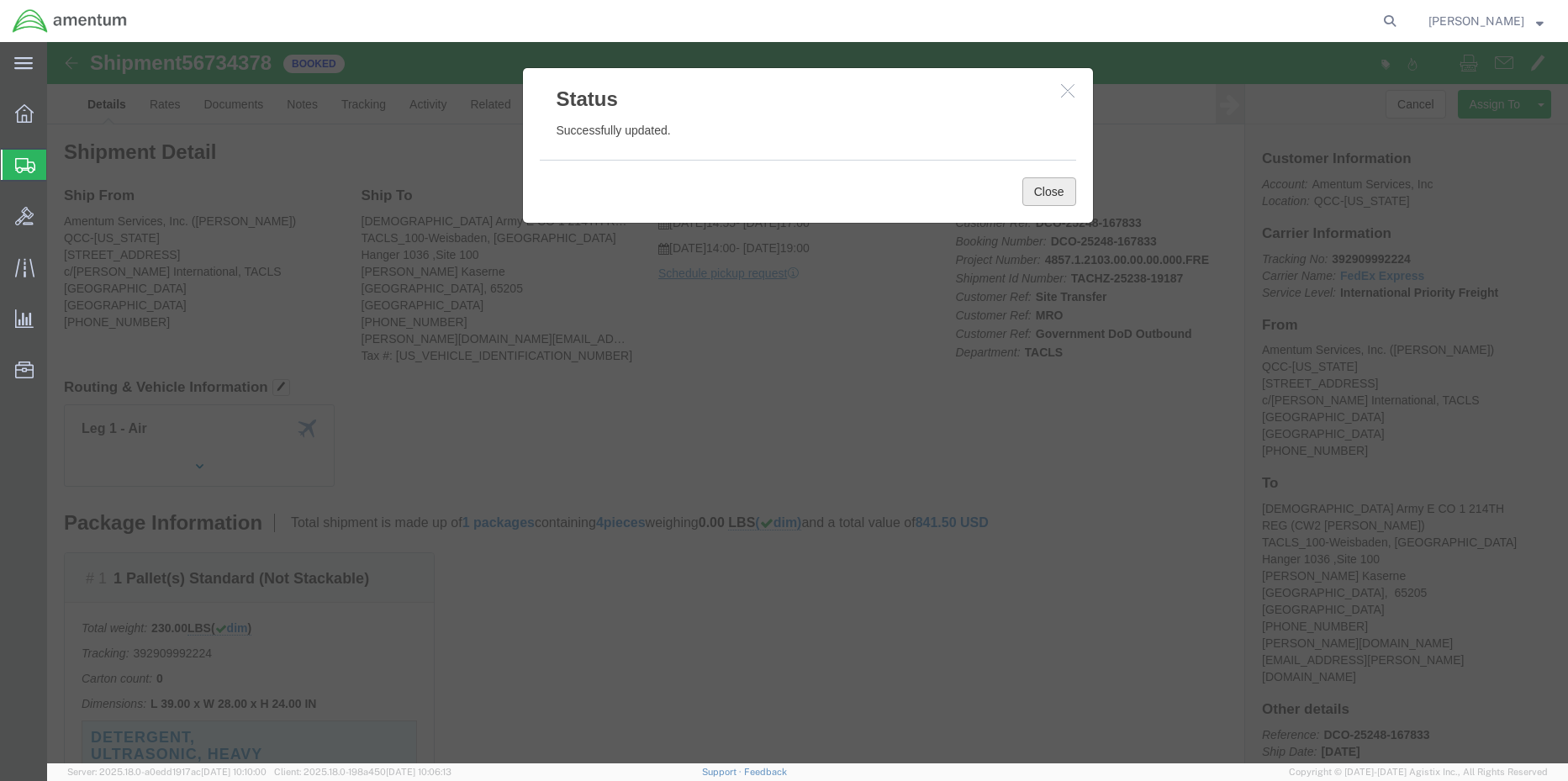
click button "Close"
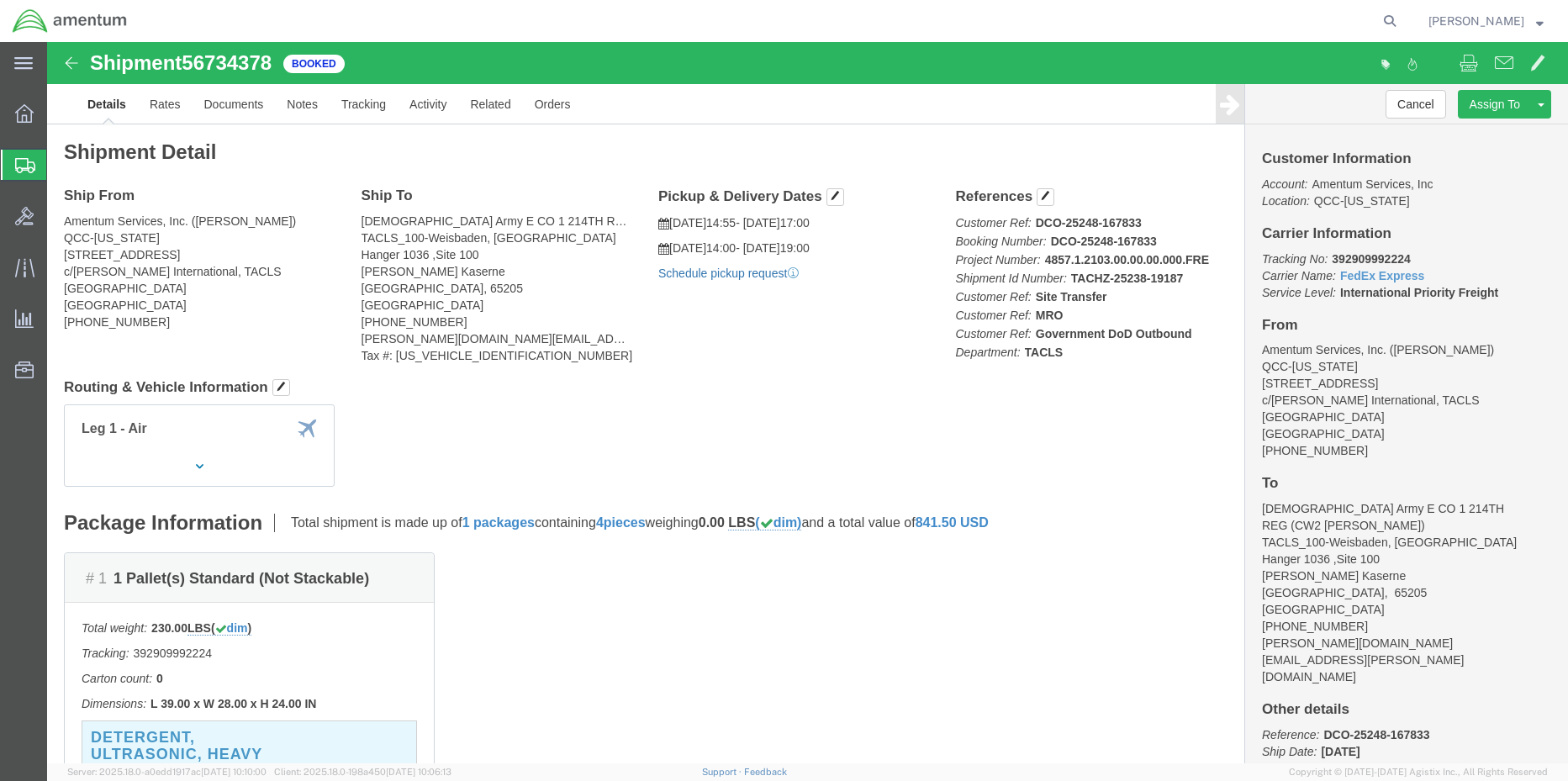
click link "Schedule pickup request"
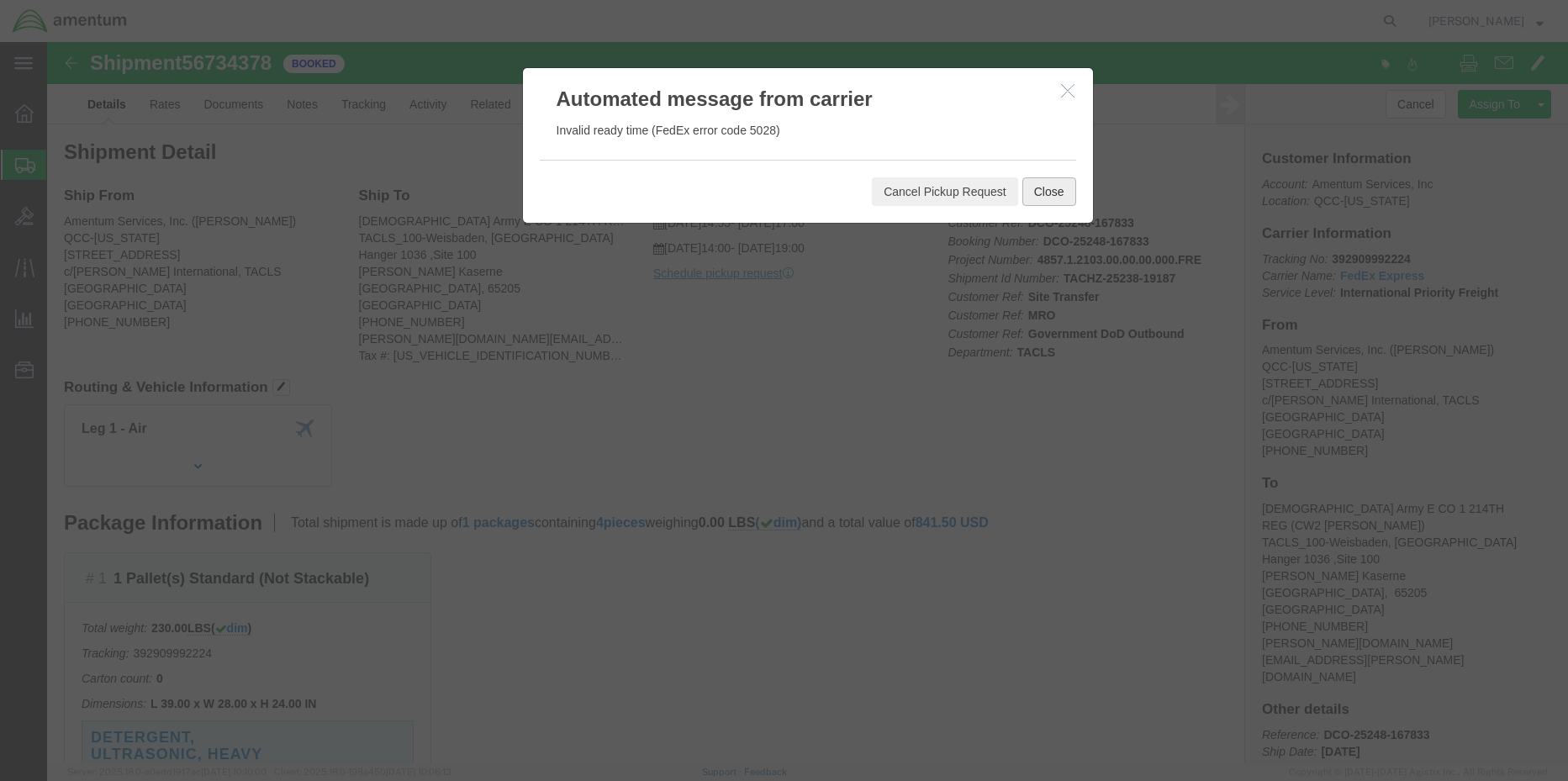
click button "Close"
